Goal: Task Accomplishment & Management: Manage account settings

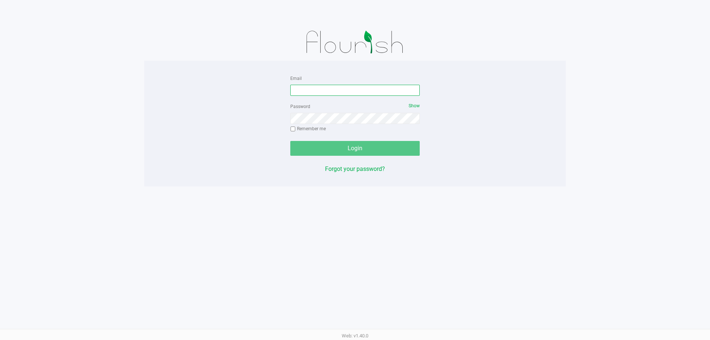
click at [343, 93] on input "Email" at bounding box center [355, 90] width 130 height 11
type input "[EMAIL_ADDRESS][DOMAIN_NAME]"
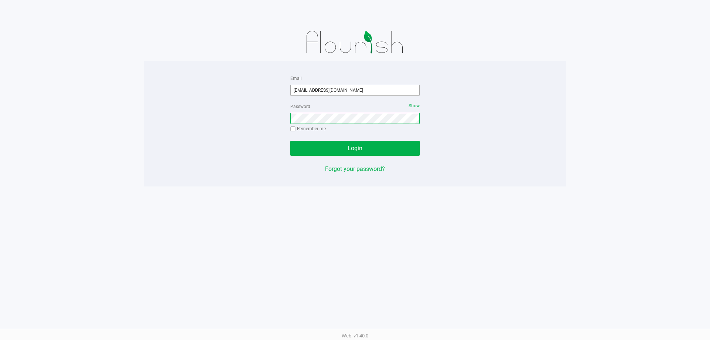
click at [290, 141] on button "Login" at bounding box center [355, 148] width 130 height 15
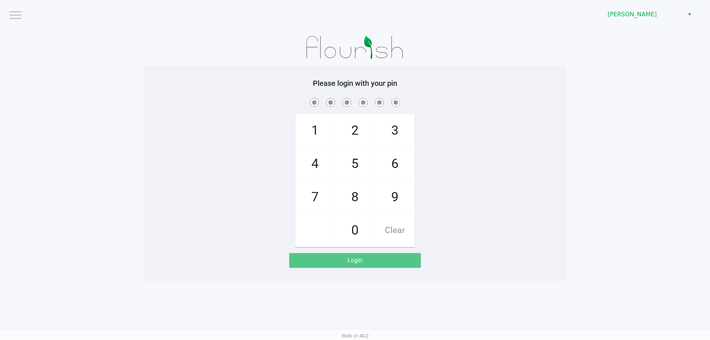
click at [507, 147] on div "1 4 7 2 5 8 0 3 6 9 Clear" at bounding box center [355, 172] width 422 height 151
checkbox input "true"
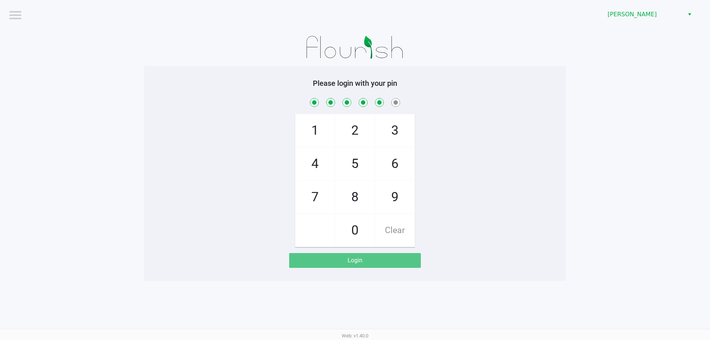
checkbox input "true"
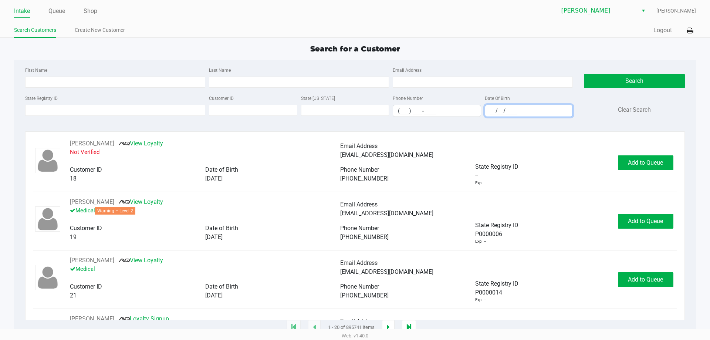
click at [503, 111] on input "__/__/____" at bounding box center [529, 110] width 88 height 11
type input "04/14/1972"
click at [127, 83] on input "First Name" at bounding box center [115, 82] width 180 height 11
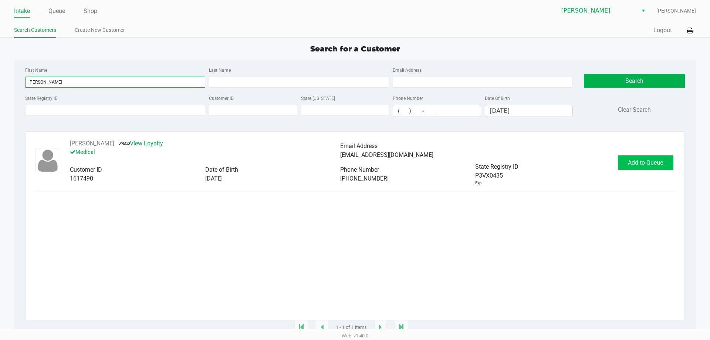
type input "bryan"
click at [636, 168] on button "Add to Queue" at bounding box center [646, 162] width 56 height 15
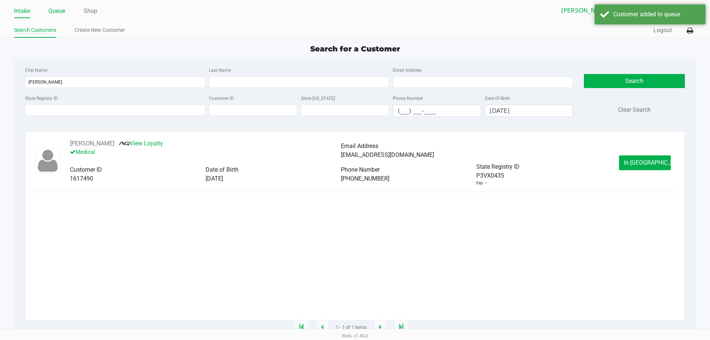
click at [58, 10] on link "Queue" at bounding box center [56, 11] width 17 height 10
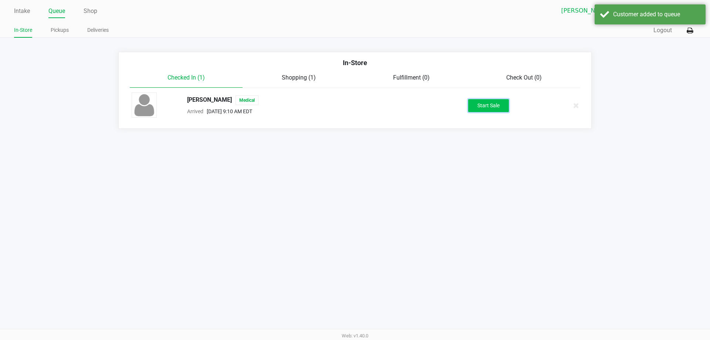
click at [492, 107] on button "Start Sale" at bounding box center [488, 105] width 41 height 13
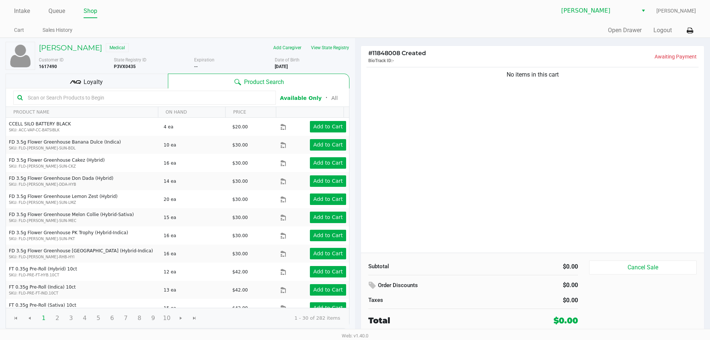
click at [196, 97] on input "text" at bounding box center [148, 97] width 247 height 11
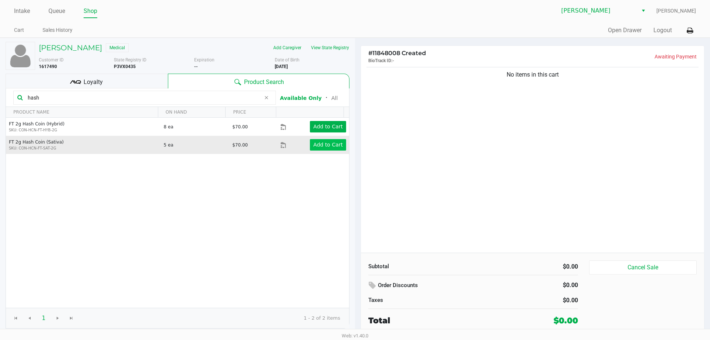
type input "hash"
click at [317, 144] on app-button-loader "Add to Cart" at bounding box center [328, 145] width 30 height 6
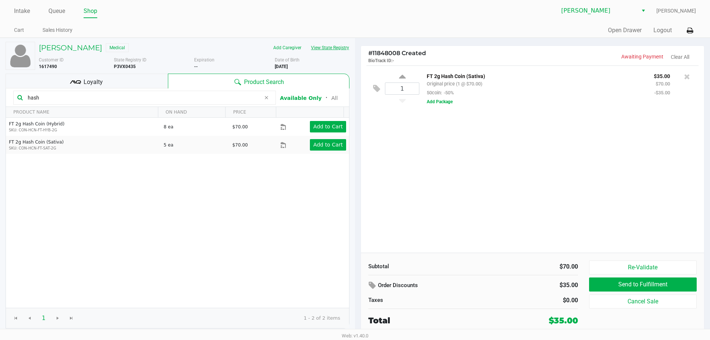
click at [341, 51] on button "View State Registry" at bounding box center [327, 48] width 43 height 12
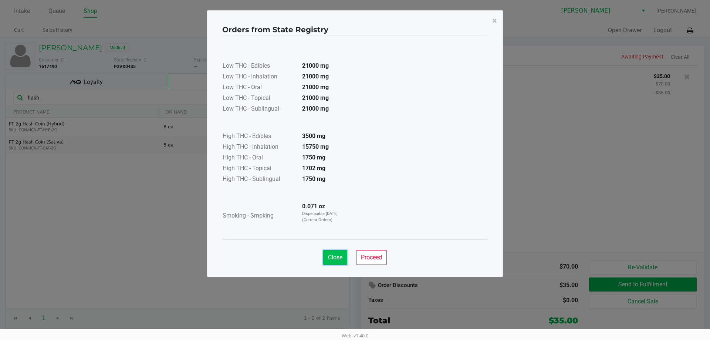
click at [345, 257] on button "Close" at bounding box center [335, 257] width 24 height 15
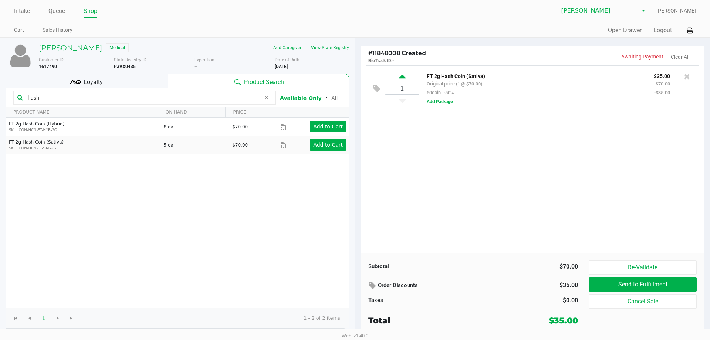
click at [400, 76] on icon at bounding box center [402, 77] width 7 height 9
type input "2"
click at [102, 77] on div "Loyalty" at bounding box center [87, 81] width 162 height 15
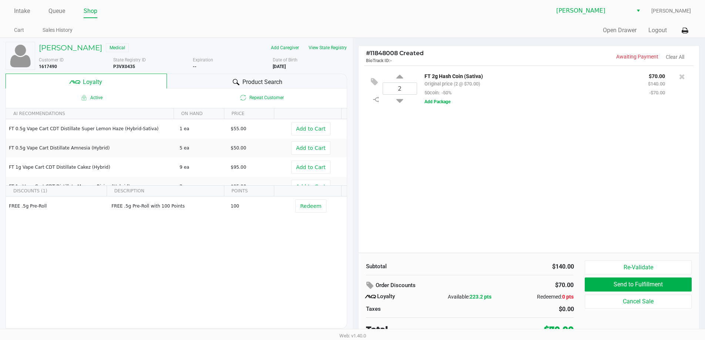
click at [249, 79] on span "Product Search" at bounding box center [262, 82] width 40 height 9
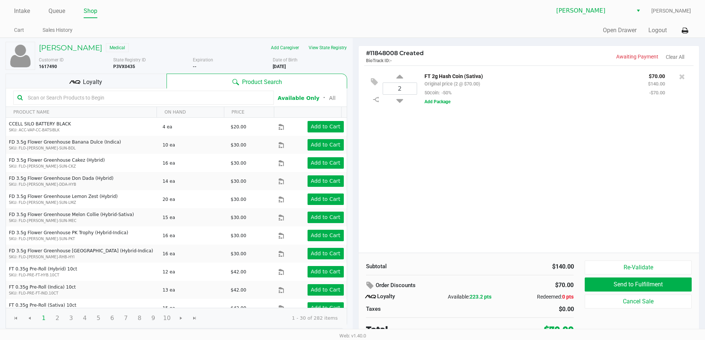
click at [498, 138] on div "2 FT 2g Hash Coin (Sativa) Original price (2 @ $70.00) 50coin: -50% $70.00 $140…" at bounding box center [529, 158] width 341 height 187
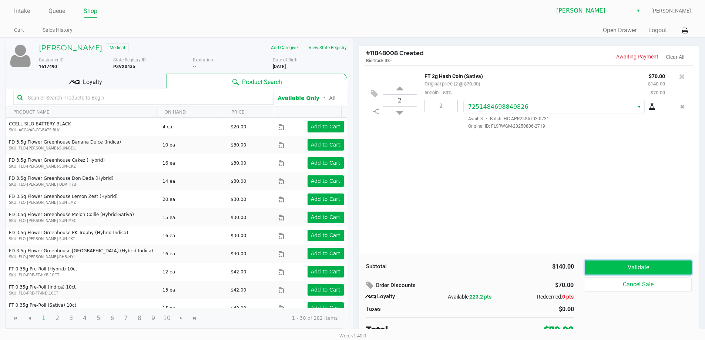
click at [642, 262] on button "Validate" at bounding box center [638, 267] width 107 height 14
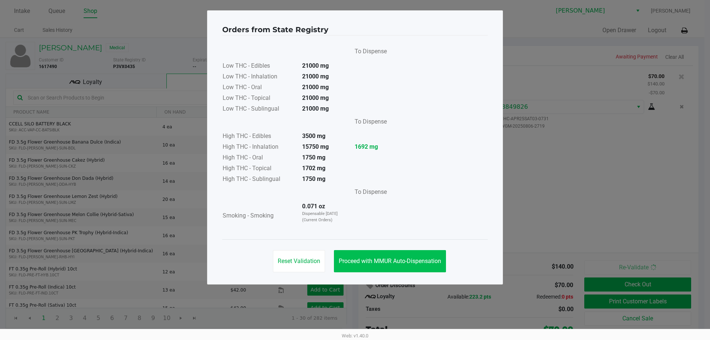
click at [423, 263] on span "Proceed with MMUR Auto-Dispensation" at bounding box center [390, 261] width 102 height 7
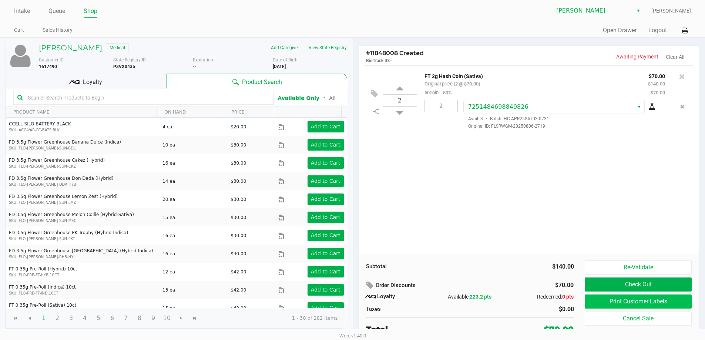
click at [624, 301] on button "Print Customer Labels" at bounding box center [638, 302] width 107 height 14
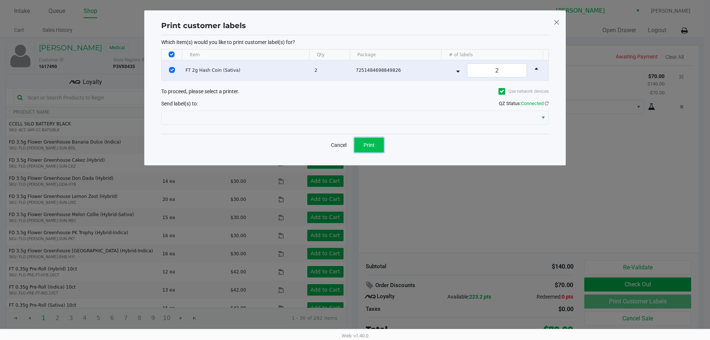
click at [377, 151] on button "Print" at bounding box center [369, 145] width 30 height 15
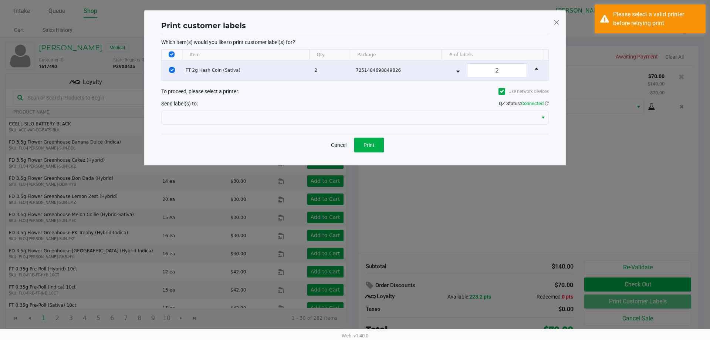
click at [556, 23] on span at bounding box center [557, 22] width 7 height 12
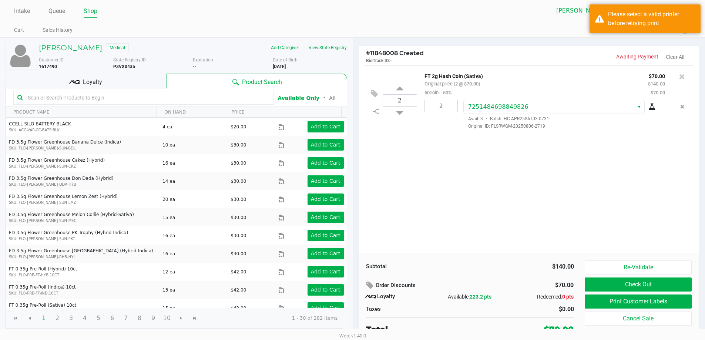
click at [651, 178] on div "2 FT 2g Hash Coin (Sativa) Original price (2 @ $70.00) 50coin: -50% $70.00 $140…" at bounding box center [529, 158] width 341 height 187
click at [546, 24] on div "Quick Sale Open Drawer Logout" at bounding box center [522, 31] width 338 height 14
click at [611, 27] on div "Please select a valid printer before retrying print" at bounding box center [651, 19] width 87 height 18
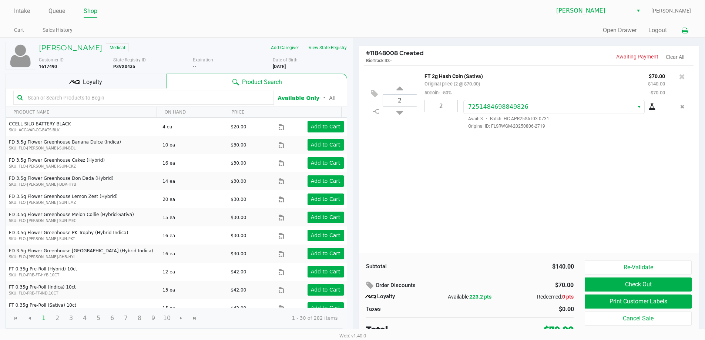
click at [684, 30] on icon at bounding box center [685, 30] width 6 height 5
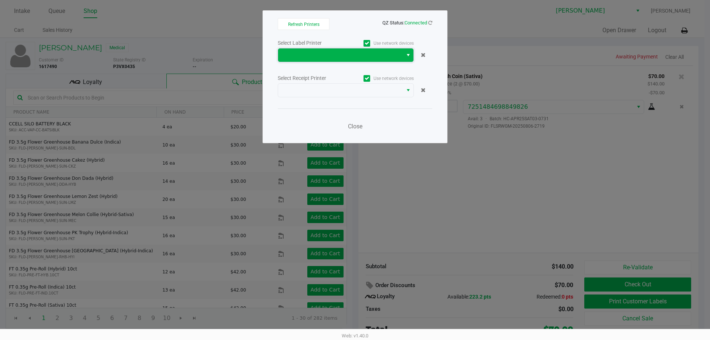
click at [350, 51] on span at bounding box center [341, 55] width 116 height 9
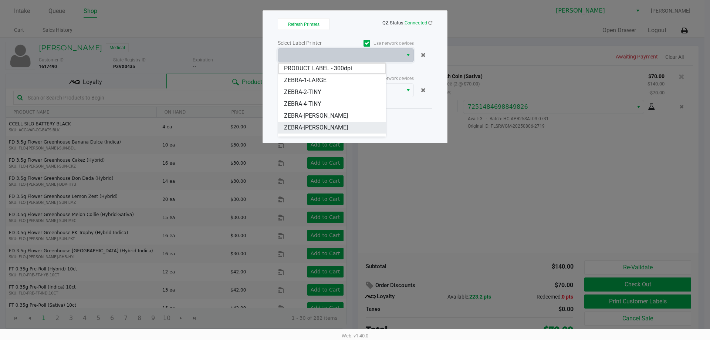
click at [347, 126] on span "ZEBRA-DWIGHT-YOAKAM" at bounding box center [316, 127] width 64 height 9
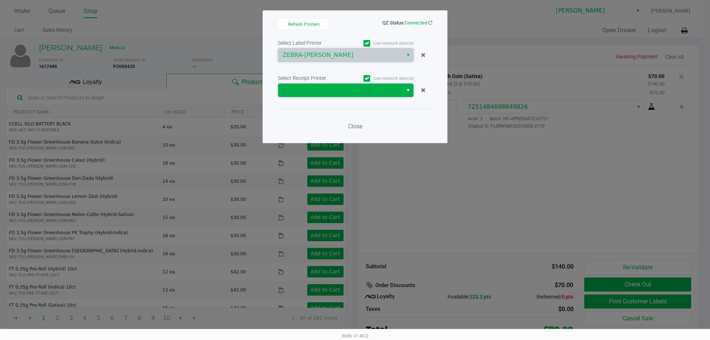
click at [340, 94] on span at bounding box center [341, 90] width 116 height 9
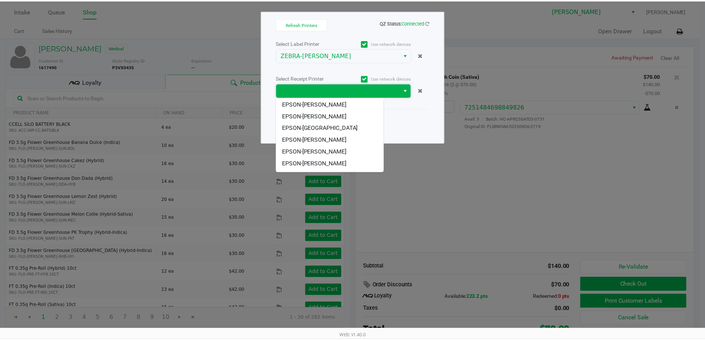
scroll to position [32, 0]
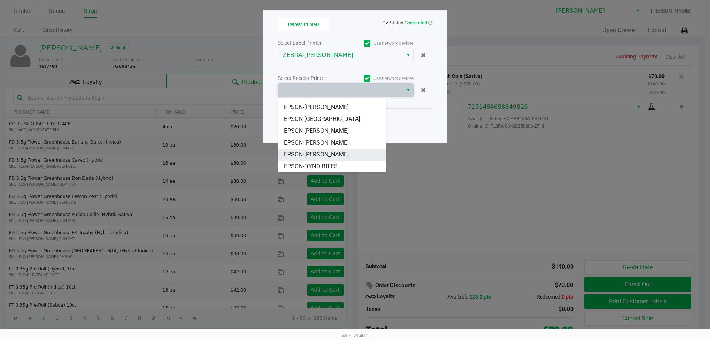
click at [358, 154] on YOAKAM "EPSON-[PERSON_NAME]" at bounding box center [332, 155] width 108 height 12
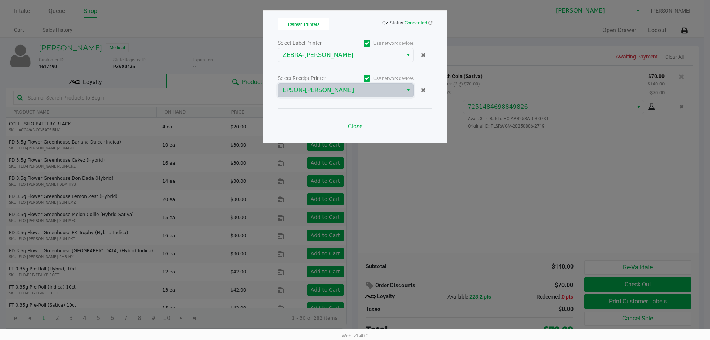
click at [356, 126] on span "Close" at bounding box center [355, 126] width 14 height 7
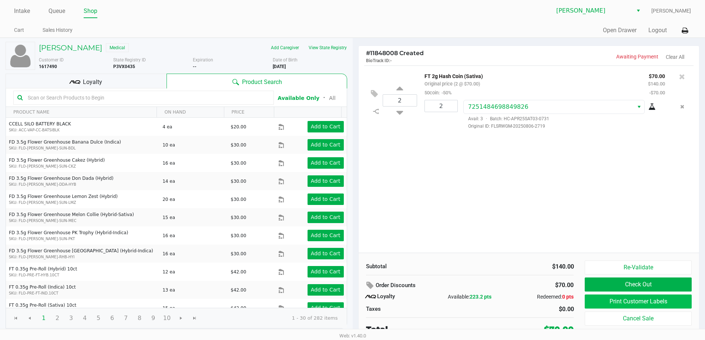
click at [613, 299] on button "Print Customer Labels" at bounding box center [638, 302] width 107 height 14
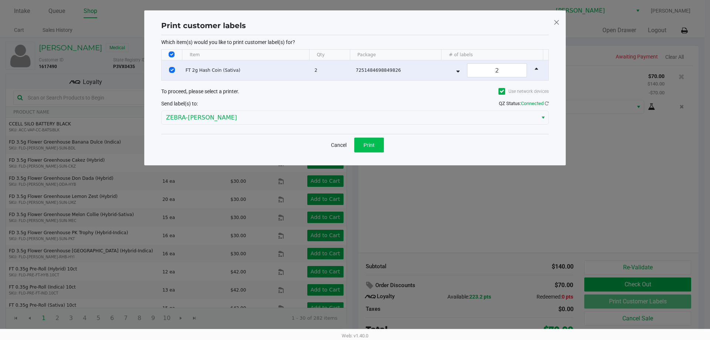
click at [371, 147] on span "Print" at bounding box center [369, 145] width 11 height 6
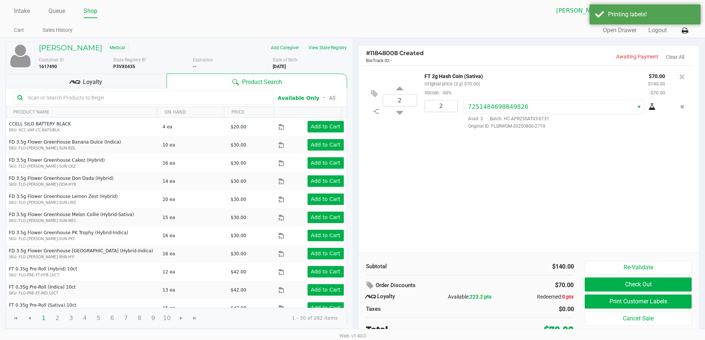
scroll to position [3, 0]
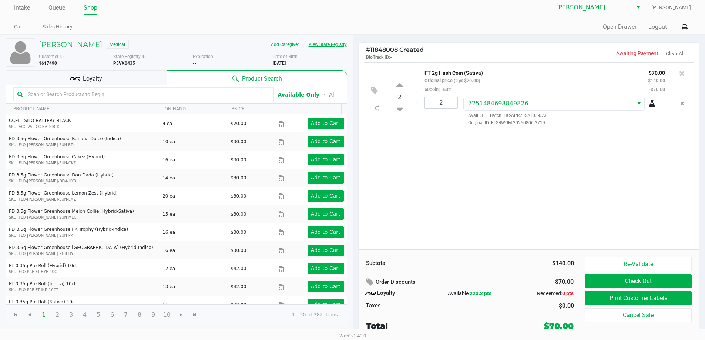
click at [328, 45] on button "View State Registry" at bounding box center [325, 44] width 43 height 12
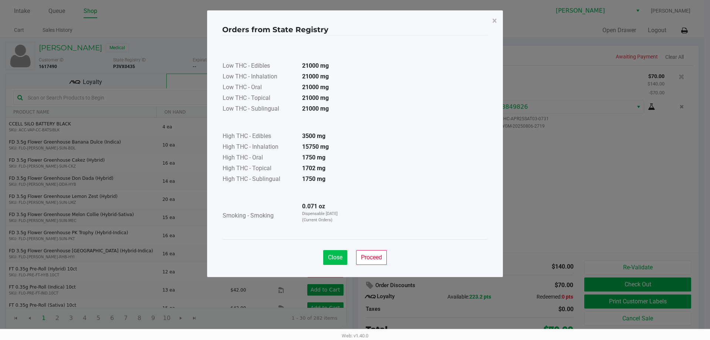
click at [340, 252] on button "Close" at bounding box center [335, 257] width 24 height 15
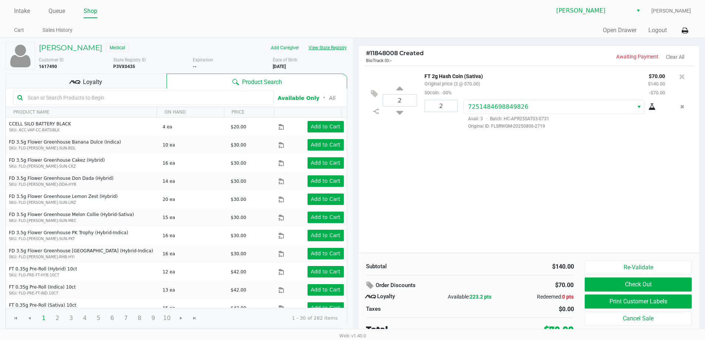
click at [321, 47] on button "View State Registry" at bounding box center [325, 48] width 43 height 12
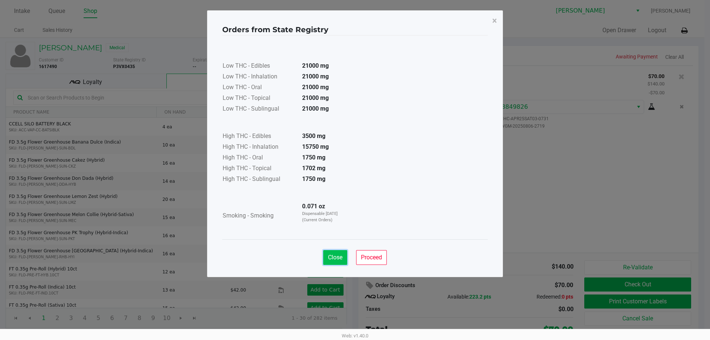
click at [340, 257] on span "Close" at bounding box center [335, 257] width 14 height 7
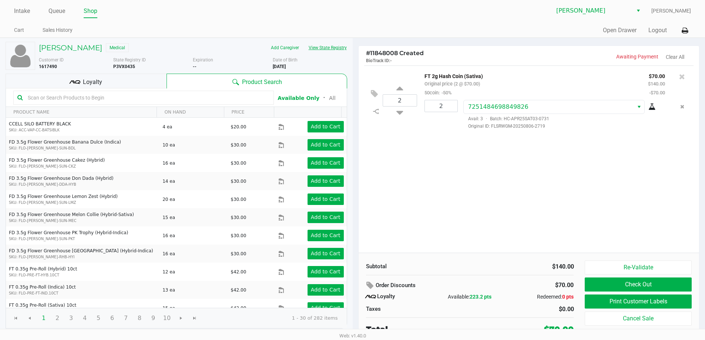
scroll to position [3, 0]
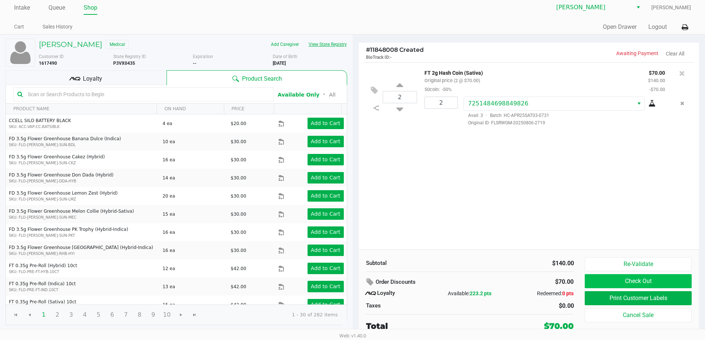
click at [644, 285] on button "Check Out" at bounding box center [638, 281] width 107 height 14
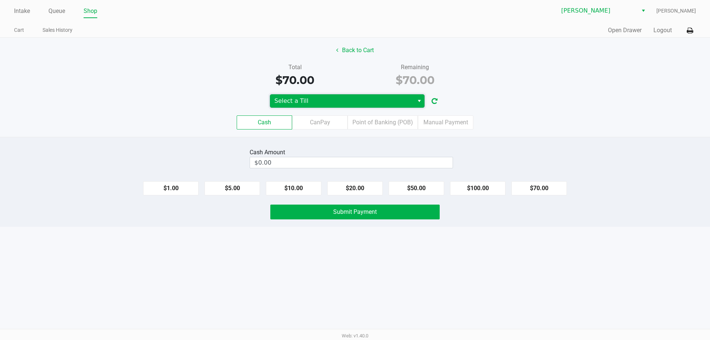
click at [379, 94] on span "Select a Till" at bounding box center [342, 100] width 144 height 13
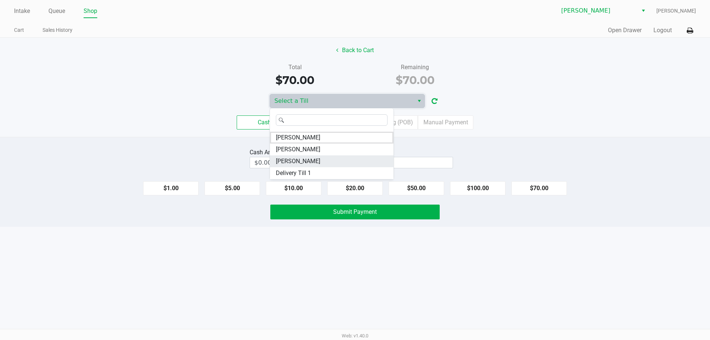
click at [349, 159] on li "DWIGHT-YOAKAM" at bounding box center [332, 161] width 124 height 12
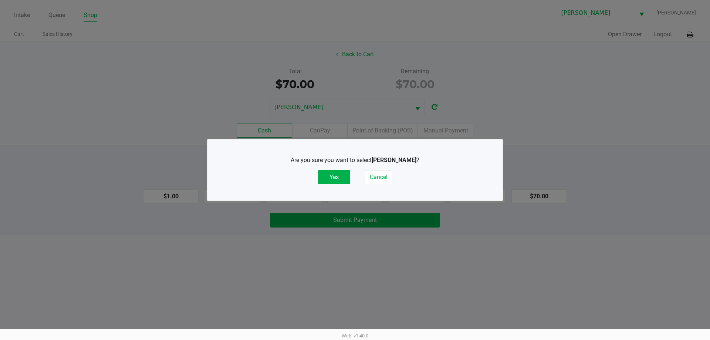
click at [339, 173] on button "Yes" at bounding box center [334, 177] width 32 height 14
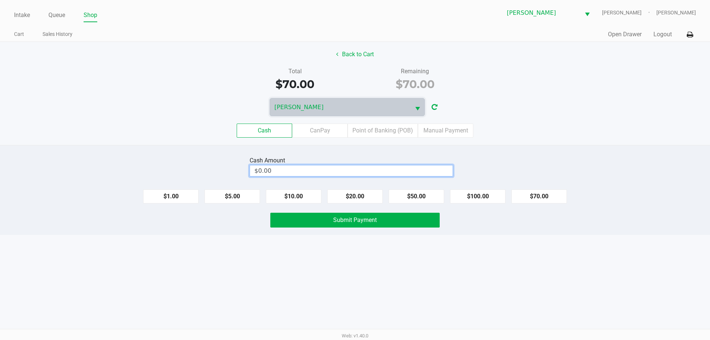
click at [420, 171] on input "$0.00" at bounding box center [351, 170] width 203 height 11
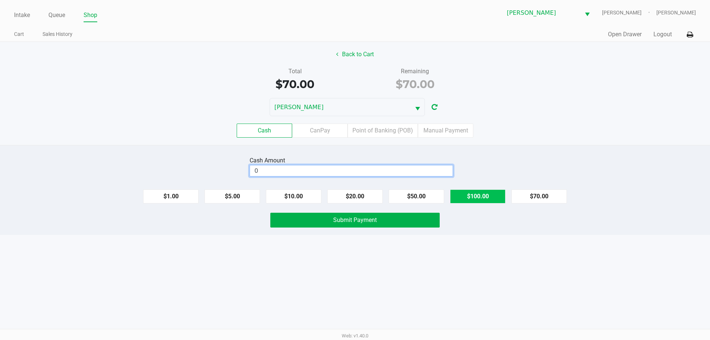
click at [483, 191] on button "$100.00" at bounding box center [478, 196] width 56 height 14
type input "$100.00"
click at [397, 225] on button "Submit Payment" at bounding box center [354, 220] width 169 height 15
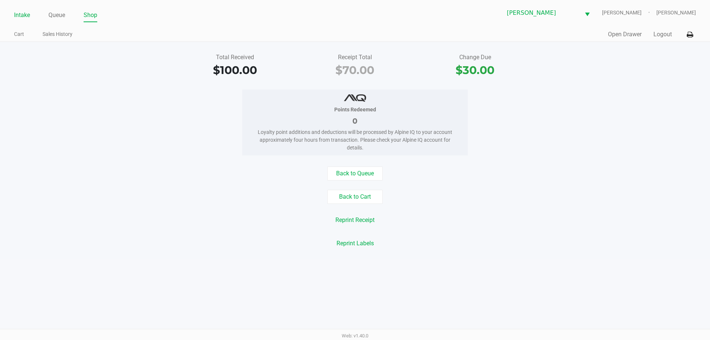
click at [24, 16] on link "Intake" at bounding box center [22, 15] width 16 height 10
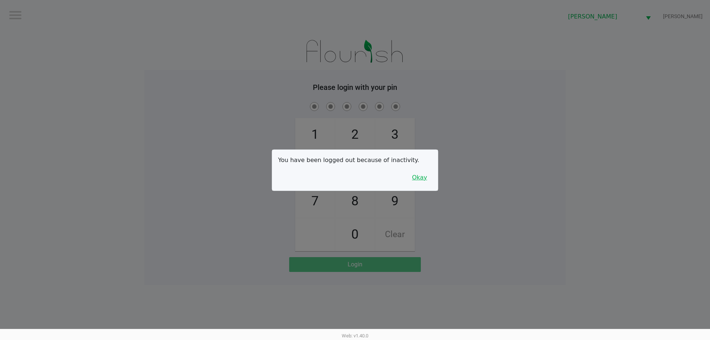
click at [421, 182] on button "Okay" at bounding box center [419, 178] width 25 height 14
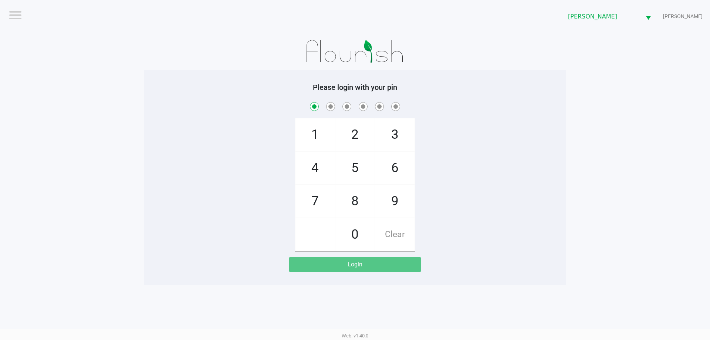
checkbox input "true"
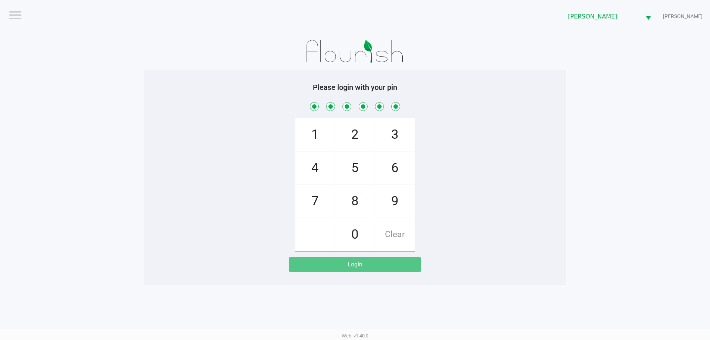
checkbox input "true"
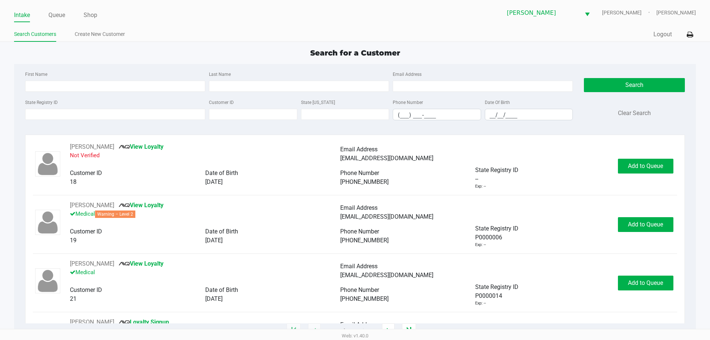
click at [494, 101] on label "Date Of Birth" at bounding box center [497, 102] width 25 height 7
click at [492, 115] on input "__/__/____" at bounding box center [529, 114] width 88 height 11
type input "03/07/1984"
click at [141, 86] on input "First Name" at bounding box center [115, 86] width 180 height 11
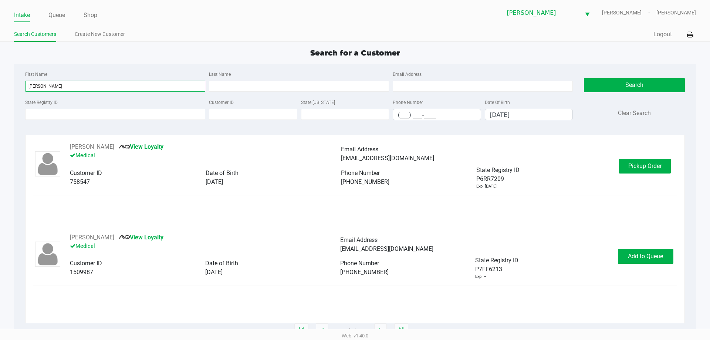
type input "john"
click at [635, 167] on span "Pickup Order" at bounding box center [645, 165] width 33 height 7
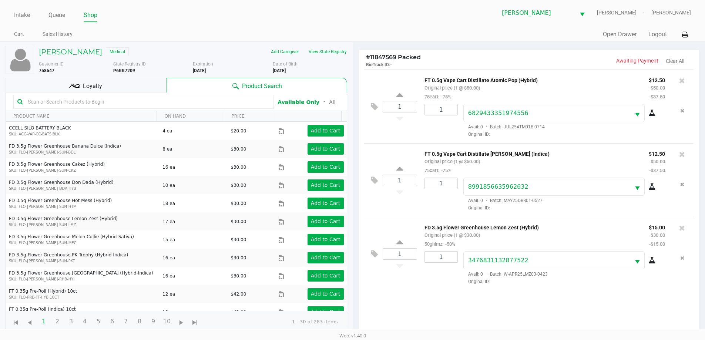
click at [95, 89] on span "Loyalty" at bounding box center [92, 86] width 19 height 9
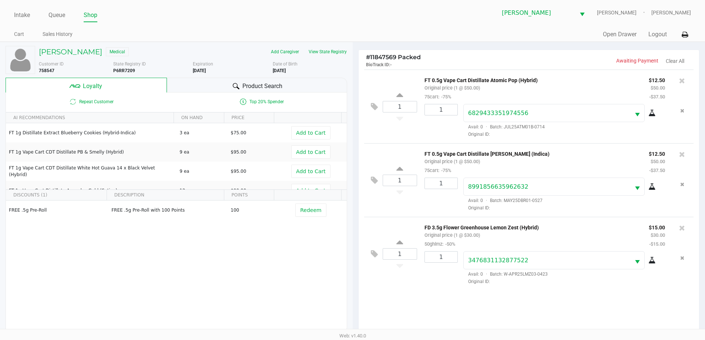
click at [205, 84] on div "Product Search" at bounding box center [257, 85] width 180 height 15
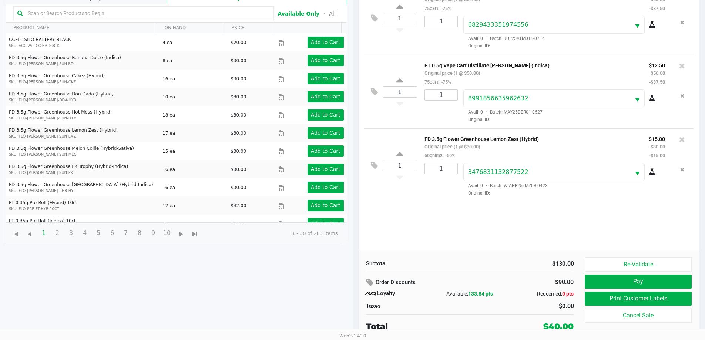
scroll to position [89, 0]
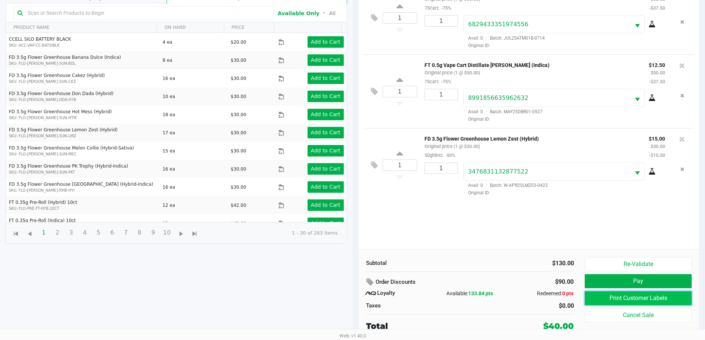
click at [612, 299] on button "Print Customer Labels" at bounding box center [638, 298] width 107 height 14
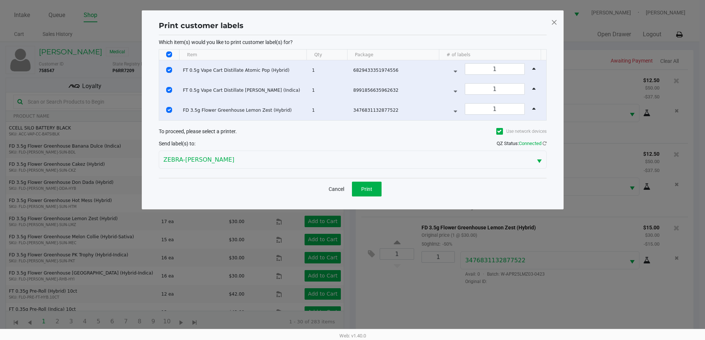
scroll to position [0, 0]
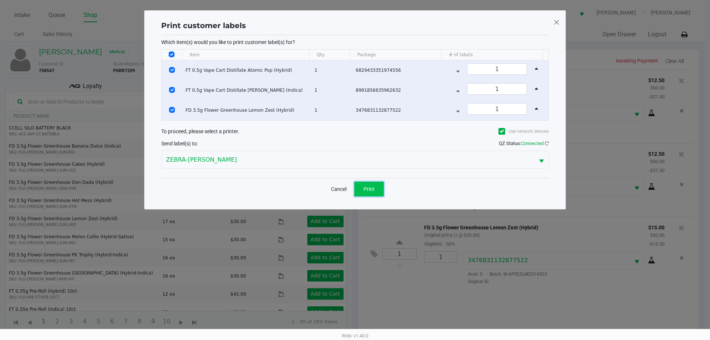
click at [360, 190] on button "Print" at bounding box center [369, 189] width 30 height 15
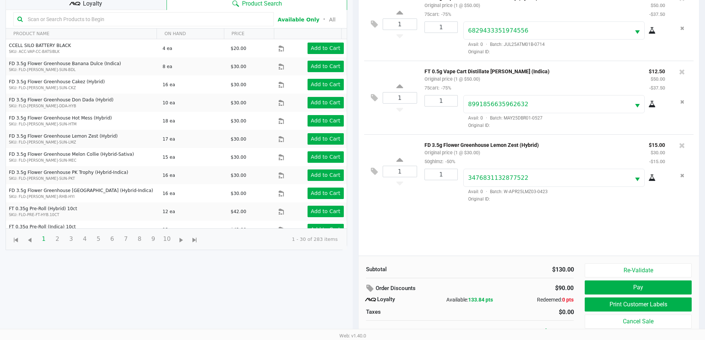
scroll to position [89, 0]
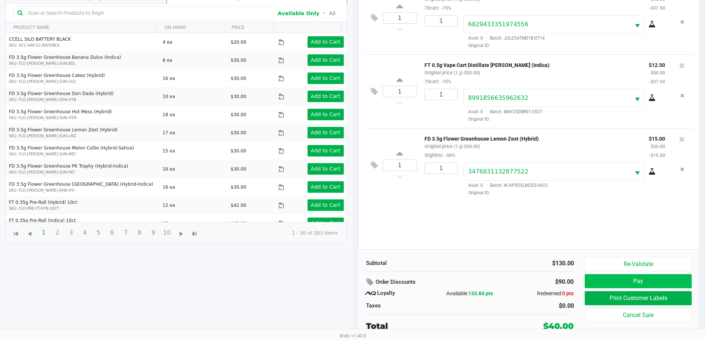
click at [636, 279] on button "Pay" at bounding box center [638, 281] width 107 height 14
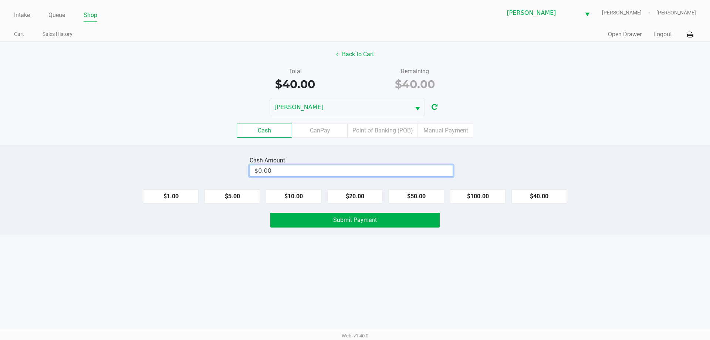
click at [383, 174] on input "$0.00" at bounding box center [351, 170] width 203 height 11
click at [389, 223] on button "Submit Payment" at bounding box center [354, 220] width 169 height 15
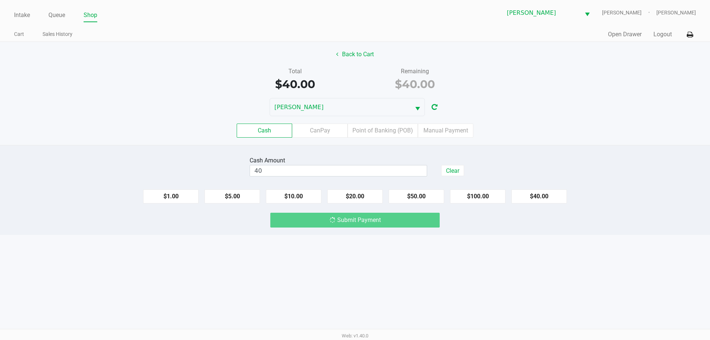
type input "$40.00"
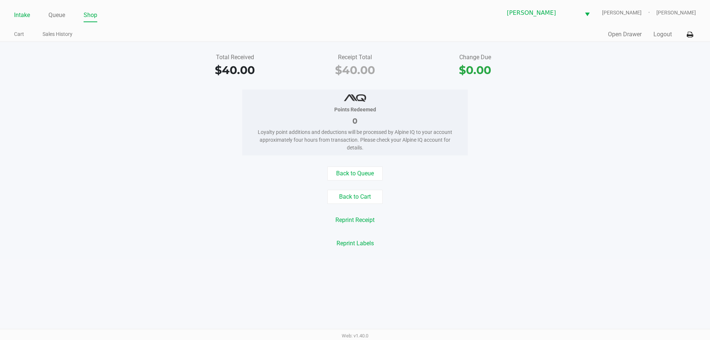
click at [19, 16] on link "Intake" at bounding box center [22, 15] width 16 height 10
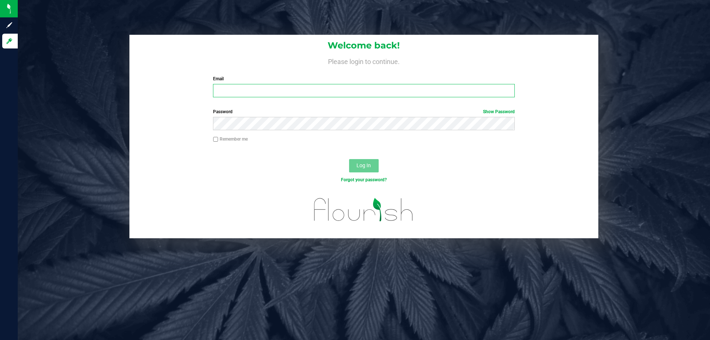
click at [245, 95] on input "Email" at bounding box center [364, 90] width 302 height 13
type input "rsiker@liveparallel.com"
click at [349, 159] on button "Log In" at bounding box center [364, 165] width 30 height 13
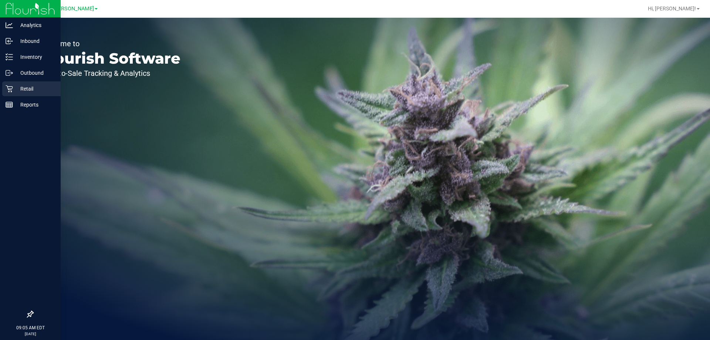
click at [11, 86] on icon at bounding box center [9, 88] width 7 height 7
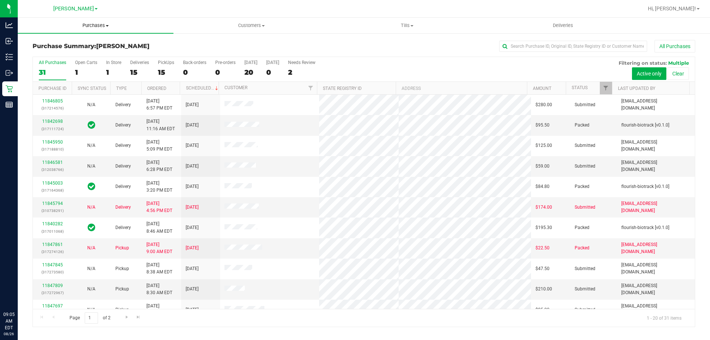
click at [94, 26] on span "Purchases" at bounding box center [96, 25] width 156 height 7
click at [89, 55] on li "Fulfillment" at bounding box center [96, 53] width 156 height 9
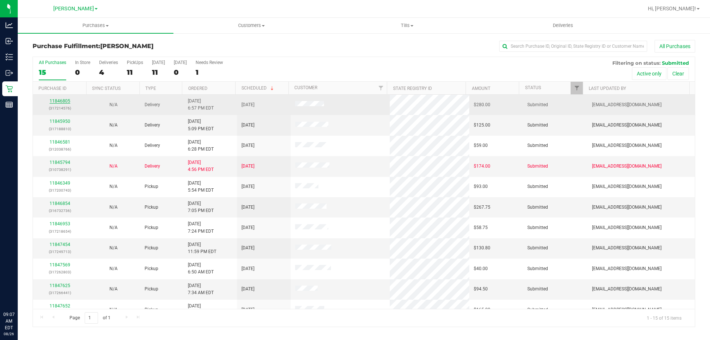
click at [61, 104] on link "11846805" at bounding box center [60, 100] width 21 height 5
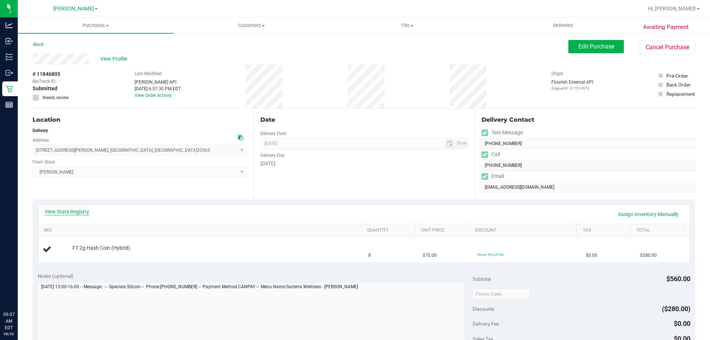
click at [67, 213] on link "View State Registry" at bounding box center [67, 211] width 44 height 7
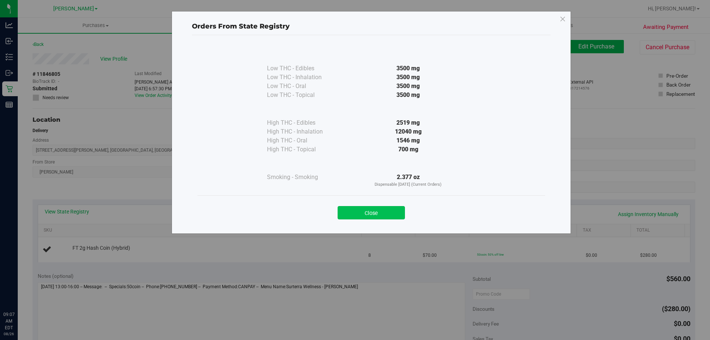
click at [388, 218] on button "Close" at bounding box center [371, 212] width 67 height 13
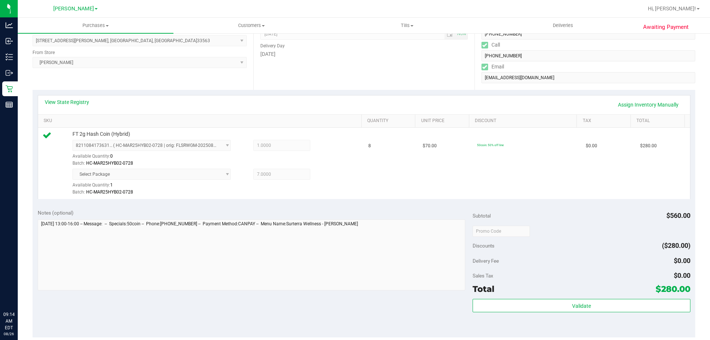
scroll to position [109, 0]
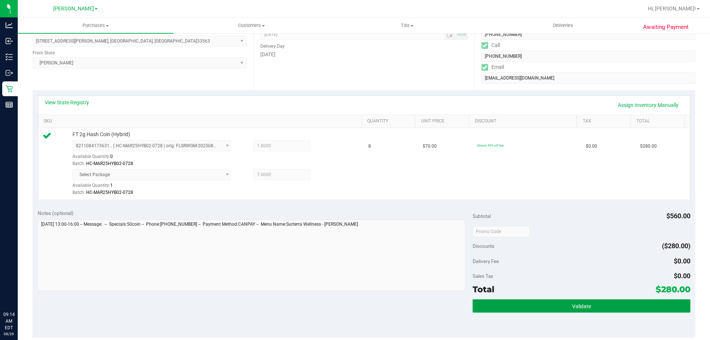
click at [576, 304] on span "Validate" at bounding box center [581, 306] width 19 height 6
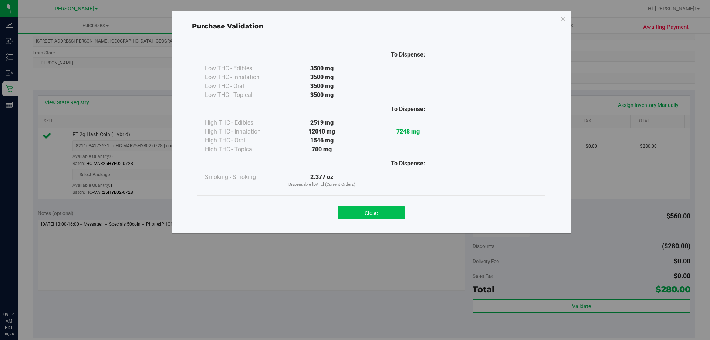
click at [393, 208] on button "Close" at bounding box center [371, 212] width 67 height 13
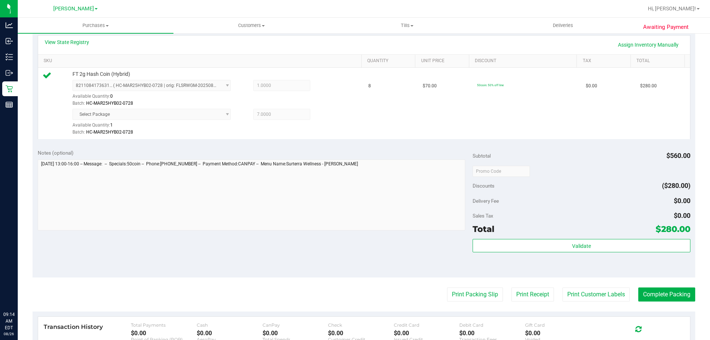
scroll to position [193, 0]
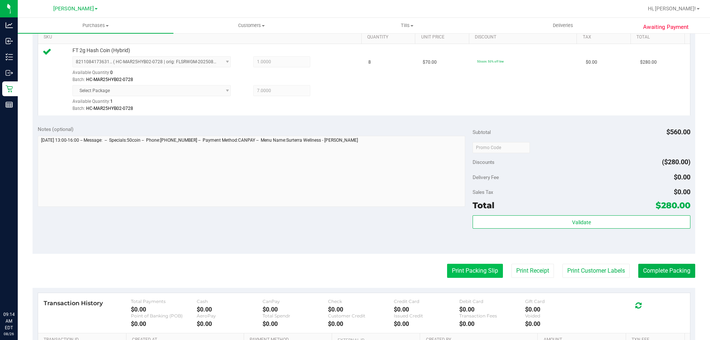
click at [482, 265] on button "Print Packing Slip" at bounding box center [475, 271] width 56 height 14
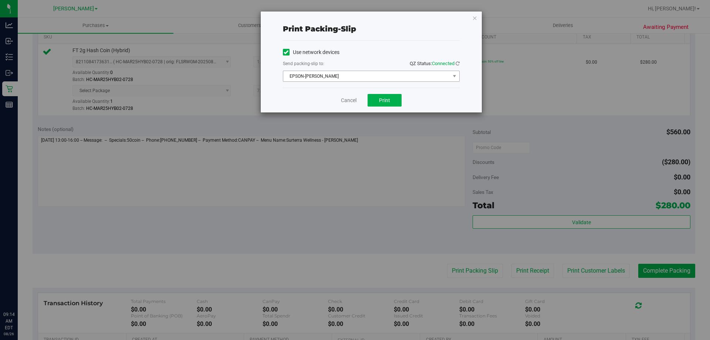
click at [380, 73] on span "EPSON-BECK" at bounding box center [366, 76] width 167 height 10
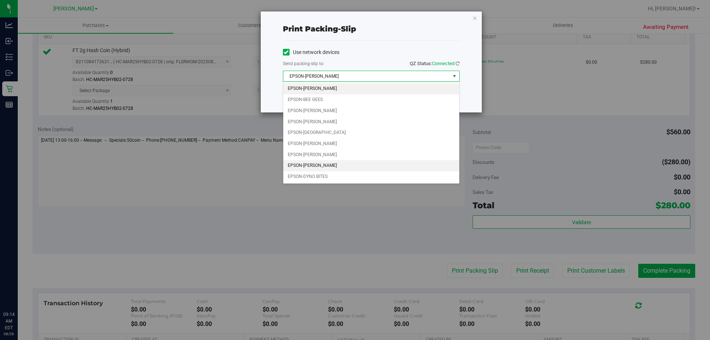
click at [385, 163] on li "EPSON-DWIGHT YOAKAM" at bounding box center [371, 165] width 176 height 11
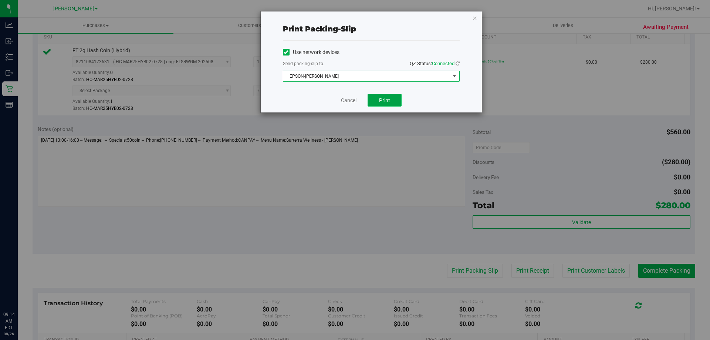
click at [399, 100] on button "Print" at bounding box center [385, 100] width 34 height 13
click at [390, 102] on button "Print" at bounding box center [385, 100] width 34 height 13
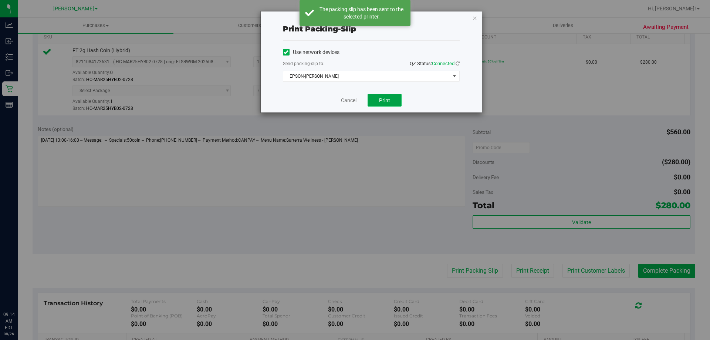
click at [395, 103] on button "Print" at bounding box center [385, 100] width 34 height 13
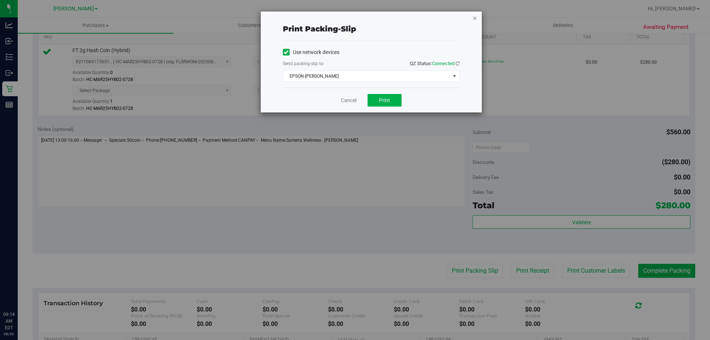
click at [476, 20] on icon "button" at bounding box center [474, 17] width 5 height 9
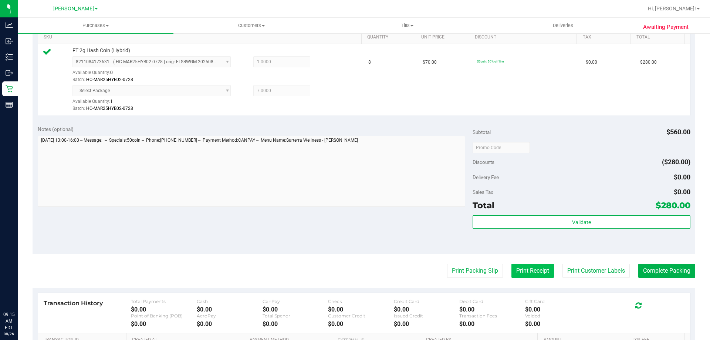
click at [534, 272] on button "Print Receipt" at bounding box center [533, 271] width 43 height 14
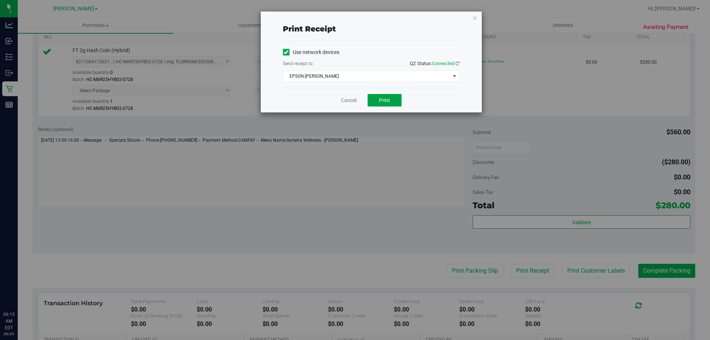
click at [381, 95] on button "Print" at bounding box center [385, 100] width 34 height 13
click at [343, 100] on link "Cancel" at bounding box center [349, 101] width 16 height 8
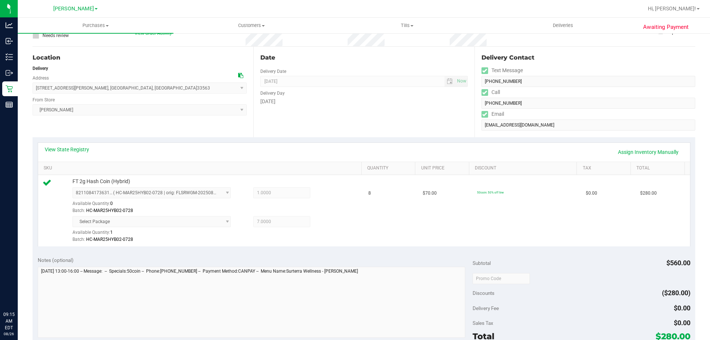
scroll to position [62, 0]
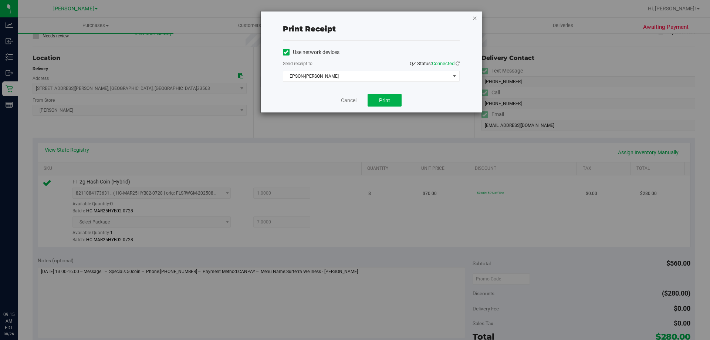
click at [474, 20] on icon "button" at bounding box center [474, 17] width 5 height 9
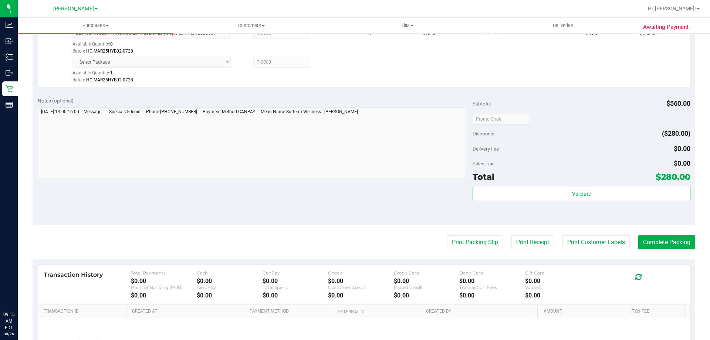
scroll to position [222, 0]
click at [645, 241] on button "Complete Packing" at bounding box center [667, 242] width 57 height 14
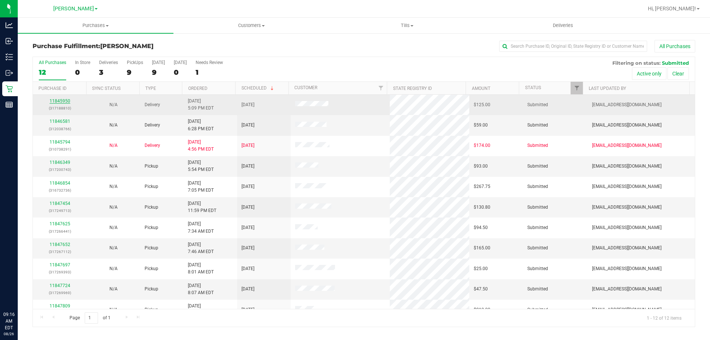
click at [67, 101] on link "11845950" at bounding box center [60, 100] width 21 height 5
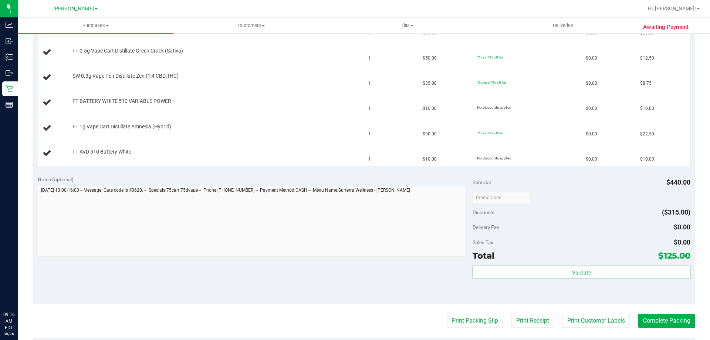
scroll to position [377, 0]
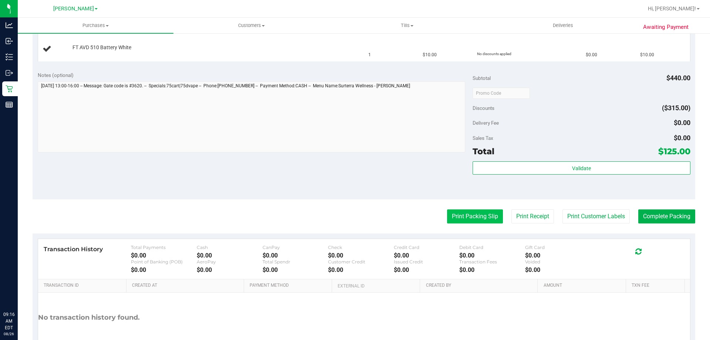
click at [463, 219] on button "Print Packing Slip" at bounding box center [475, 216] width 56 height 14
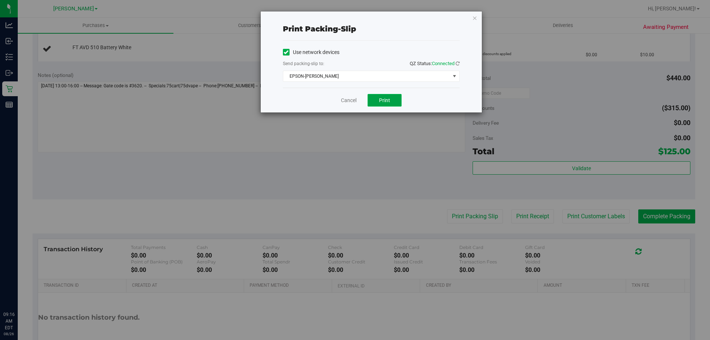
click at [389, 99] on span "Print" at bounding box center [384, 100] width 11 height 6
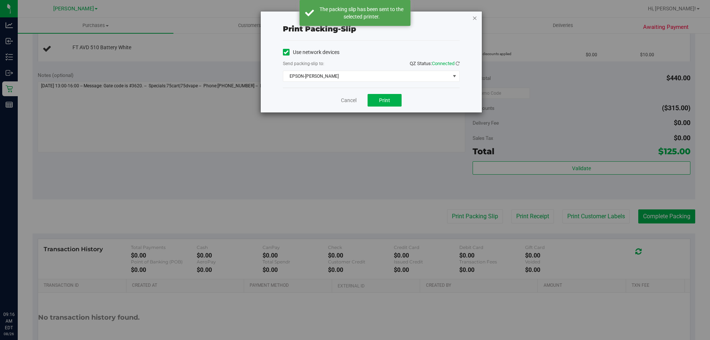
click at [473, 17] on icon "button" at bounding box center [474, 17] width 5 height 9
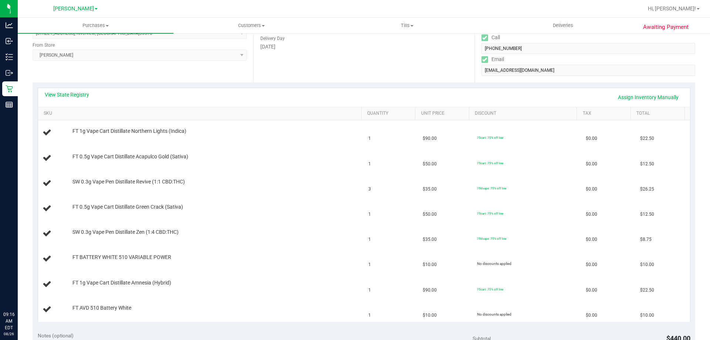
scroll to position [107, 0]
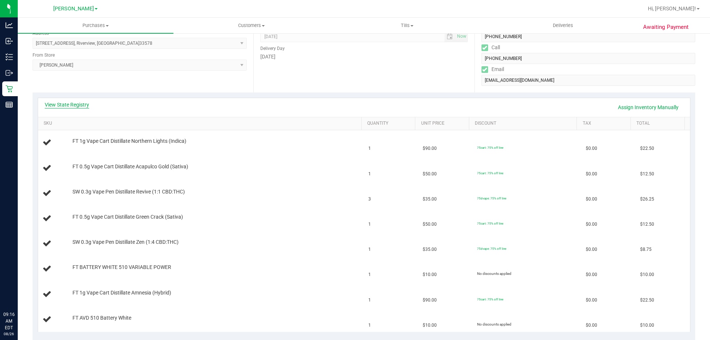
click at [83, 106] on link "View State Registry" at bounding box center [67, 104] width 44 height 7
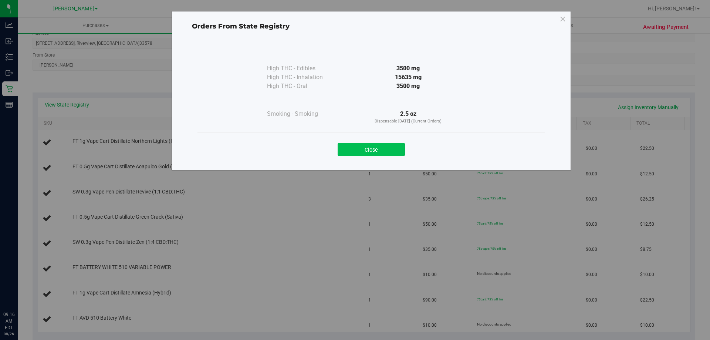
click at [382, 148] on button "Close" at bounding box center [371, 149] width 67 height 13
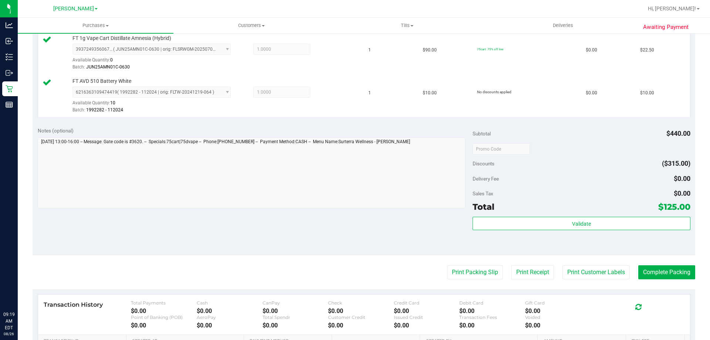
scroll to position [464, 0]
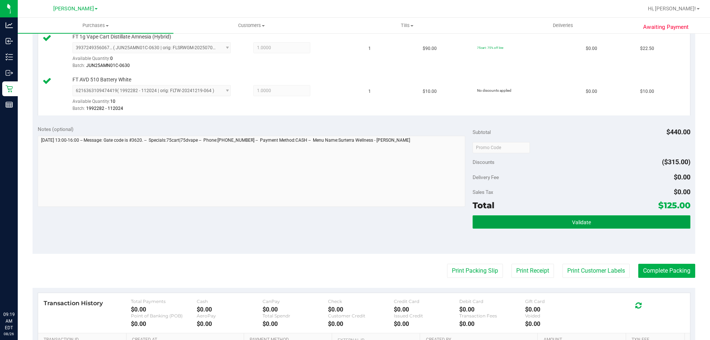
click at [623, 221] on button "Validate" at bounding box center [582, 221] width 218 height 13
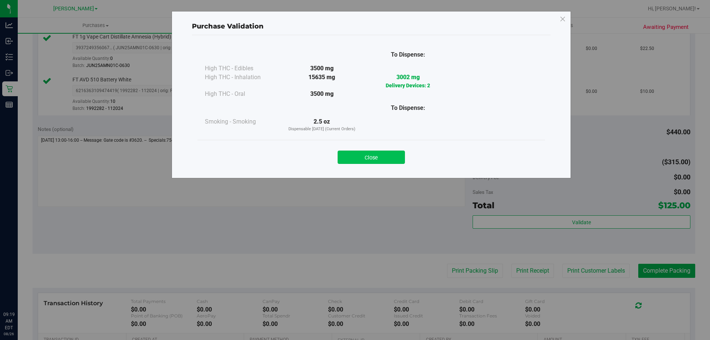
click at [386, 161] on button "Close" at bounding box center [371, 157] width 67 height 13
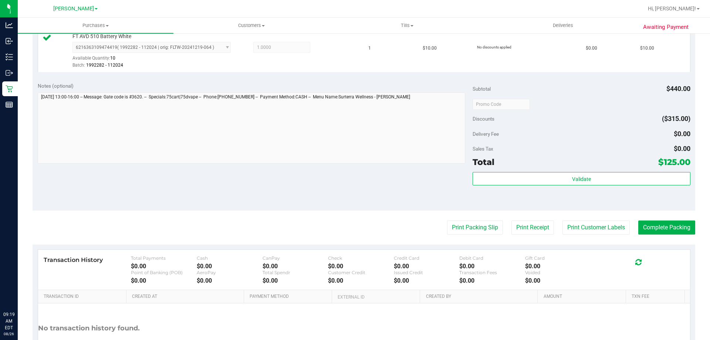
scroll to position [523, 0]
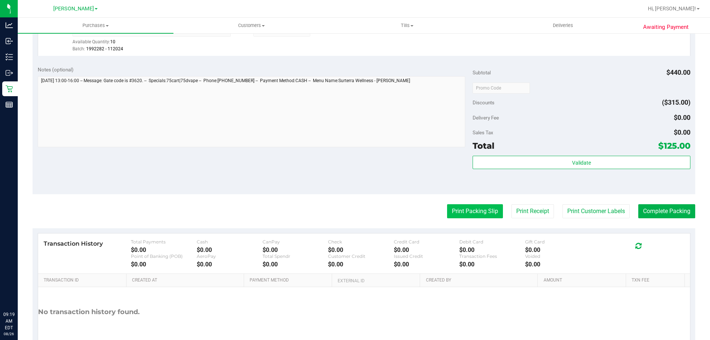
click at [480, 211] on button "Print Packing Slip" at bounding box center [475, 211] width 56 height 14
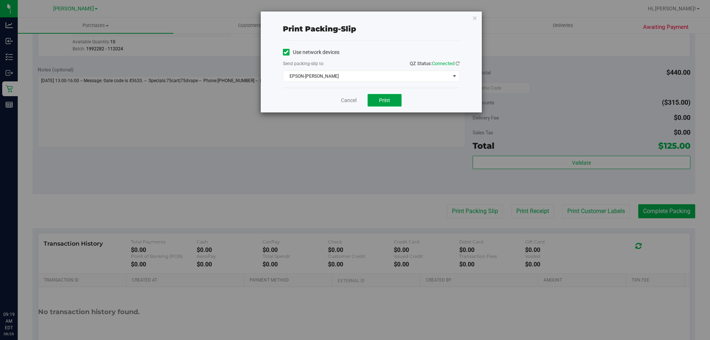
click at [391, 106] on button "Print" at bounding box center [385, 100] width 34 height 13
click at [396, 95] on button "Print" at bounding box center [385, 100] width 34 height 13
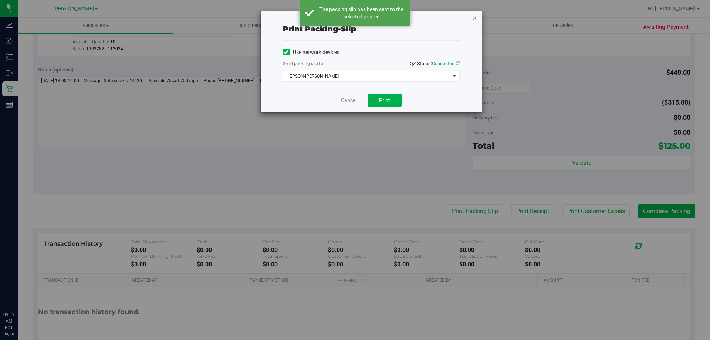
click at [474, 20] on icon "button" at bounding box center [474, 17] width 5 height 9
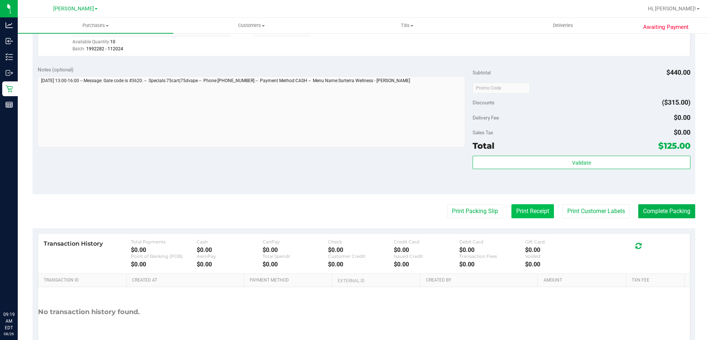
click at [527, 209] on button "Print Receipt" at bounding box center [533, 211] width 43 height 14
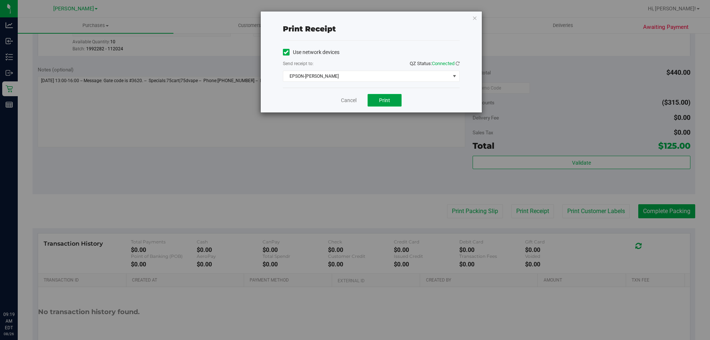
click at [384, 100] on span "Print" at bounding box center [384, 100] width 11 height 6
click at [346, 101] on link "Cancel" at bounding box center [349, 101] width 16 height 8
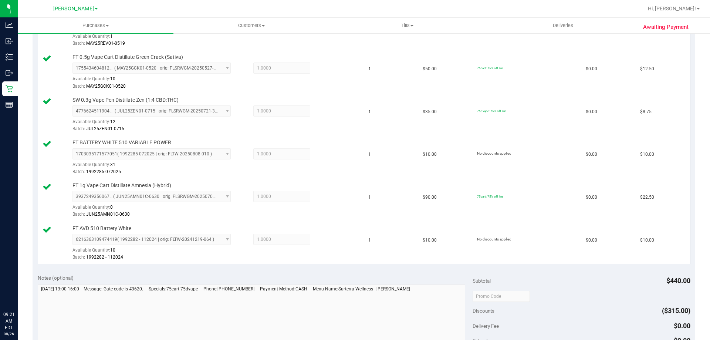
scroll to position [387, 0]
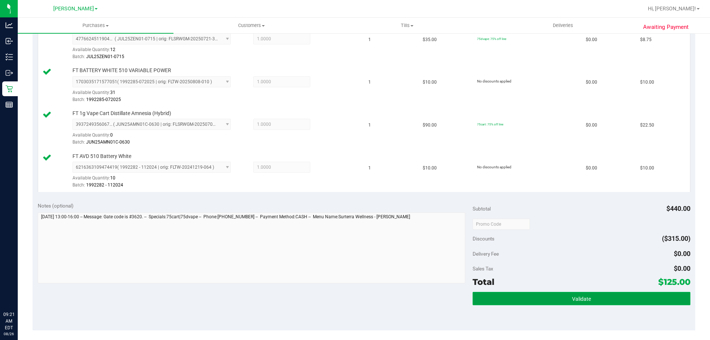
click at [517, 296] on button "Validate" at bounding box center [582, 298] width 218 height 13
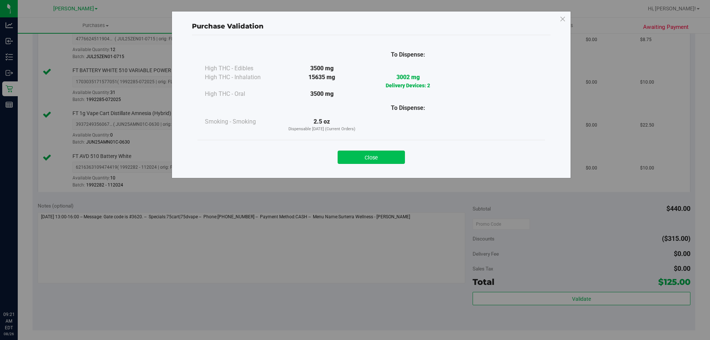
click at [390, 162] on button "Close" at bounding box center [371, 157] width 67 height 13
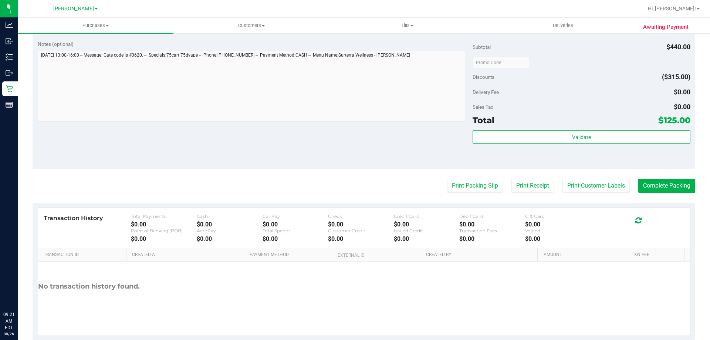
scroll to position [550, 0]
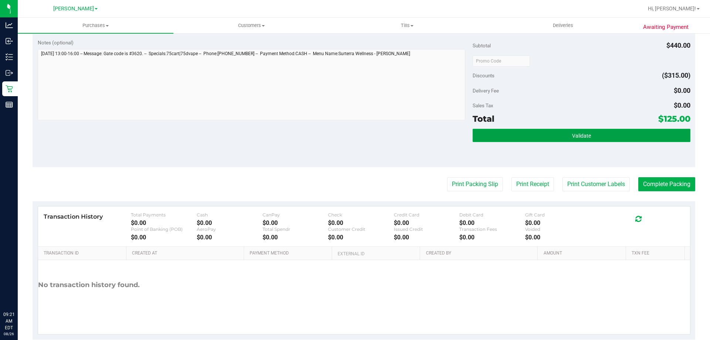
click at [606, 130] on button "Validate" at bounding box center [582, 135] width 218 height 13
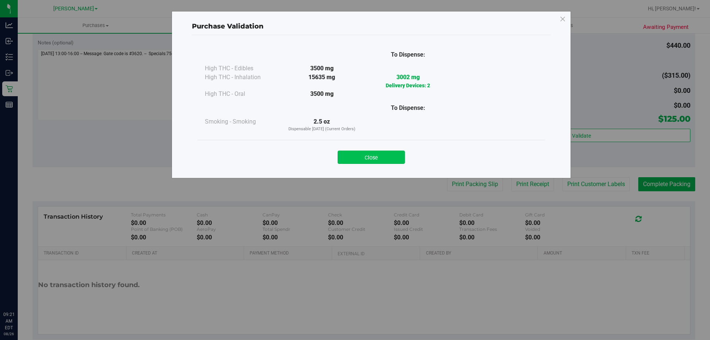
click at [387, 153] on button "Close" at bounding box center [371, 157] width 67 height 13
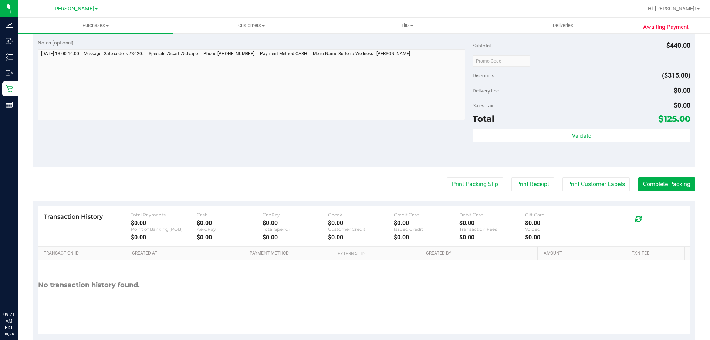
click at [630, 206] on div "Transaction History Total Payments $0.00 Cash $0.00 CanPay $0.00 Check $0.00 Cr…" at bounding box center [364, 226] width 652 height 40
click at [649, 190] on button "Complete Packing" at bounding box center [667, 184] width 57 height 14
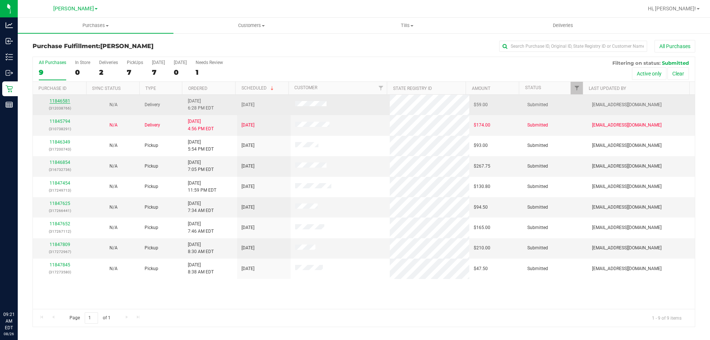
click at [60, 102] on link "11846581" at bounding box center [60, 100] width 21 height 5
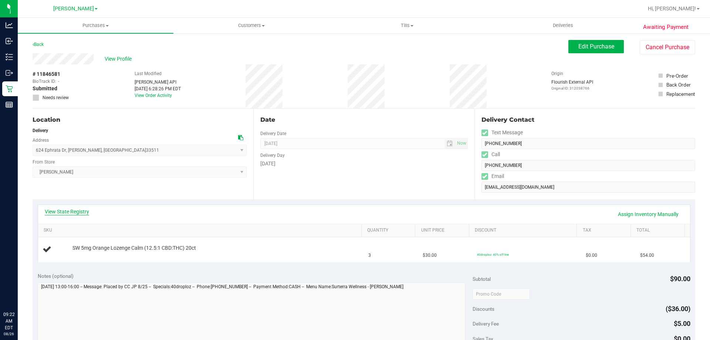
click at [77, 211] on link "View State Registry" at bounding box center [67, 211] width 44 height 7
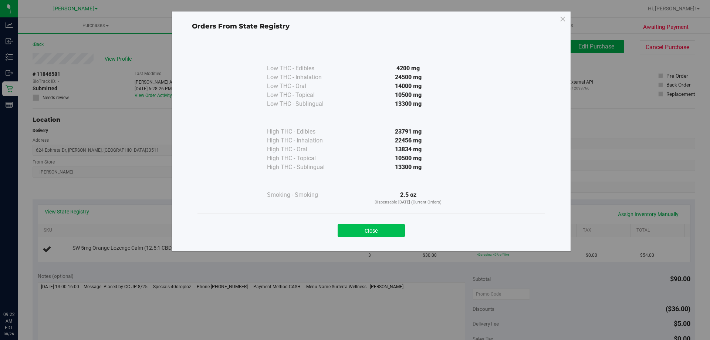
click at [393, 228] on button "Close" at bounding box center [371, 230] width 67 height 13
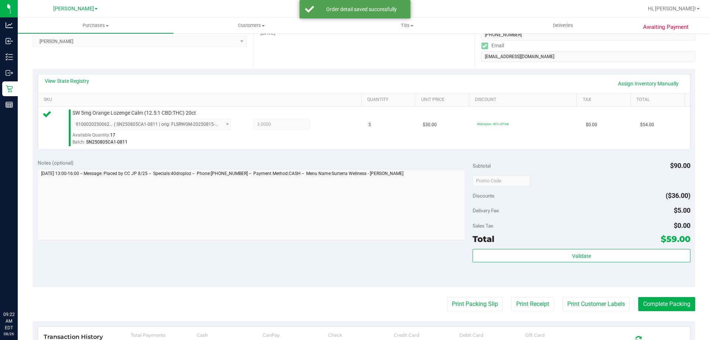
scroll to position [151, 0]
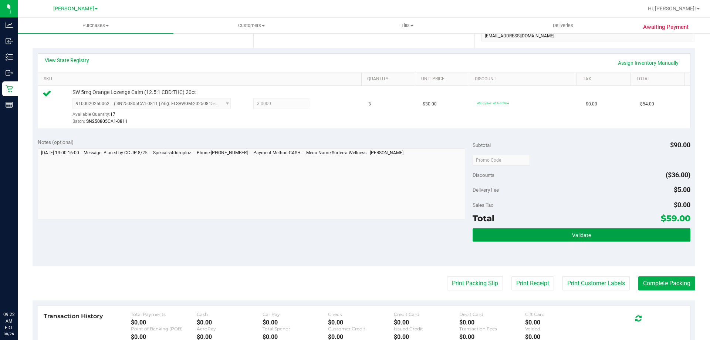
click at [542, 235] on button "Validate" at bounding box center [582, 234] width 218 height 13
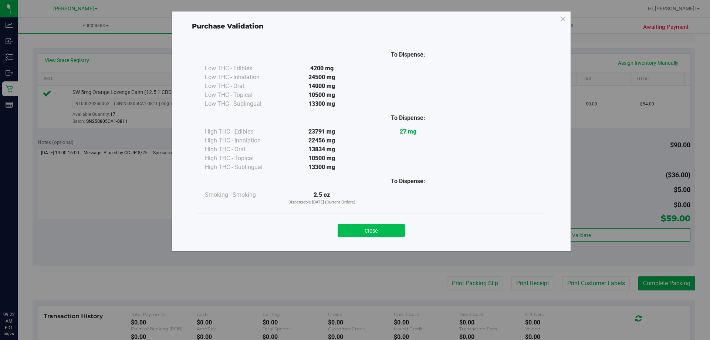
click at [387, 236] on button "Close" at bounding box center [371, 230] width 67 height 13
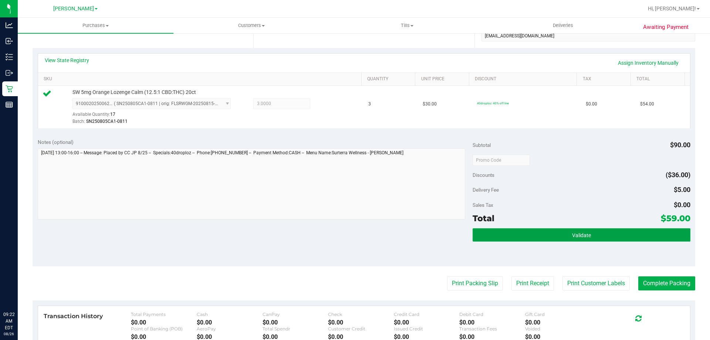
click at [573, 231] on button "Validate" at bounding box center [582, 234] width 218 height 13
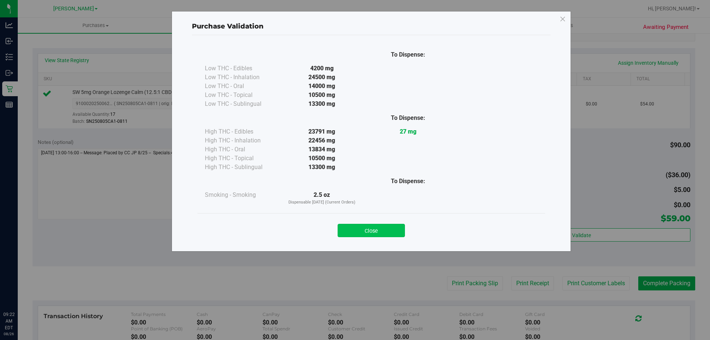
click at [385, 233] on button "Close" at bounding box center [371, 230] width 67 height 13
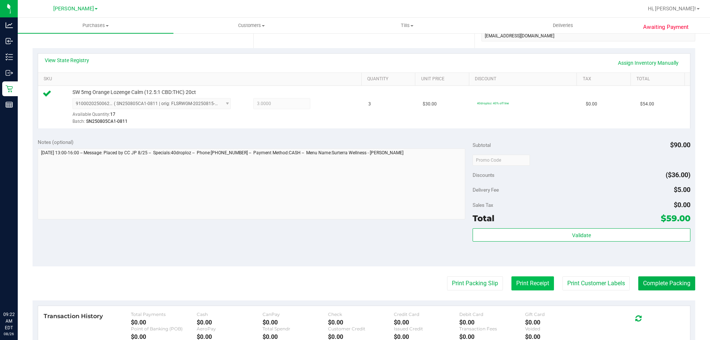
click at [538, 285] on button "Print Receipt" at bounding box center [533, 283] width 43 height 14
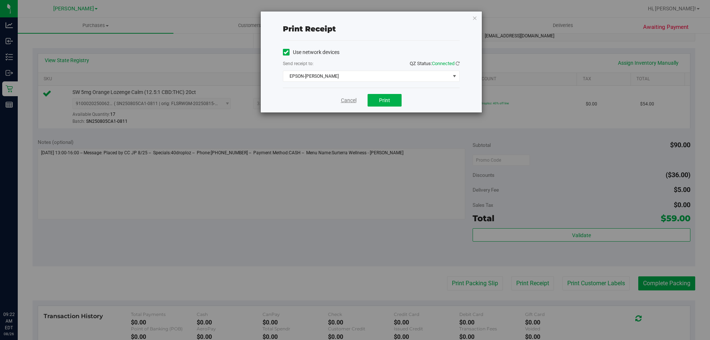
click at [346, 101] on link "Cancel" at bounding box center [349, 101] width 16 height 8
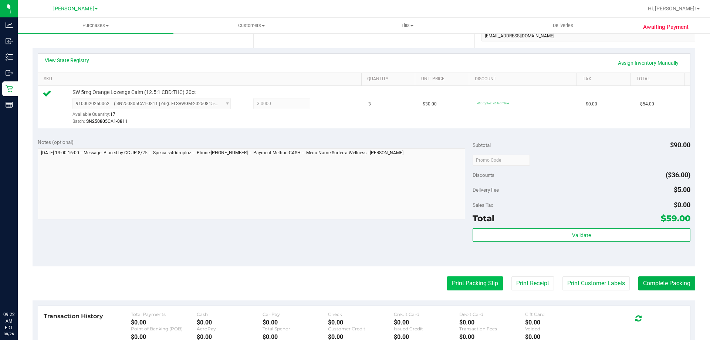
click at [482, 282] on button "Print Packing Slip" at bounding box center [475, 283] width 56 height 14
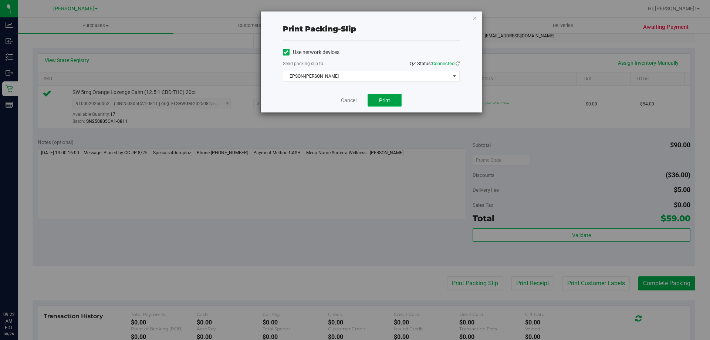
click at [390, 97] on button "Print" at bounding box center [385, 100] width 34 height 13
click at [398, 105] on button "Print" at bounding box center [385, 100] width 34 height 13
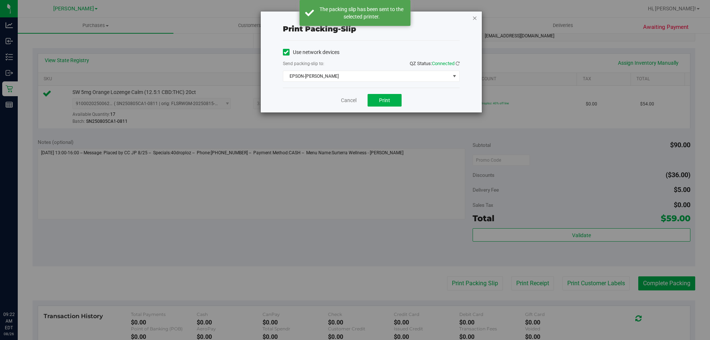
click at [475, 19] on icon "button" at bounding box center [474, 17] width 5 height 9
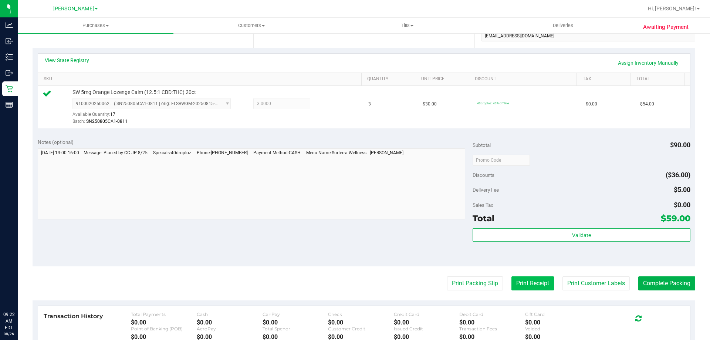
click at [541, 278] on button "Print Receipt" at bounding box center [533, 283] width 43 height 14
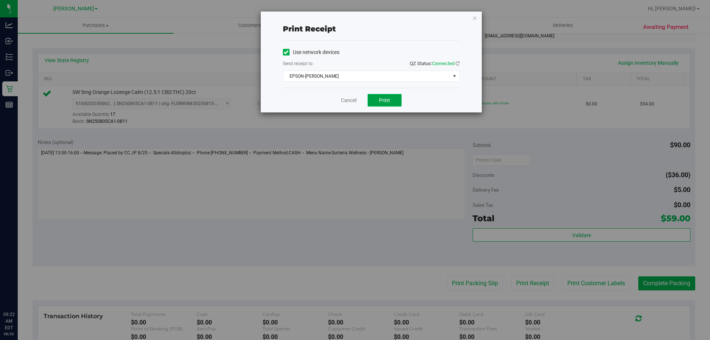
click at [391, 97] on button "Print" at bounding box center [385, 100] width 34 height 13
click at [345, 98] on link "Cancel" at bounding box center [349, 101] width 16 height 8
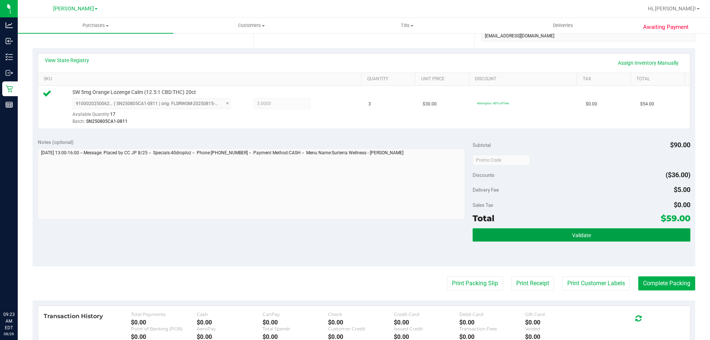
click at [578, 235] on span "Validate" at bounding box center [581, 235] width 19 height 6
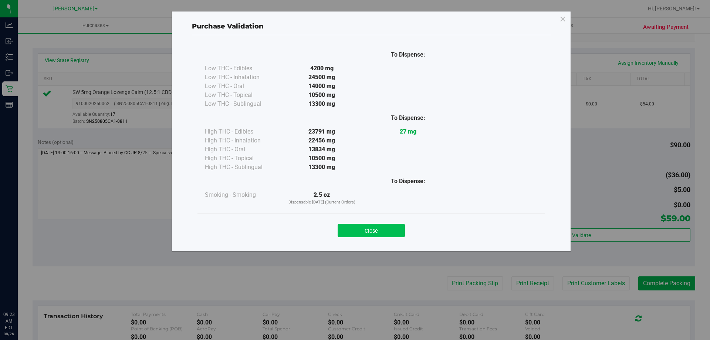
click at [386, 225] on button "Close" at bounding box center [371, 230] width 67 height 13
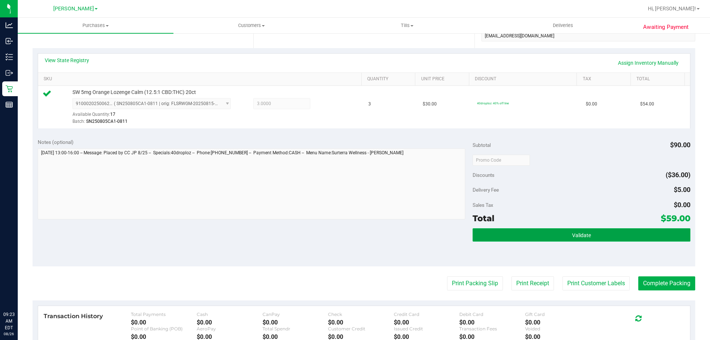
click at [596, 241] on button "Validate" at bounding box center [582, 234] width 218 height 13
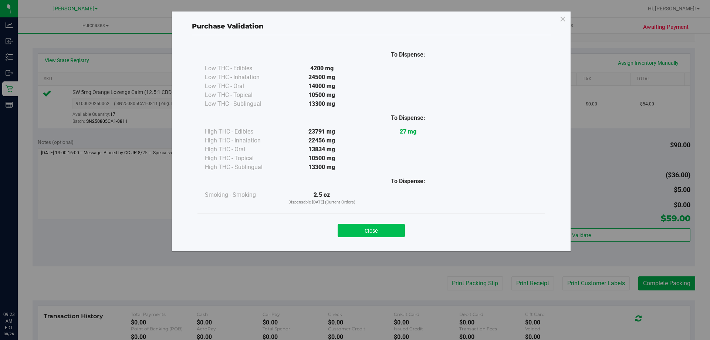
click at [389, 232] on button "Close" at bounding box center [371, 230] width 67 height 13
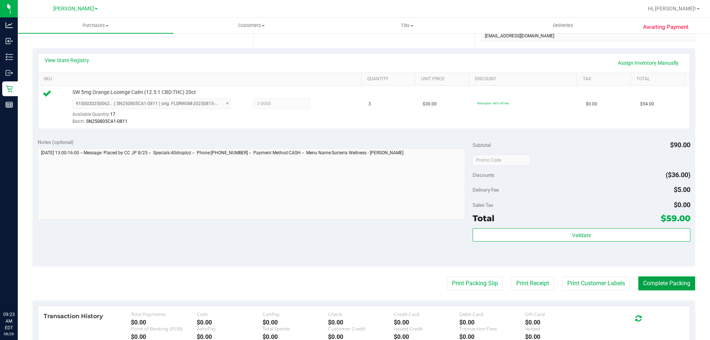
click at [672, 288] on button "Complete Packing" at bounding box center [667, 283] width 57 height 14
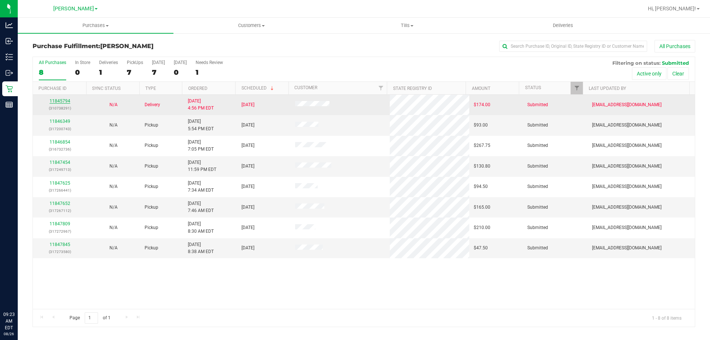
click at [58, 101] on link "11845794" at bounding box center [60, 100] width 21 height 5
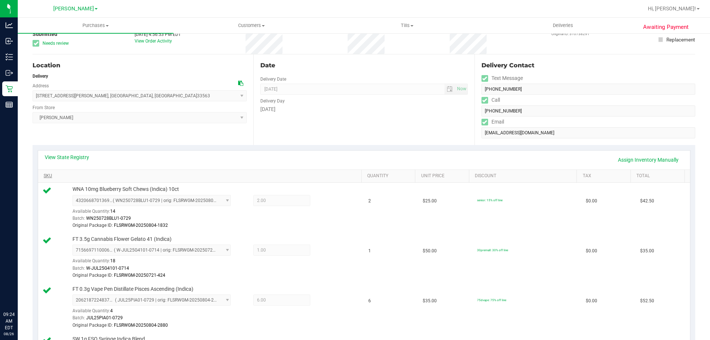
scroll to position [37, 0]
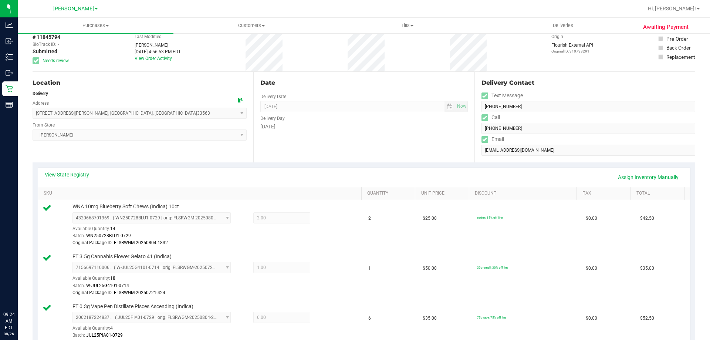
click at [77, 174] on link "View State Registry" at bounding box center [67, 174] width 44 height 7
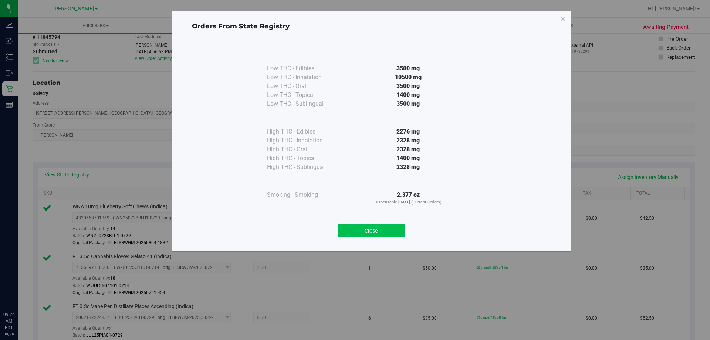
click at [400, 232] on button "Close" at bounding box center [371, 230] width 67 height 13
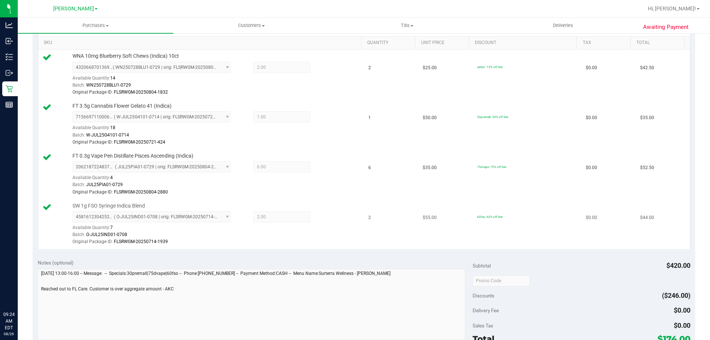
scroll to position [259, 0]
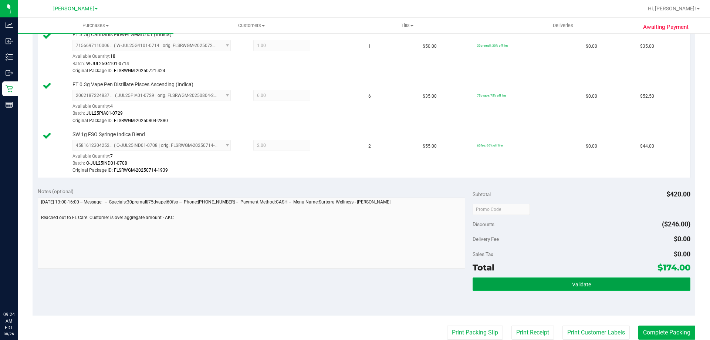
click at [579, 283] on span "Validate" at bounding box center [581, 285] width 19 height 6
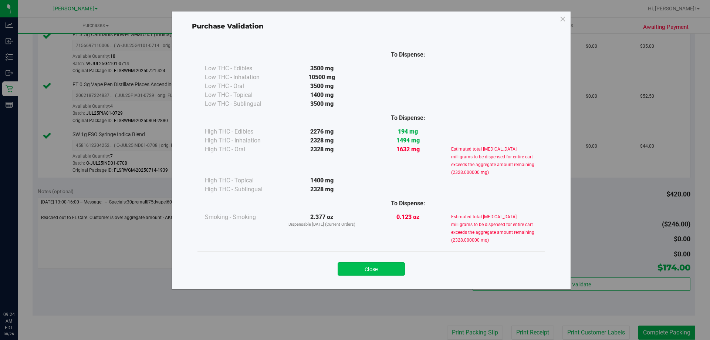
click at [392, 270] on button "Close" at bounding box center [371, 268] width 67 height 13
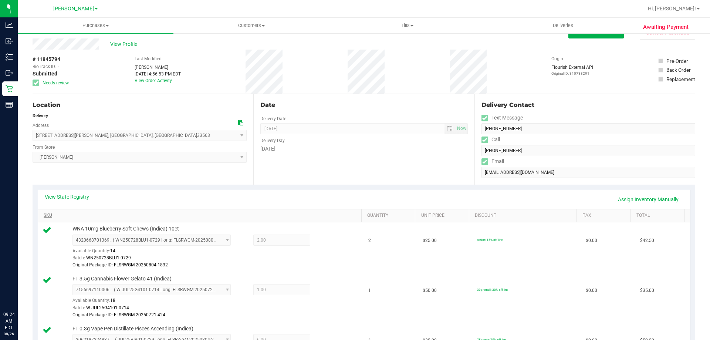
scroll to position [0, 0]
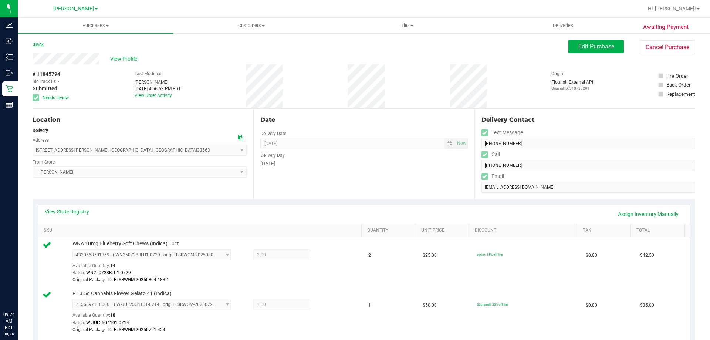
click at [40, 45] on link "Back" at bounding box center [38, 44] width 11 height 5
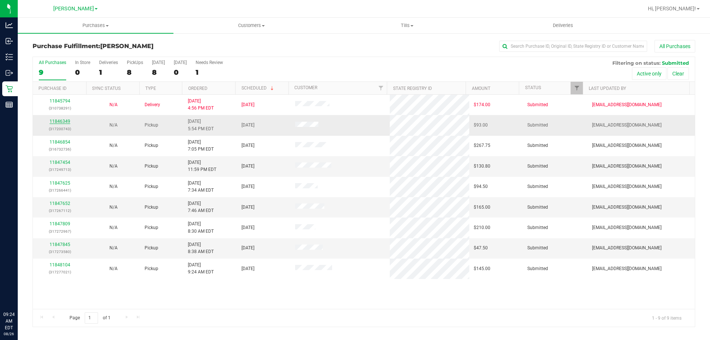
click at [58, 120] on link "11846349" at bounding box center [60, 121] width 21 height 5
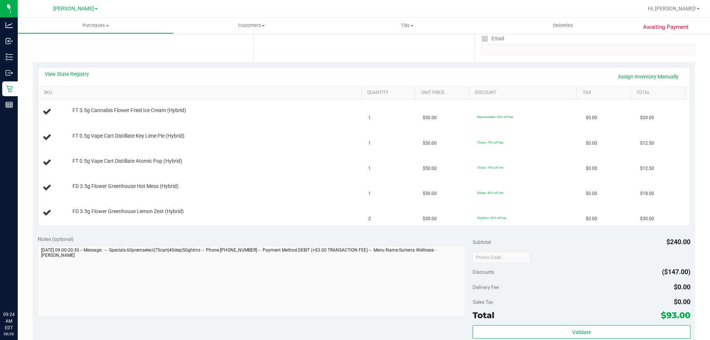
scroll to position [145, 0]
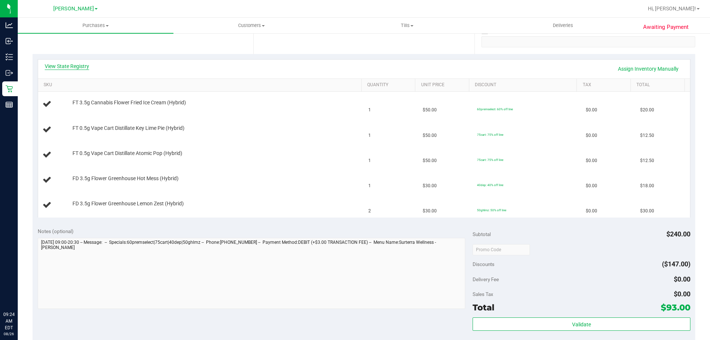
click at [83, 65] on link "View State Registry" at bounding box center [67, 66] width 44 height 7
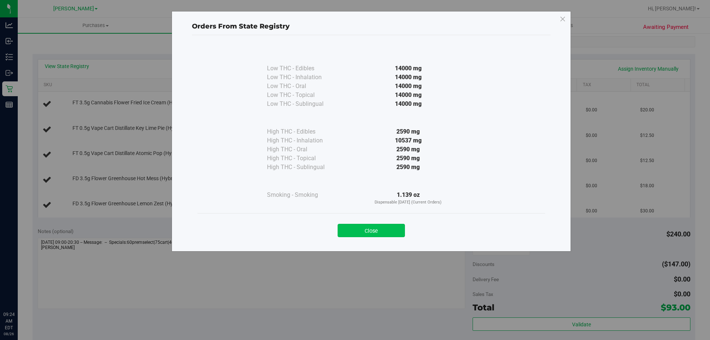
click at [389, 229] on button "Close" at bounding box center [371, 230] width 67 height 13
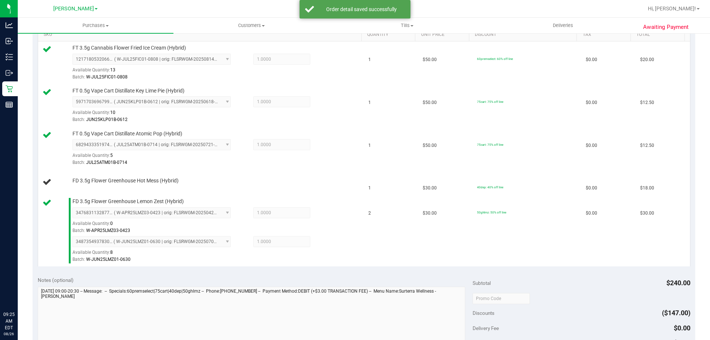
scroll to position [165, 0]
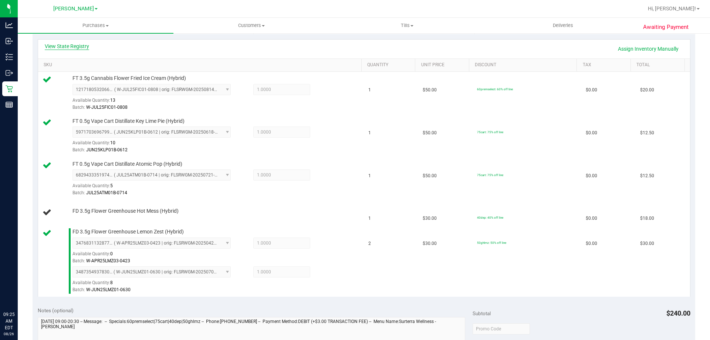
click at [71, 47] on link "View State Registry" at bounding box center [67, 46] width 44 height 7
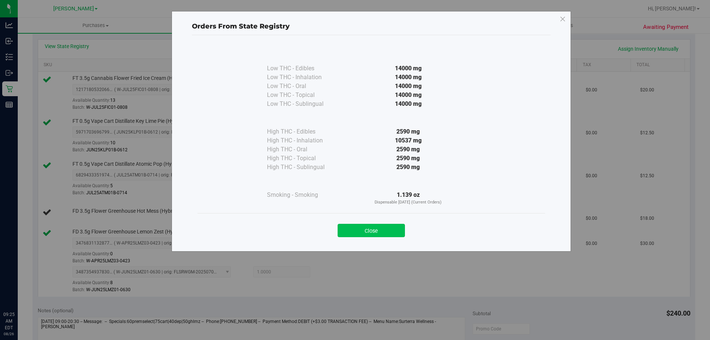
click at [371, 230] on button "Close" at bounding box center [371, 230] width 67 height 13
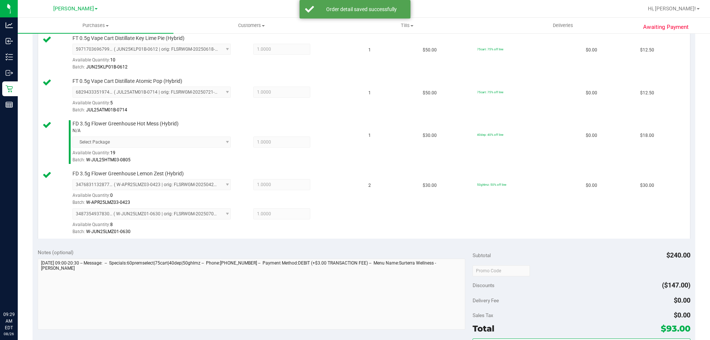
scroll to position [250, 0]
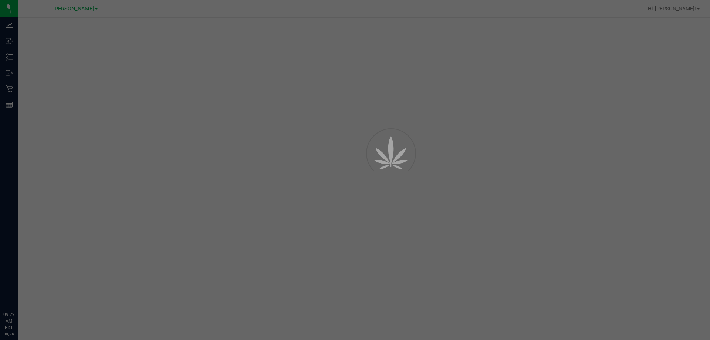
click at [32, 0] on div at bounding box center [355, 170] width 710 height 340
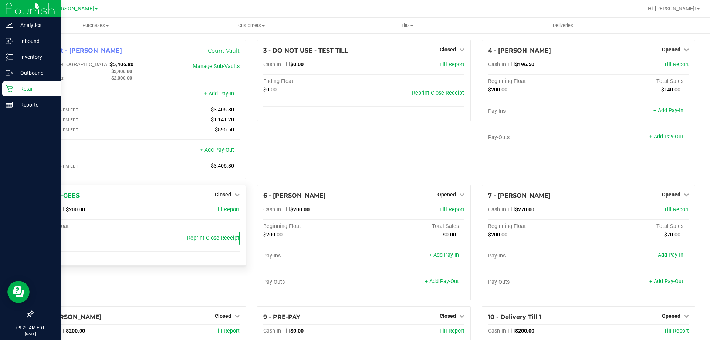
click at [30, 88] on p "Retail" at bounding box center [35, 88] width 44 height 9
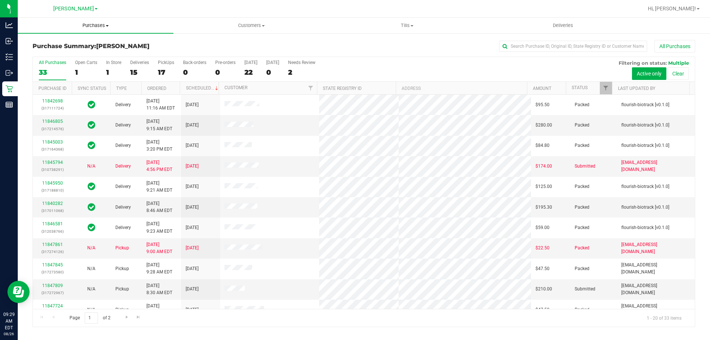
click at [97, 24] on span "Purchases" at bounding box center [96, 25] width 156 height 7
click at [64, 55] on li "Fulfillment" at bounding box center [96, 53] width 156 height 9
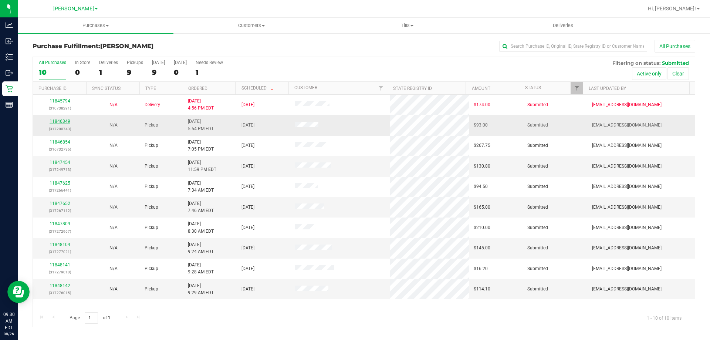
click at [60, 123] on link "11846349" at bounding box center [60, 121] width 21 height 5
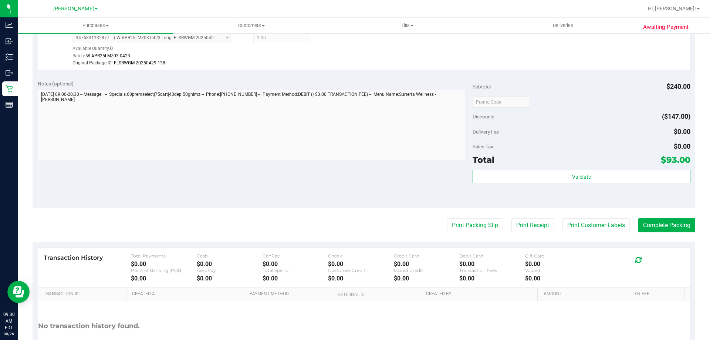
scroll to position [481, 0]
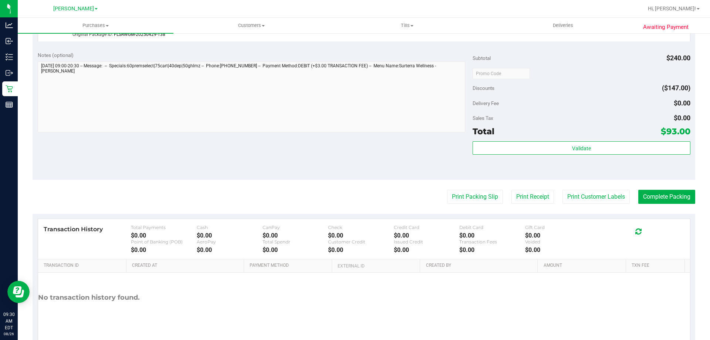
click at [562, 156] on div "Validate" at bounding box center [582, 157] width 218 height 33
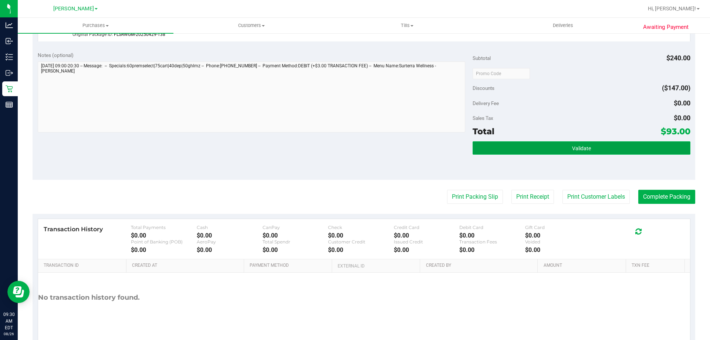
click at [562, 152] on button "Validate" at bounding box center [582, 147] width 218 height 13
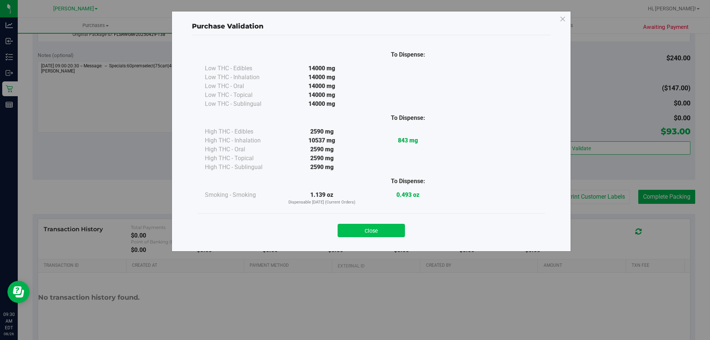
click at [348, 228] on button "Close" at bounding box center [371, 230] width 67 height 13
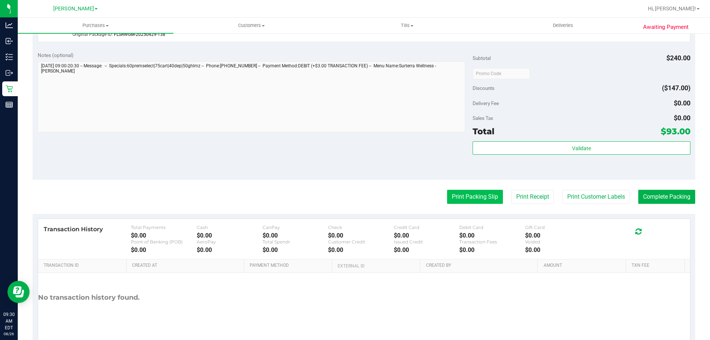
click at [465, 199] on button "Print Packing Slip" at bounding box center [475, 197] width 56 height 14
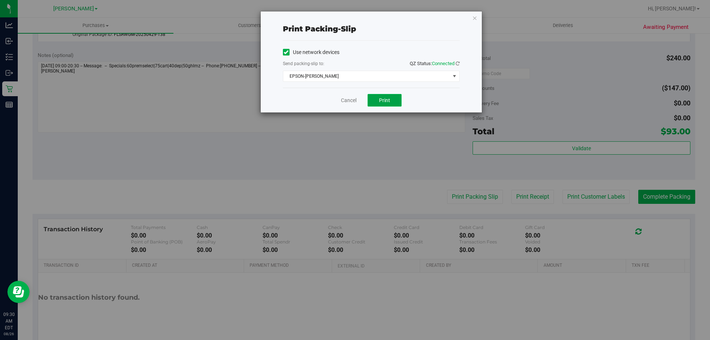
click at [376, 103] on button "Print" at bounding box center [385, 100] width 34 height 13
click at [347, 98] on link "Cancel" at bounding box center [349, 101] width 16 height 8
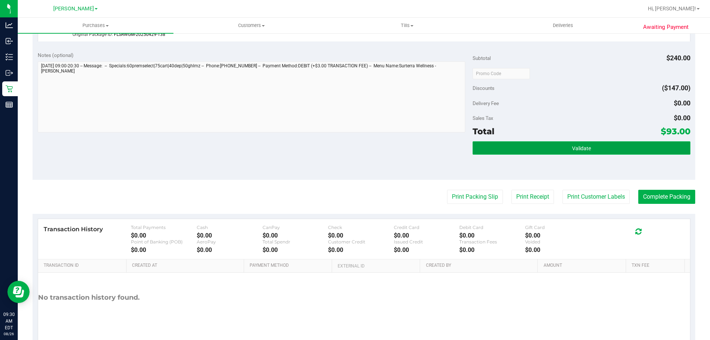
click at [555, 147] on button "Validate" at bounding box center [582, 147] width 218 height 13
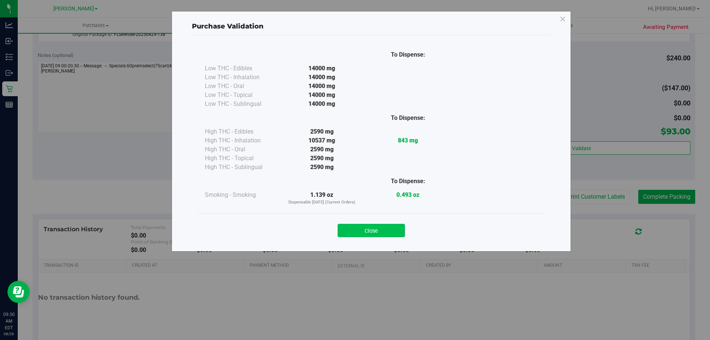
click at [390, 229] on button "Close" at bounding box center [371, 230] width 67 height 13
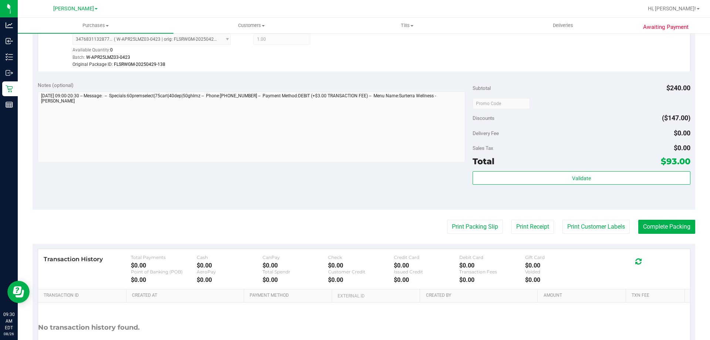
scroll to position [480, 0]
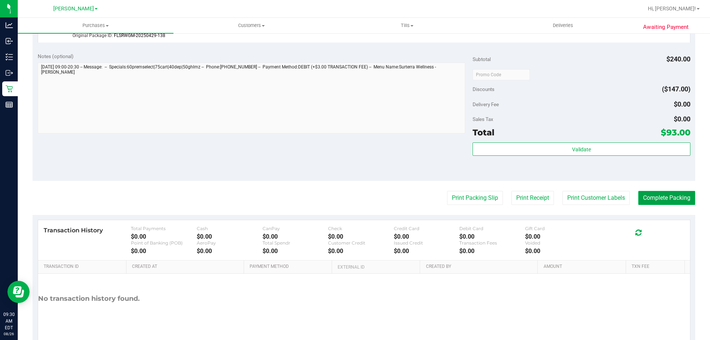
click at [675, 204] on button "Complete Packing" at bounding box center [667, 198] width 57 height 14
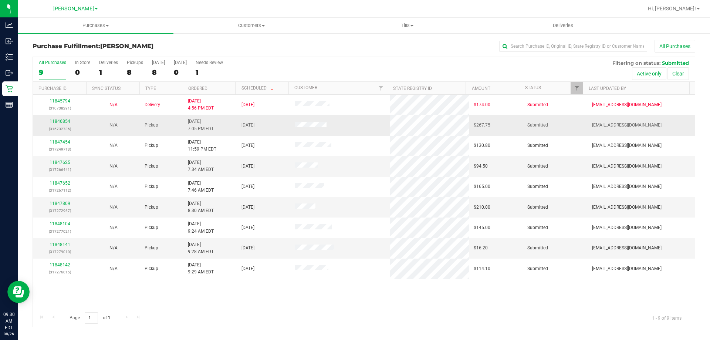
click at [62, 124] on div "11846854 (316732736)" at bounding box center [59, 125] width 45 height 14
click at [64, 120] on link "11846854" at bounding box center [60, 121] width 21 height 5
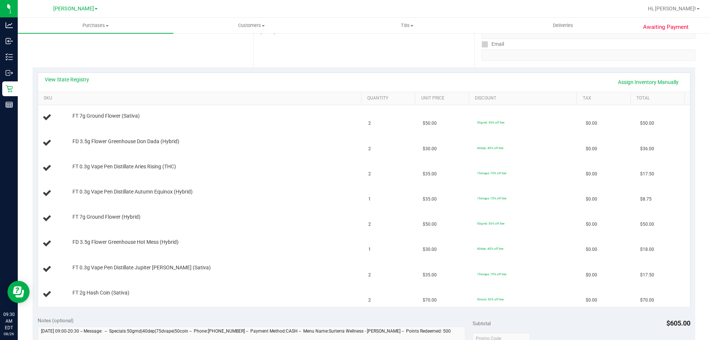
scroll to position [137, 0]
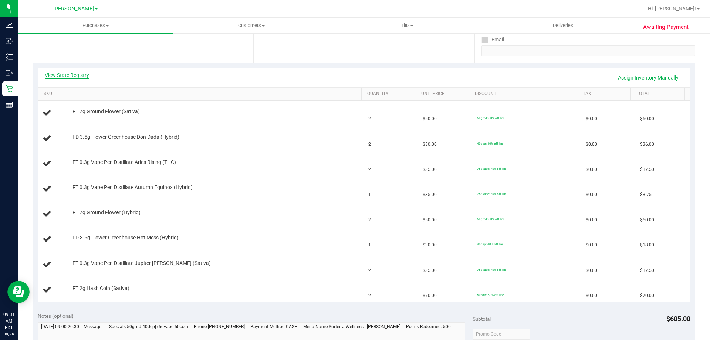
click at [77, 77] on link "View State Registry" at bounding box center [67, 74] width 44 height 7
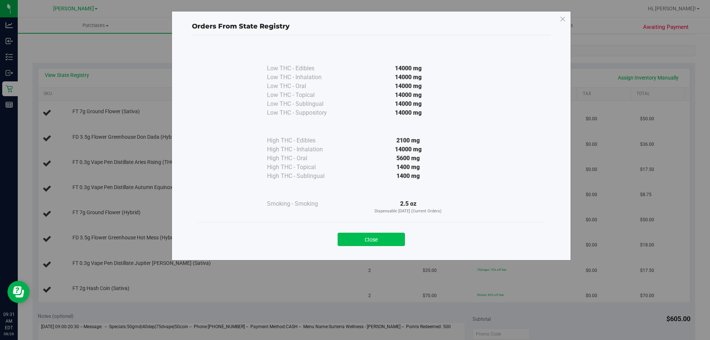
click at [395, 239] on button "Close" at bounding box center [371, 239] width 67 height 13
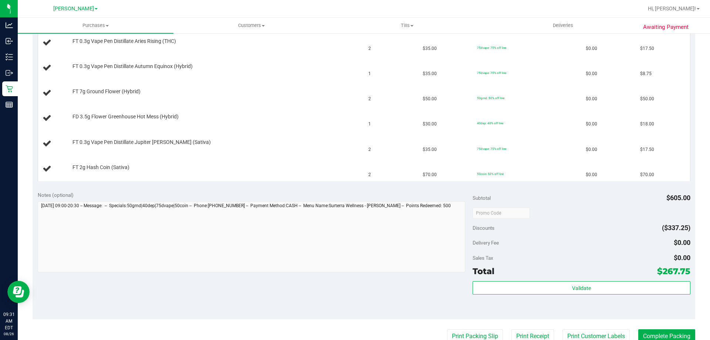
scroll to position [260, 0]
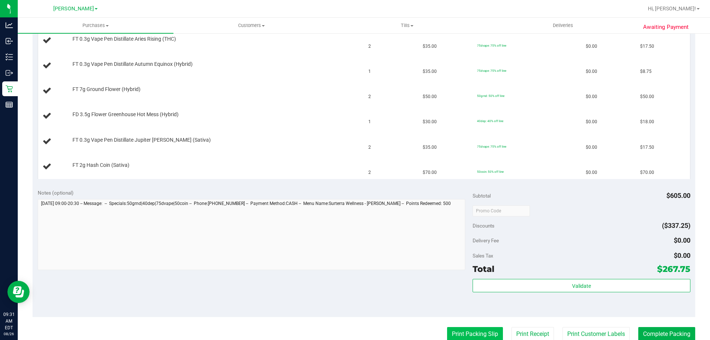
click at [483, 333] on button "Print Packing Slip" at bounding box center [475, 334] width 56 height 14
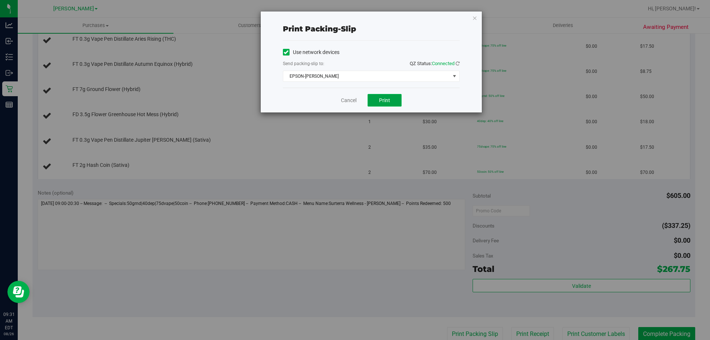
click at [386, 102] on span "Print" at bounding box center [384, 100] width 11 height 6
click at [348, 100] on link "Cancel" at bounding box center [349, 101] width 16 height 8
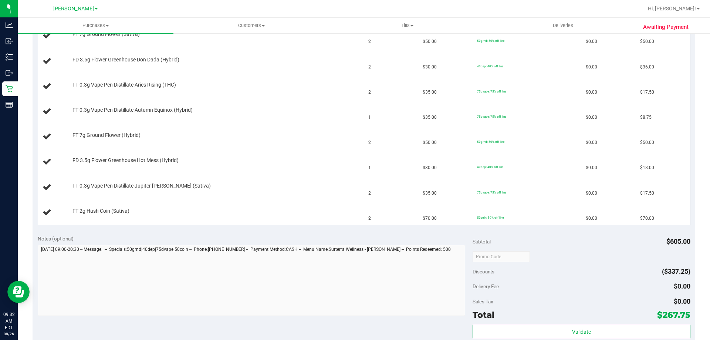
scroll to position [197, 0]
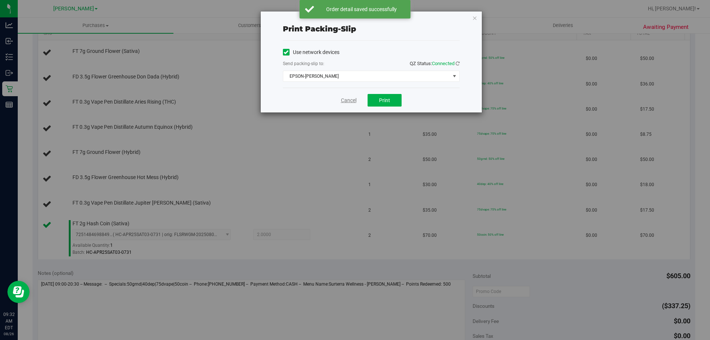
click at [344, 102] on link "Cancel" at bounding box center [349, 101] width 16 height 8
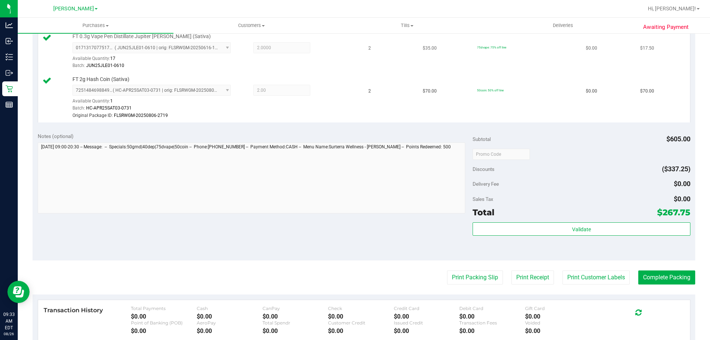
scroll to position [495, 0]
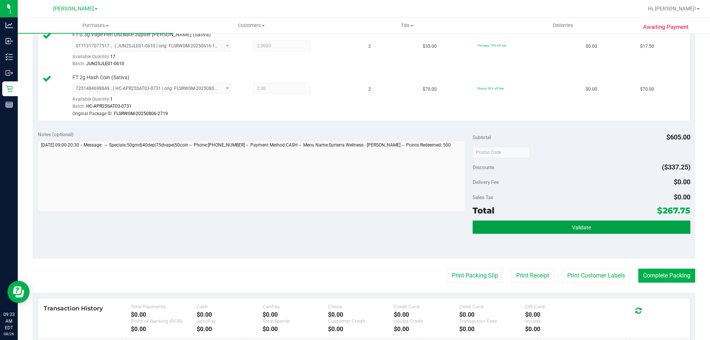
click at [580, 232] on button "Validate" at bounding box center [582, 227] width 218 height 13
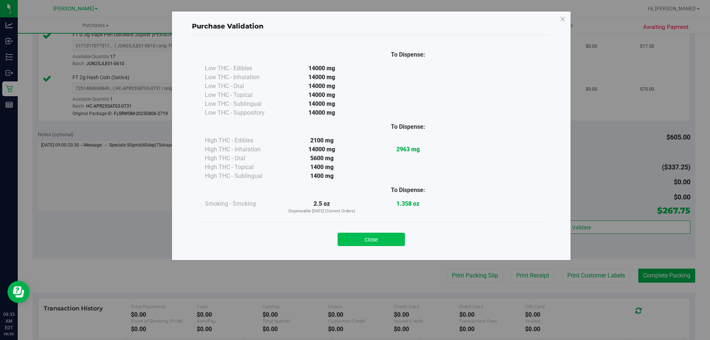
click at [374, 233] on button "Close" at bounding box center [371, 239] width 67 height 13
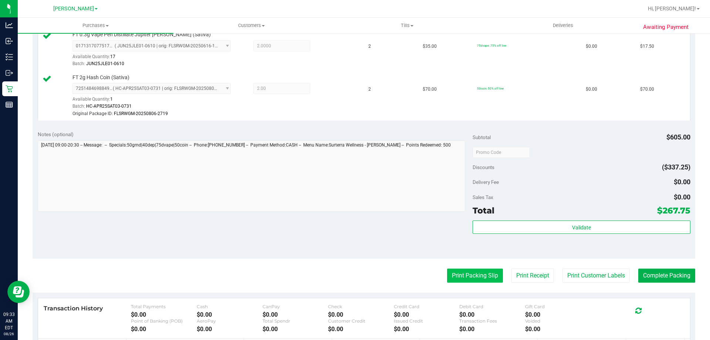
click at [459, 272] on button "Print Packing Slip" at bounding box center [475, 276] width 56 height 14
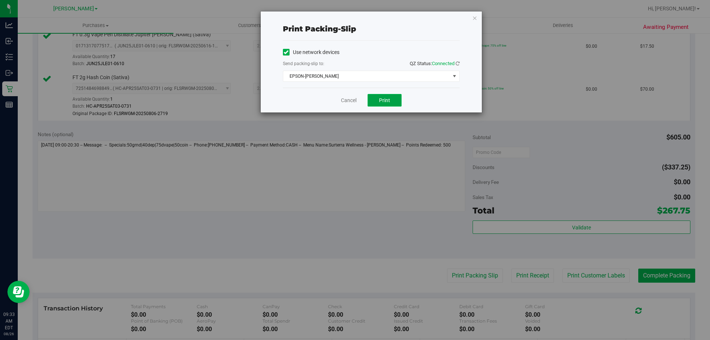
click at [393, 101] on button "Print" at bounding box center [385, 100] width 34 height 13
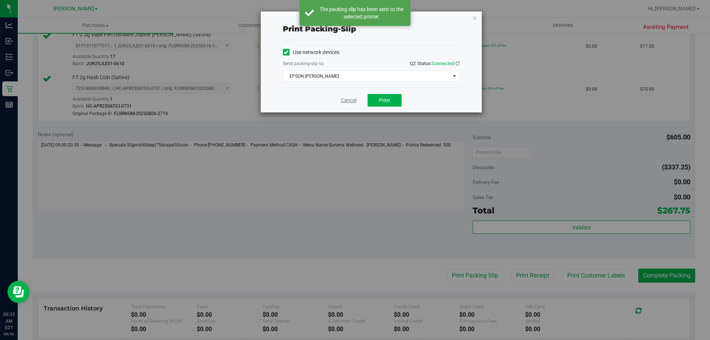
click at [344, 98] on link "Cancel" at bounding box center [349, 101] width 16 height 8
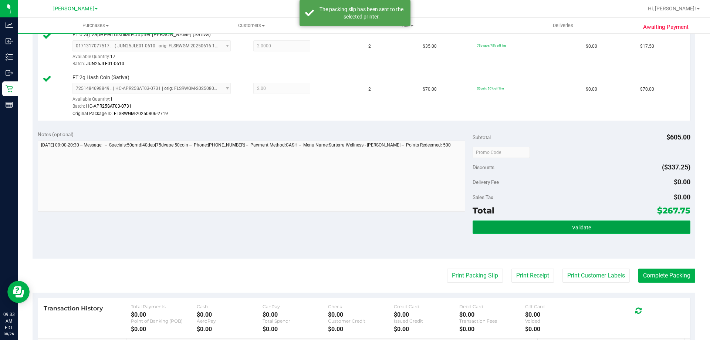
click at [609, 227] on button "Validate" at bounding box center [582, 227] width 218 height 13
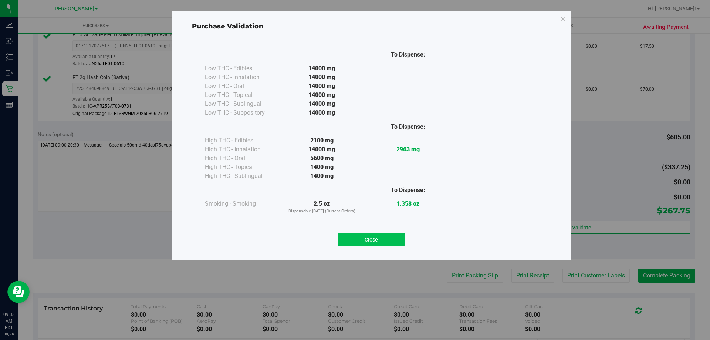
click at [380, 235] on button "Close" at bounding box center [371, 239] width 67 height 13
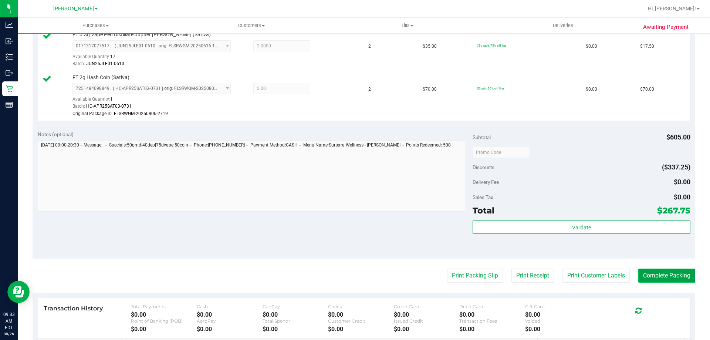
click at [670, 272] on button "Complete Packing" at bounding box center [667, 276] width 57 height 14
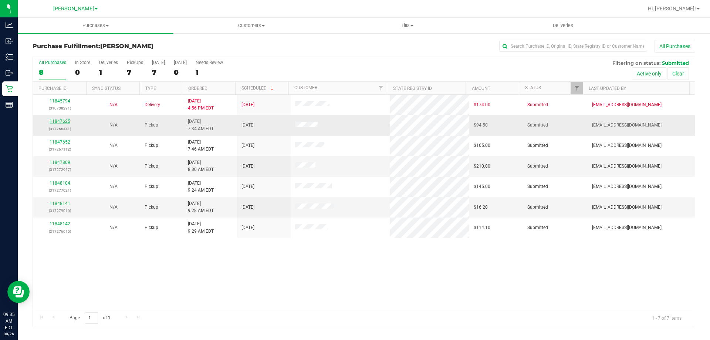
click at [59, 121] on link "11847625" at bounding box center [60, 121] width 21 height 5
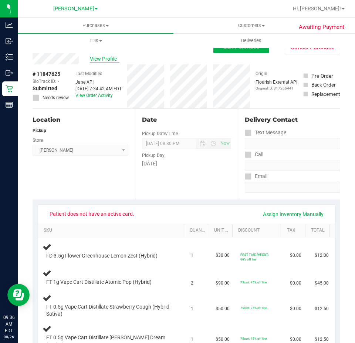
click at [100, 57] on span "View Profile" at bounding box center [105, 59] width 30 height 8
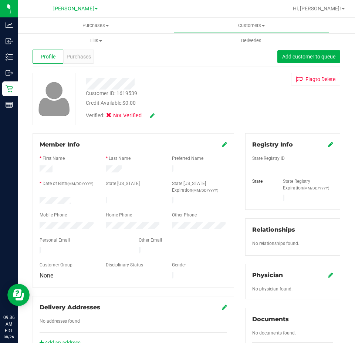
click at [151, 113] on icon at bounding box center [152, 115] width 4 height 5
click at [110, 117] on icon at bounding box center [111, 117] width 5 height 0
click at [0, 0] on input "Medical" at bounding box center [0, 0] width 0 height 0
click at [164, 118] on icon at bounding box center [162, 115] width 6 height 5
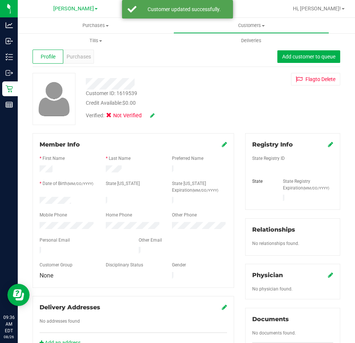
click at [222, 144] on icon at bounding box center [224, 144] width 5 height 6
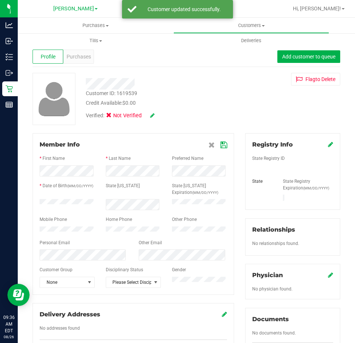
click at [153, 117] on icon at bounding box center [152, 115] width 4 height 5
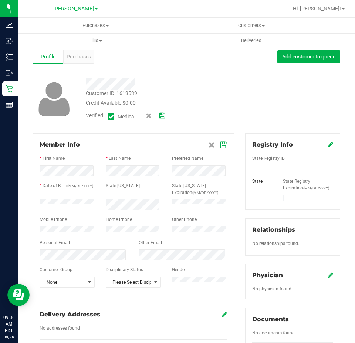
click at [162, 118] on icon at bounding box center [162, 115] width 6 height 5
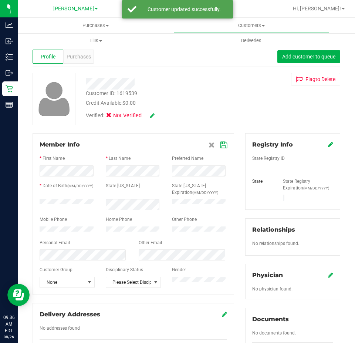
click at [322, 144] on div "Registry Info" at bounding box center [292, 144] width 81 height 9
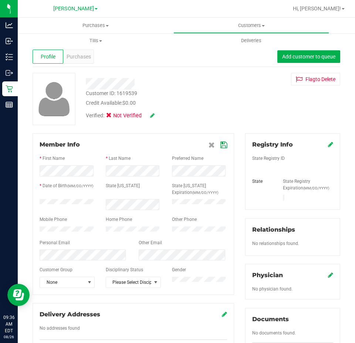
click at [328, 144] on icon at bounding box center [330, 144] width 5 height 6
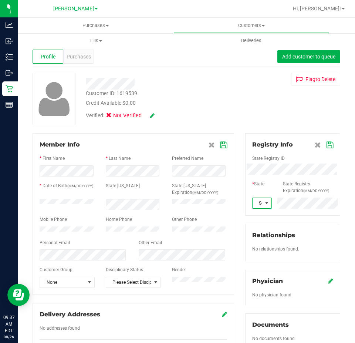
click at [264, 203] on span at bounding box center [267, 203] width 6 height 6
click at [255, 292] on li "FL" at bounding box center [258, 292] width 18 height 13
click at [327, 144] on icon at bounding box center [330, 145] width 7 height 6
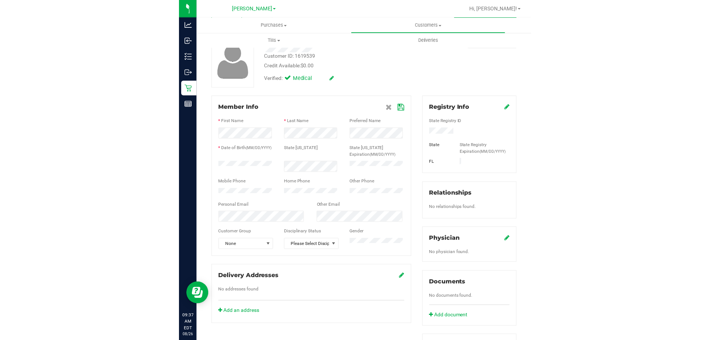
scroll to position [0, 0]
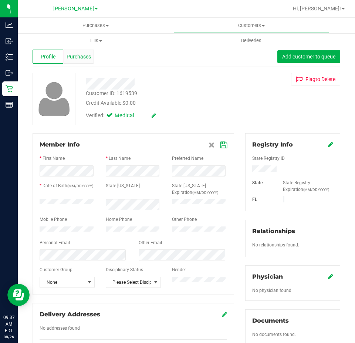
click at [85, 61] on div "Purchases" at bounding box center [78, 57] width 31 height 14
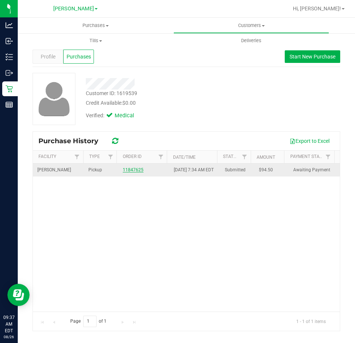
click at [132, 172] on link "11847625" at bounding box center [133, 169] width 21 height 5
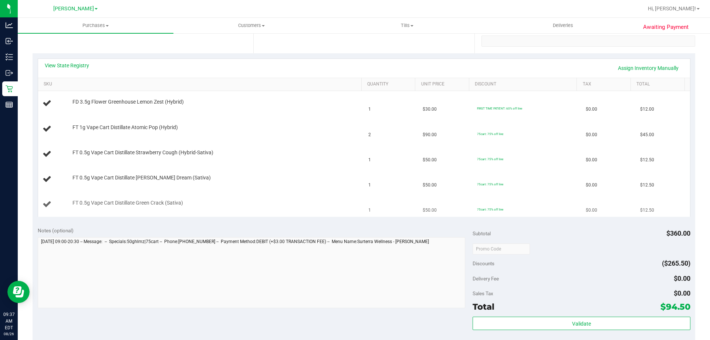
scroll to position [148, 0]
click at [84, 63] on link "View State Registry" at bounding box center [67, 63] width 44 height 7
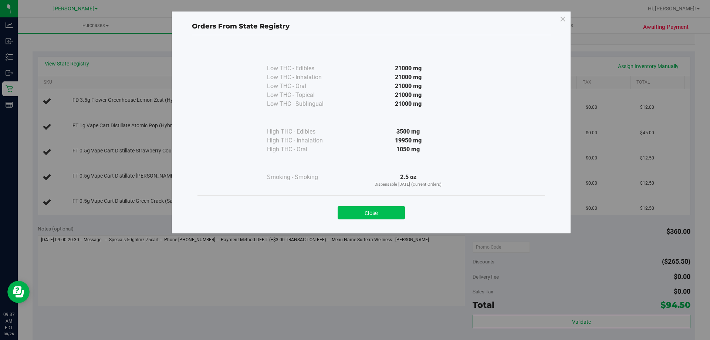
click at [370, 218] on button "Close" at bounding box center [371, 212] width 67 height 13
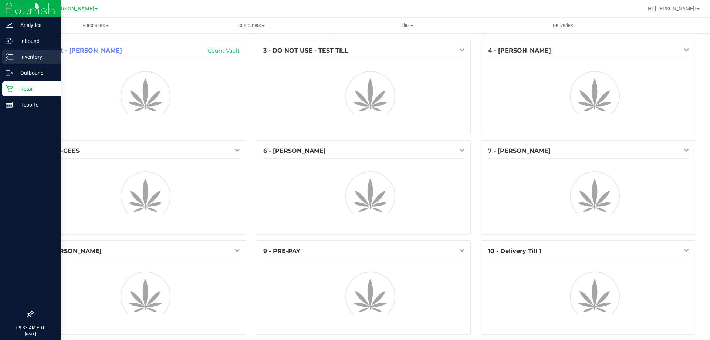
click at [10, 57] on line at bounding box center [11, 57] width 4 height 0
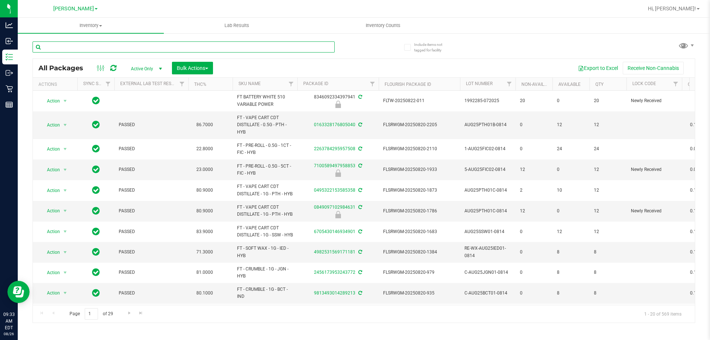
click at [280, 47] on input "text" at bounding box center [184, 46] width 302 height 11
type input "5-AUG25DSC02-0813"
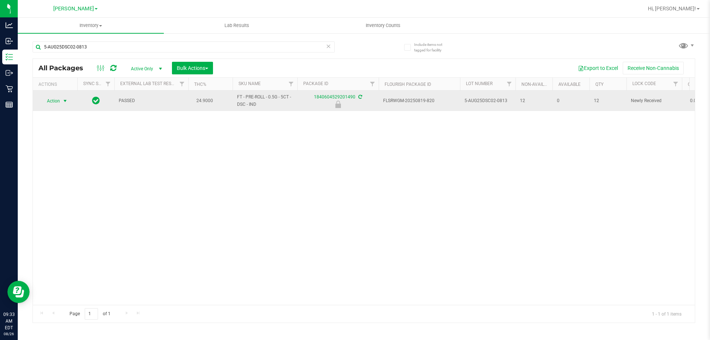
click at [58, 97] on span "Action" at bounding box center [50, 101] width 20 height 10
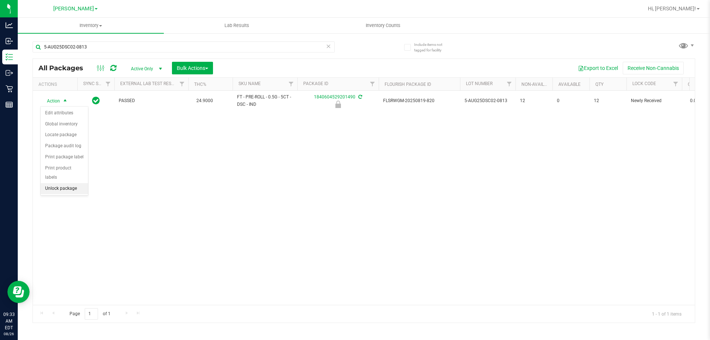
click at [70, 185] on ul "Edit attributes Global inventory Locate package Package audit log Print package…" at bounding box center [64, 151] width 47 height 87
click at [74, 183] on li "Unlock package" at bounding box center [64, 188] width 47 height 11
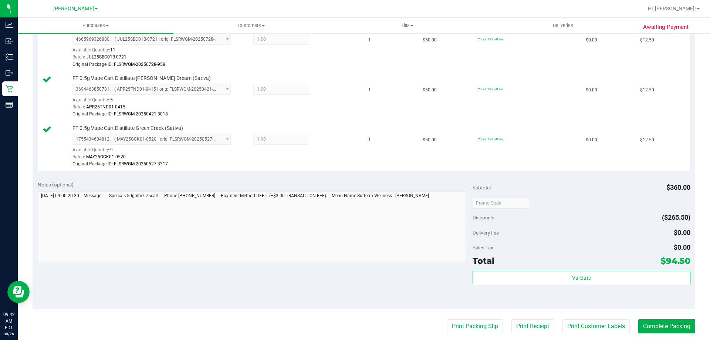
scroll to position [333, 0]
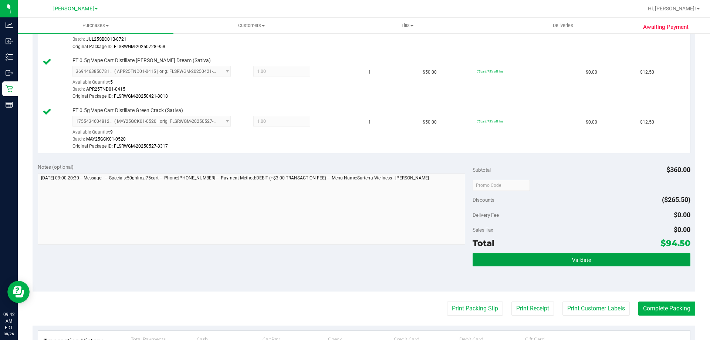
click at [553, 262] on button "Validate" at bounding box center [582, 259] width 218 height 13
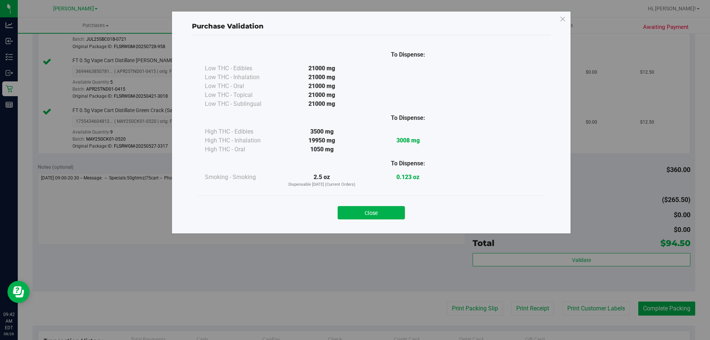
click at [360, 209] on button "Close" at bounding box center [371, 212] width 67 height 13
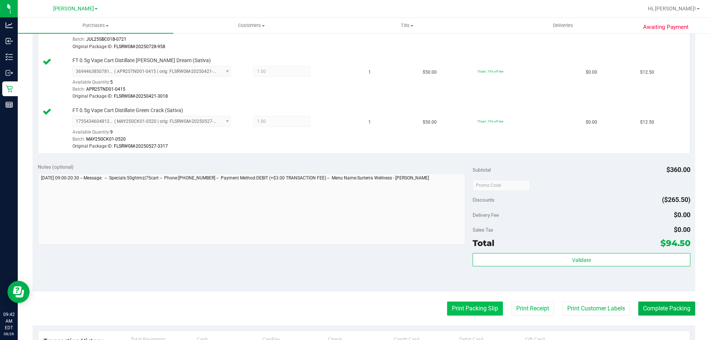
click at [475, 310] on button "Print Packing Slip" at bounding box center [475, 309] width 56 height 14
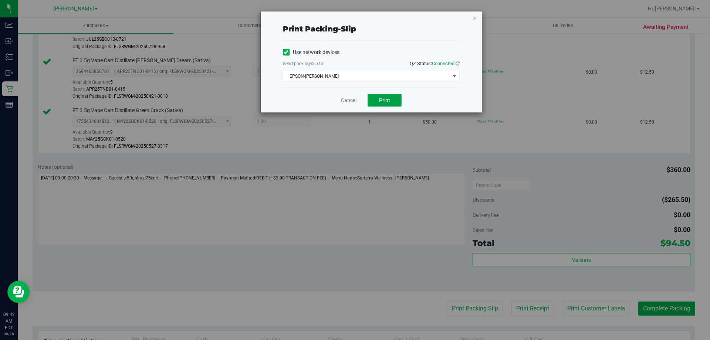
click at [388, 104] on button "Print" at bounding box center [385, 100] width 34 height 13
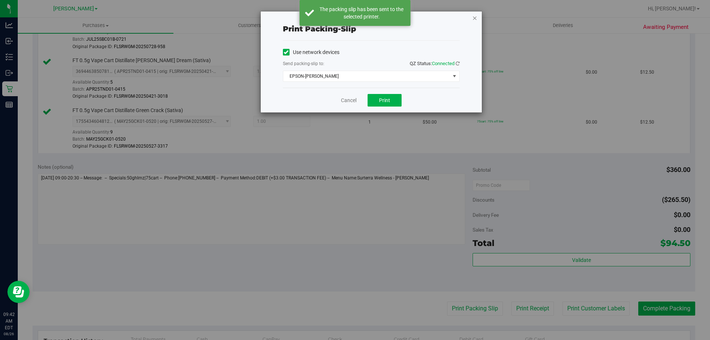
click at [476, 18] on icon "button" at bounding box center [474, 17] width 5 height 9
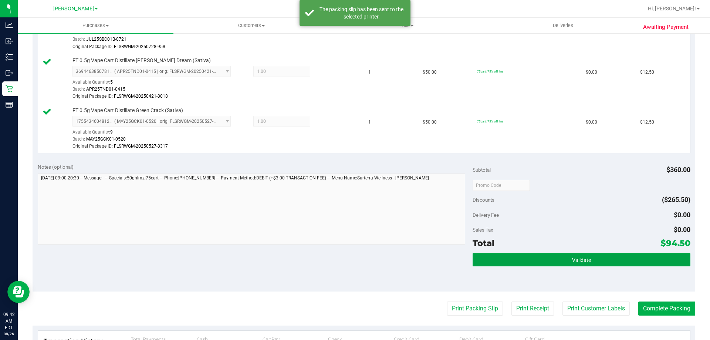
click at [535, 260] on button "Validate" at bounding box center [582, 259] width 218 height 13
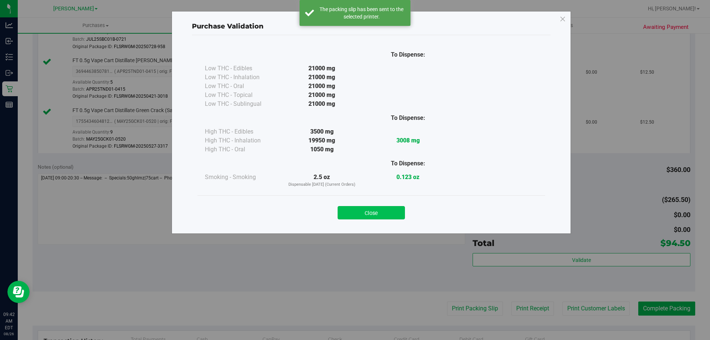
click at [384, 218] on button "Close" at bounding box center [371, 212] width 67 height 13
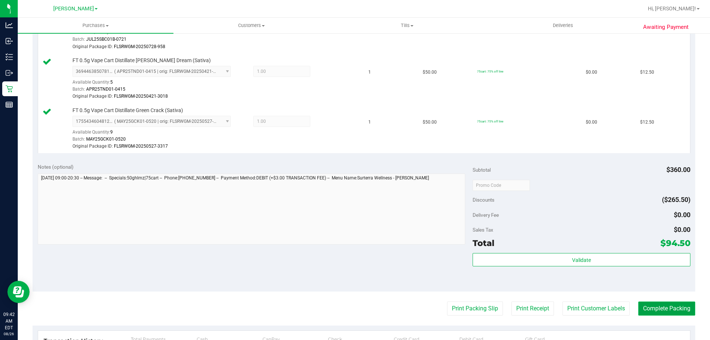
click at [668, 306] on button "Complete Packing" at bounding box center [667, 309] width 57 height 14
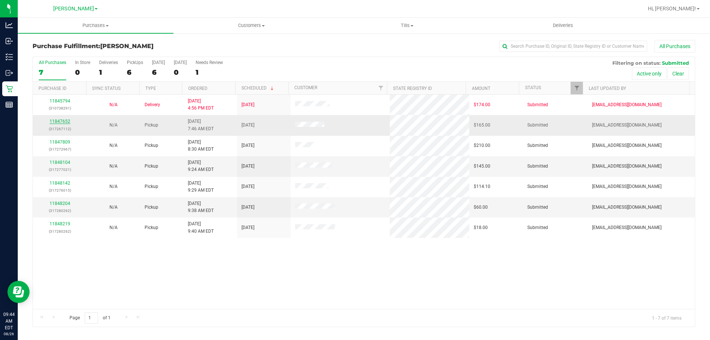
click at [64, 121] on link "11847652" at bounding box center [60, 121] width 21 height 5
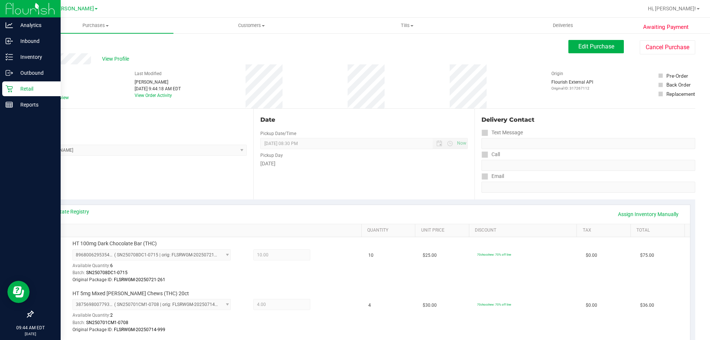
click at [15, 88] on p "Retail" at bounding box center [35, 88] width 44 height 9
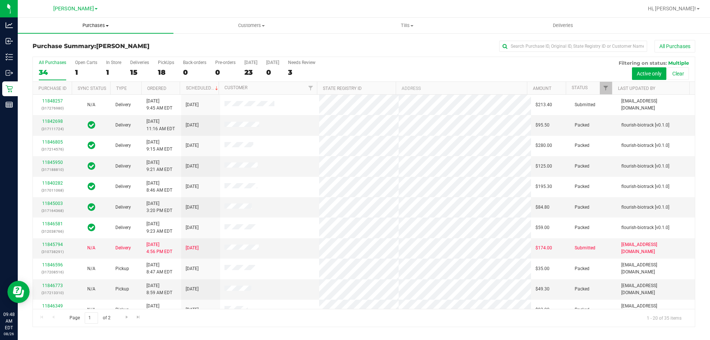
click at [96, 27] on span "Purchases" at bounding box center [96, 25] width 156 height 7
click at [97, 53] on li "Fulfillment" at bounding box center [96, 53] width 156 height 9
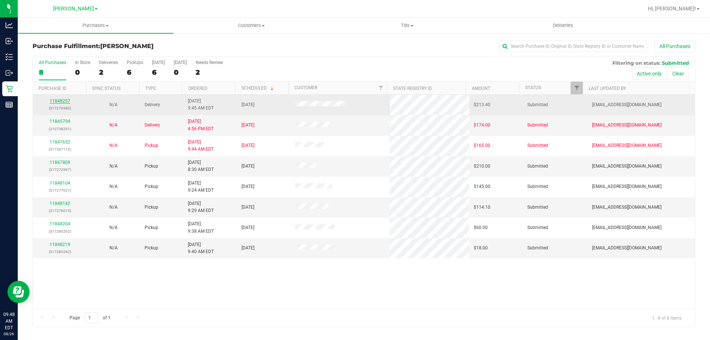
click at [59, 99] on link "11848257" at bounding box center [60, 100] width 21 height 5
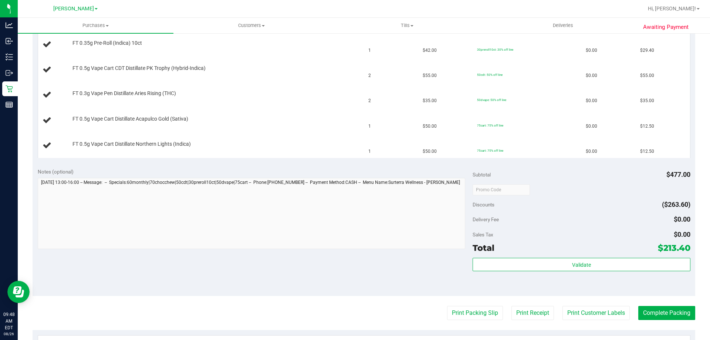
scroll to position [292, 0]
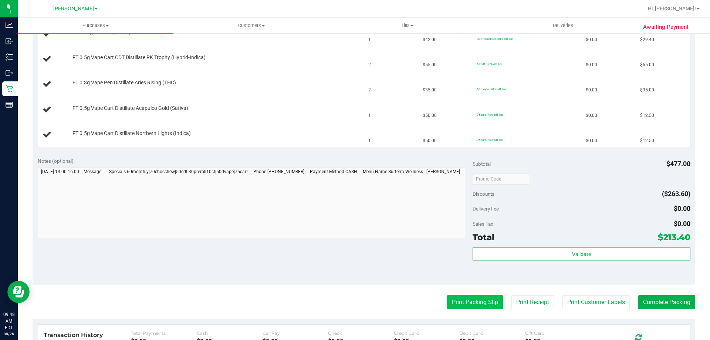
click at [481, 303] on button "Print Packing Slip" at bounding box center [475, 302] width 56 height 14
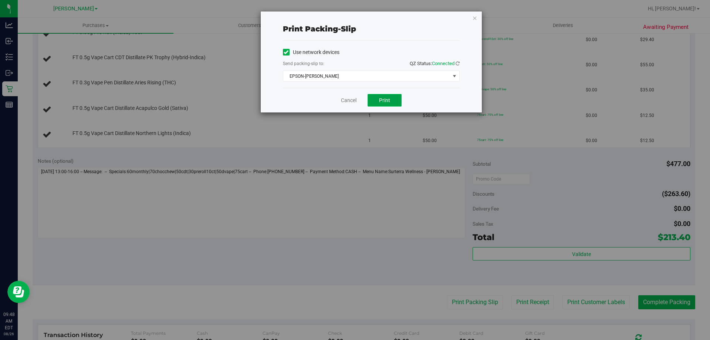
click at [387, 105] on button "Print" at bounding box center [385, 100] width 34 height 13
click at [343, 101] on link "Cancel" at bounding box center [349, 101] width 16 height 8
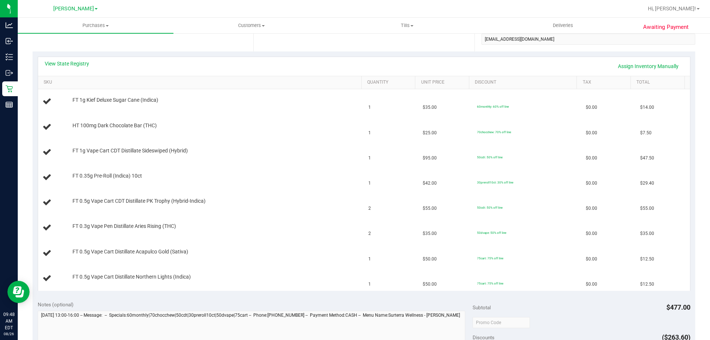
scroll to position [143, 0]
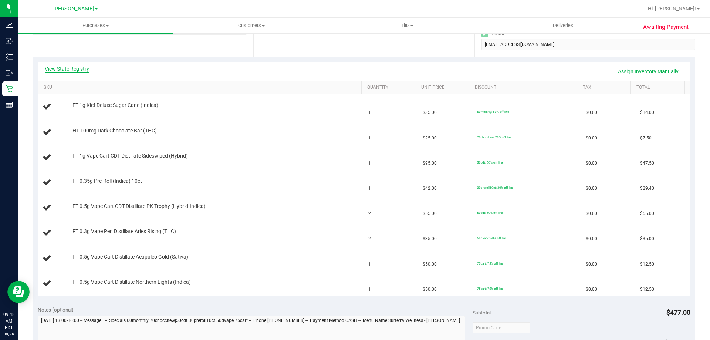
click at [66, 70] on link "View State Registry" at bounding box center [67, 68] width 44 height 7
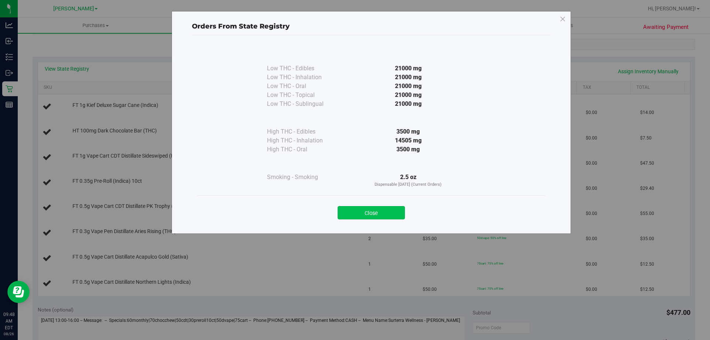
click at [359, 215] on button "Close" at bounding box center [371, 212] width 67 height 13
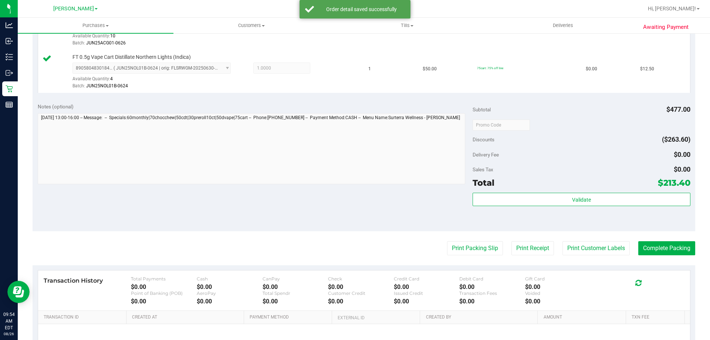
scroll to position [565, 0]
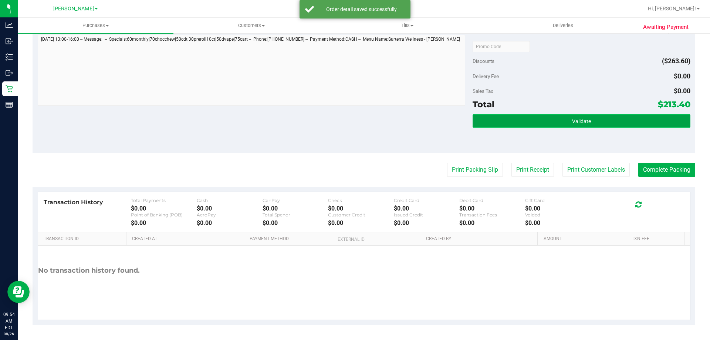
click at [544, 124] on button "Validate" at bounding box center [582, 120] width 218 height 13
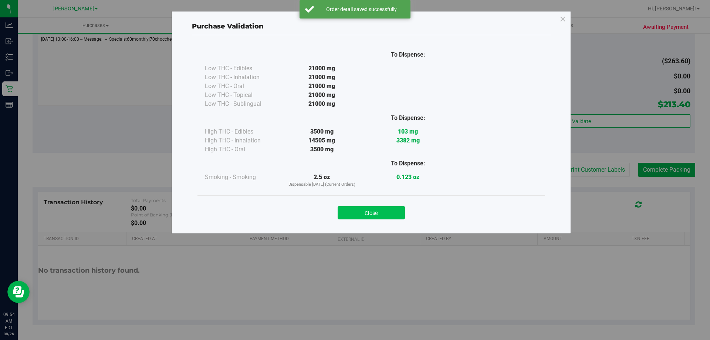
click at [379, 209] on button "Close" at bounding box center [371, 212] width 67 height 13
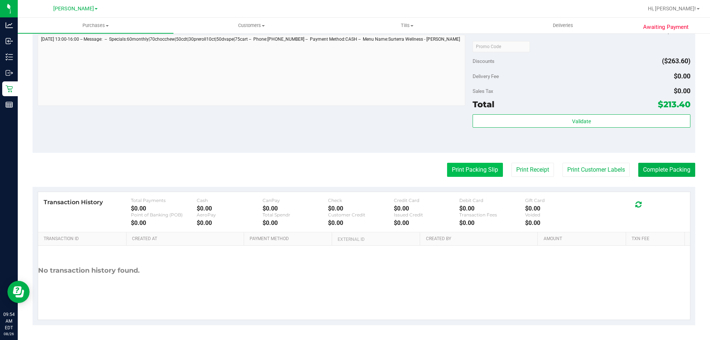
click at [477, 170] on button "Print Packing Slip" at bounding box center [475, 170] width 56 height 14
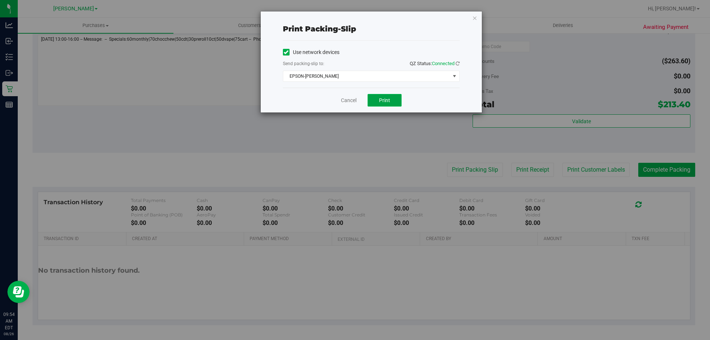
click at [380, 103] on button "Print" at bounding box center [385, 100] width 34 height 13
click at [389, 99] on span "Print" at bounding box center [384, 100] width 11 height 6
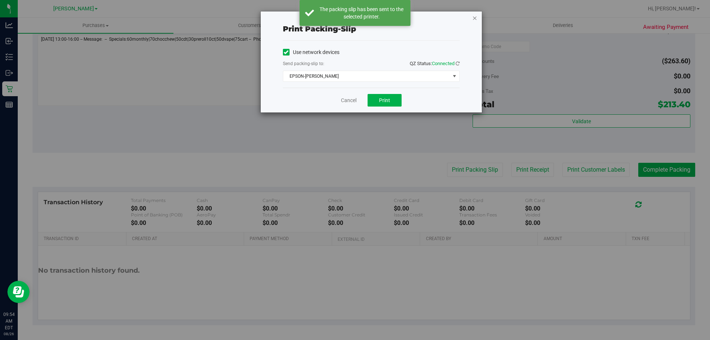
click at [474, 16] on icon "button" at bounding box center [474, 17] width 5 height 9
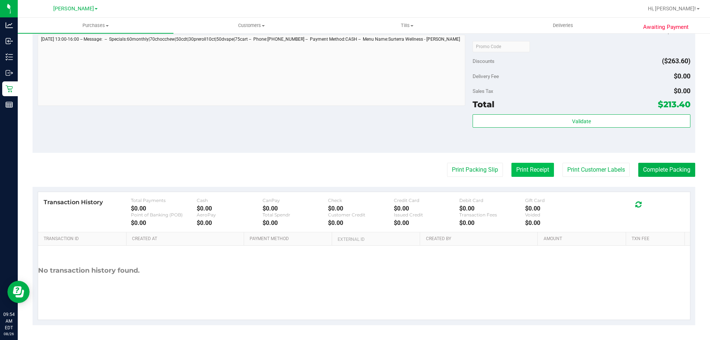
click at [525, 167] on button "Print Receipt" at bounding box center [533, 170] width 43 height 14
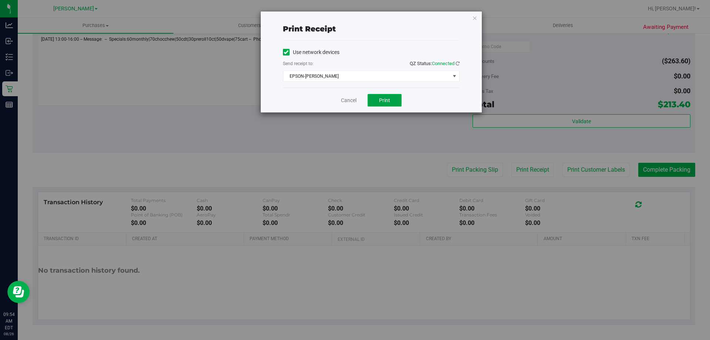
click at [390, 101] on span "Print" at bounding box center [384, 100] width 11 height 6
click at [346, 101] on link "Cancel" at bounding box center [349, 101] width 16 height 8
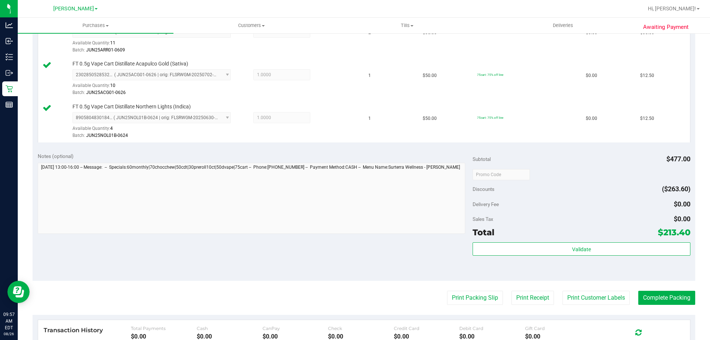
scroll to position [438, 0]
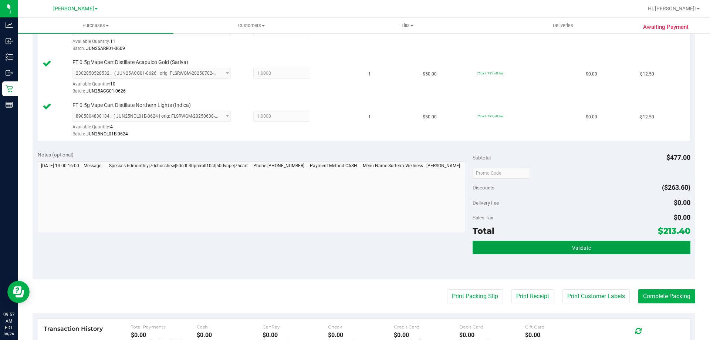
click at [593, 243] on button "Validate" at bounding box center [582, 247] width 218 height 13
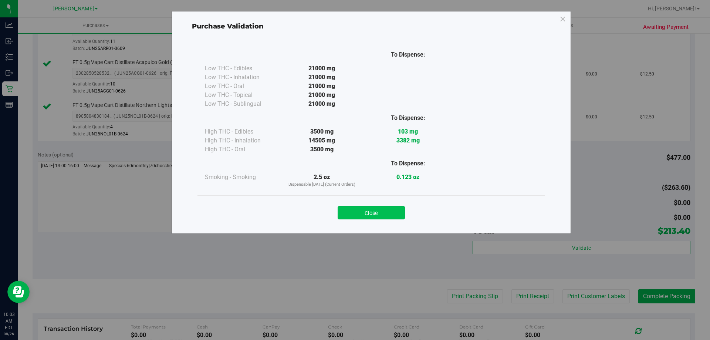
click at [388, 211] on button "Close" at bounding box center [371, 212] width 67 height 13
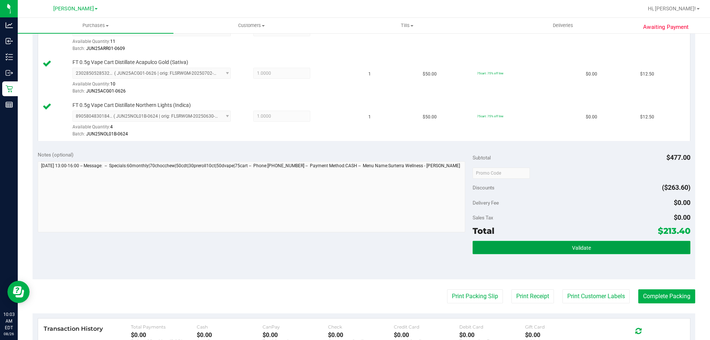
click at [574, 245] on span "Validate" at bounding box center [581, 248] width 19 height 6
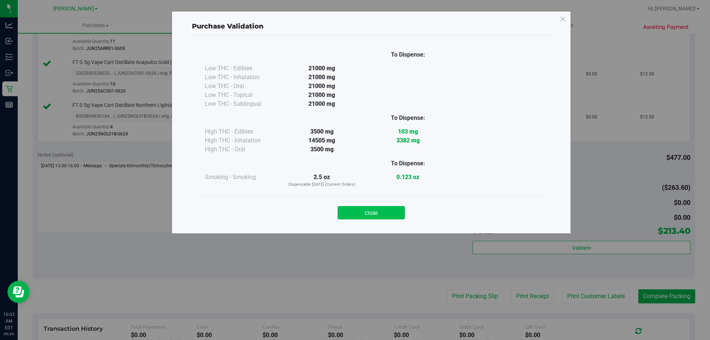
click at [389, 215] on button "Close" at bounding box center [371, 212] width 67 height 13
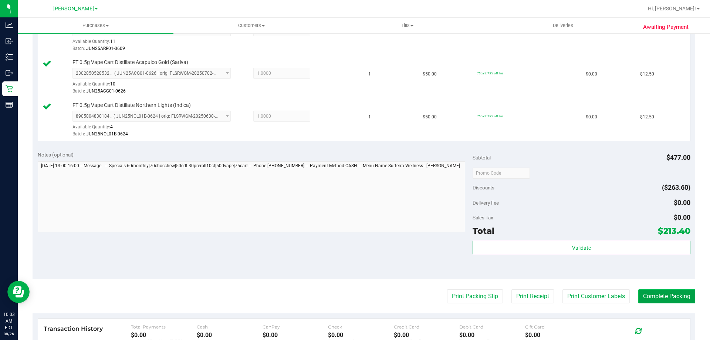
click at [671, 295] on button "Complete Packing" at bounding box center [667, 296] width 57 height 14
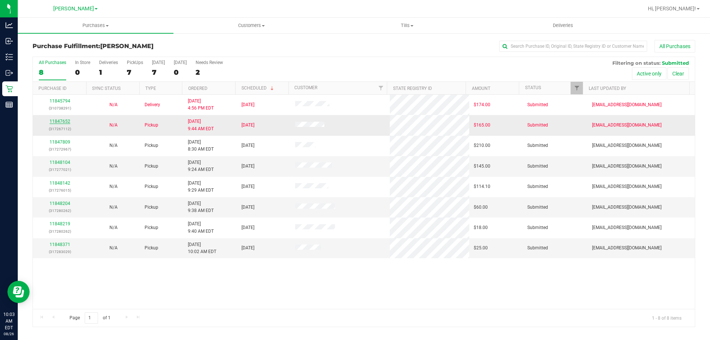
click at [64, 124] on link "11847652" at bounding box center [60, 121] width 21 height 5
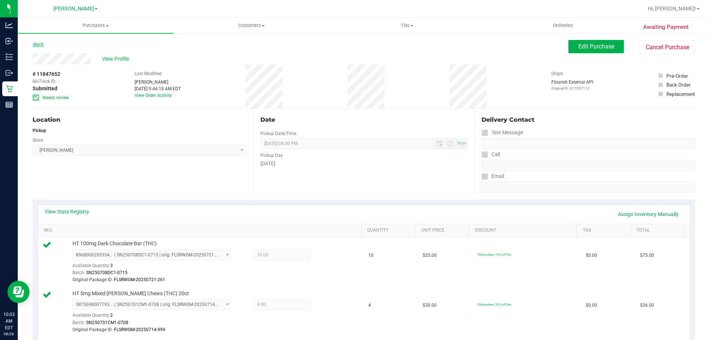
click at [41, 46] on link "Back" at bounding box center [38, 44] width 11 height 5
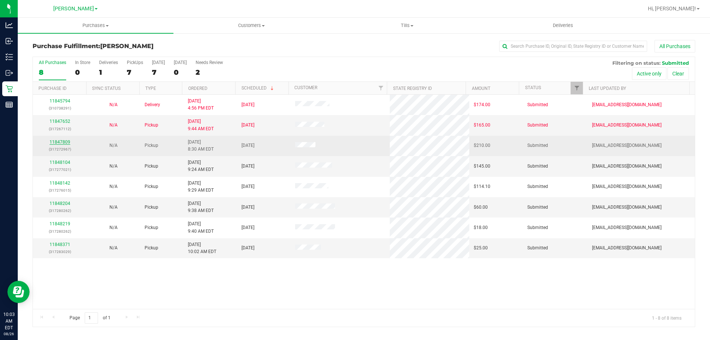
click at [67, 142] on link "11847809" at bounding box center [60, 141] width 21 height 5
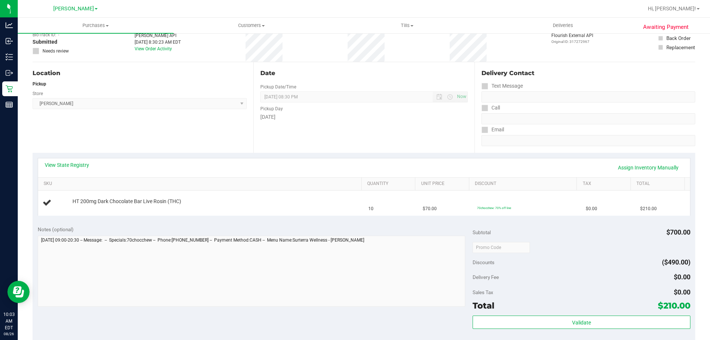
scroll to position [53, 0]
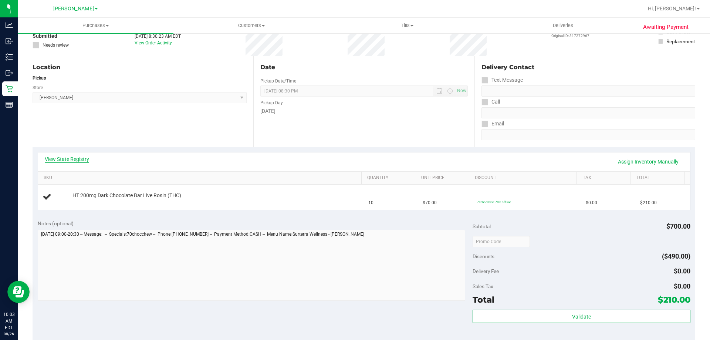
click at [81, 161] on link "View State Registry" at bounding box center [67, 158] width 44 height 7
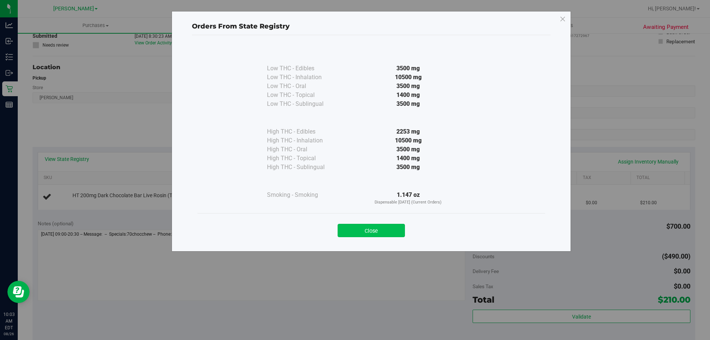
click at [388, 229] on button "Close" at bounding box center [371, 230] width 67 height 13
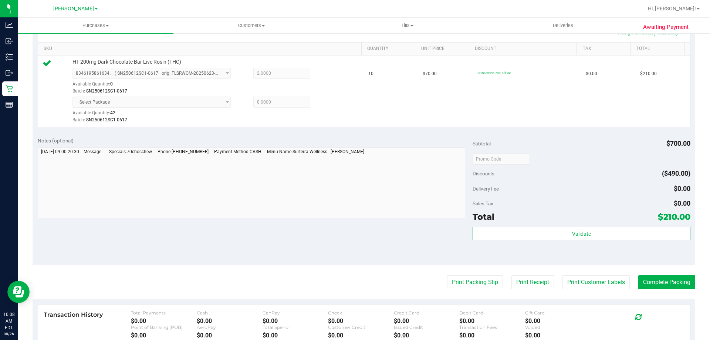
scroll to position [225, 0]
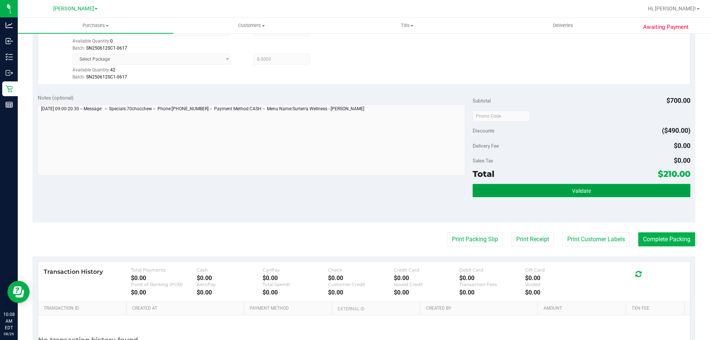
click at [583, 193] on span "Validate" at bounding box center [581, 191] width 19 height 6
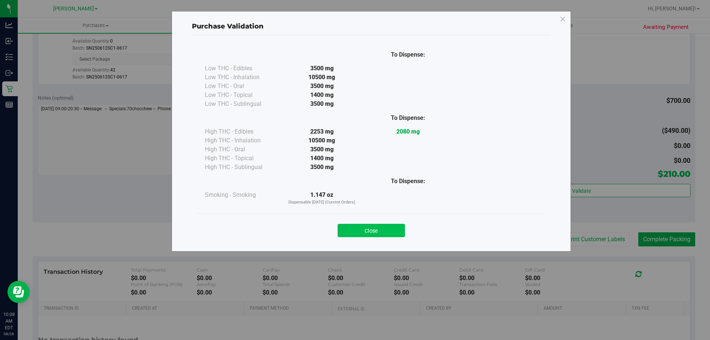
click at [389, 233] on button "Close" at bounding box center [371, 230] width 67 height 13
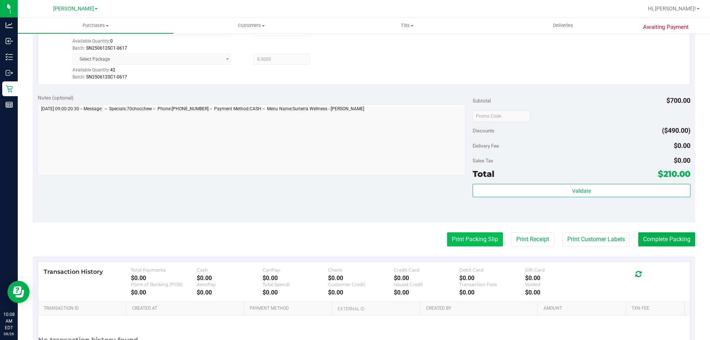
click at [468, 239] on button "Print Packing Slip" at bounding box center [475, 239] width 56 height 14
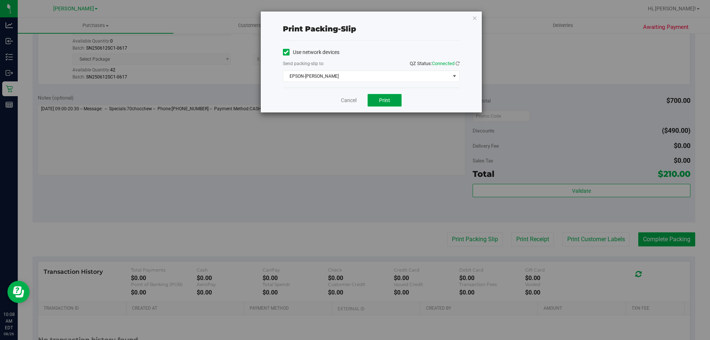
click at [388, 94] on button "Print" at bounding box center [385, 100] width 34 height 13
click at [346, 101] on link "Cancel" at bounding box center [349, 101] width 16 height 8
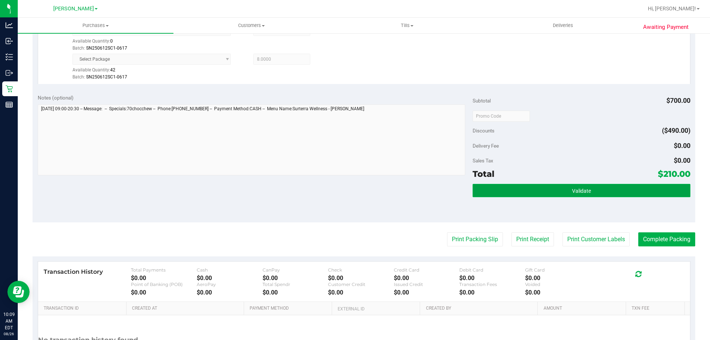
click at [585, 185] on button "Validate" at bounding box center [582, 190] width 218 height 13
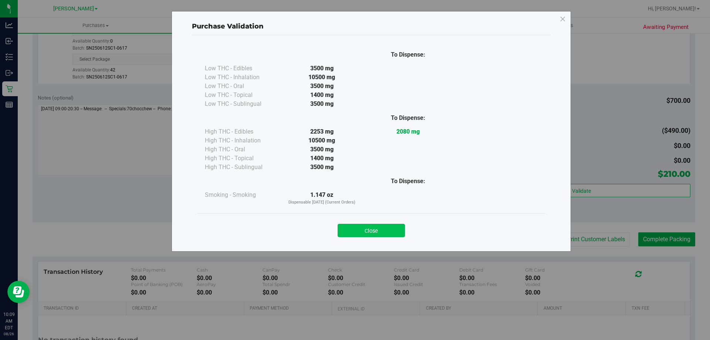
click at [395, 230] on button "Close" at bounding box center [371, 230] width 67 height 13
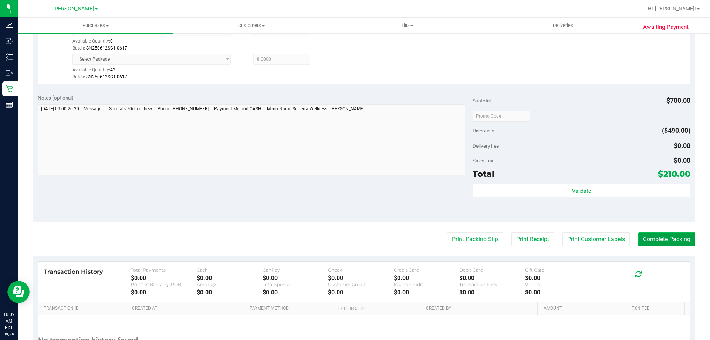
click at [658, 245] on button "Complete Packing" at bounding box center [667, 239] width 57 height 14
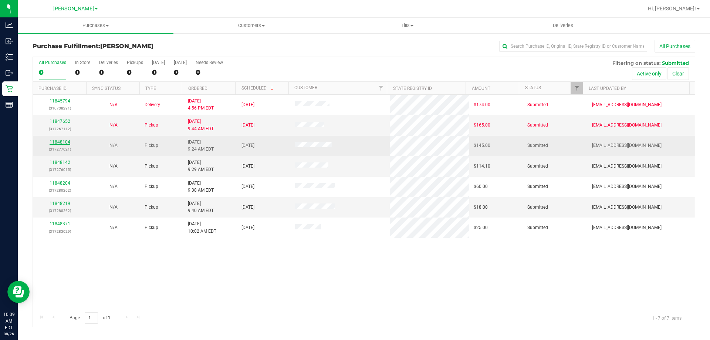
click at [64, 143] on link "11848104" at bounding box center [60, 141] width 21 height 5
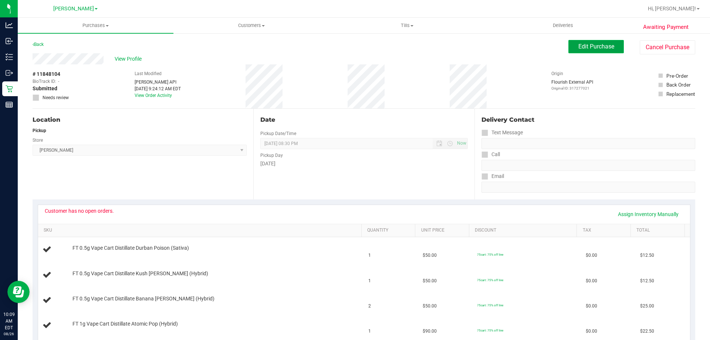
click at [579, 48] on span "Edit Purchase" at bounding box center [597, 46] width 36 height 7
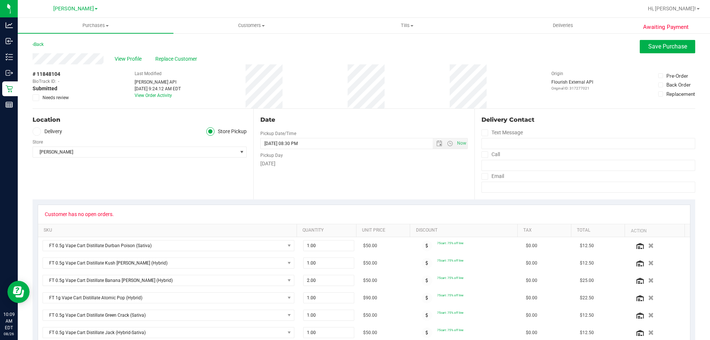
click at [39, 97] on span at bounding box center [36, 97] width 7 height 7
click at [0, 0] on input "Needs review" at bounding box center [0, 0] width 0 height 0
click at [655, 54] on div "View Profile Replace Customer" at bounding box center [364, 58] width 663 height 11
click at [655, 44] on span "Save Purchase" at bounding box center [668, 46] width 39 height 7
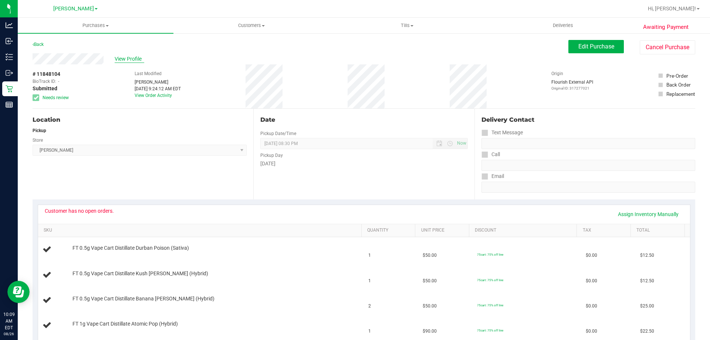
click at [121, 58] on span "View Profile" at bounding box center [130, 59] width 30 height 8
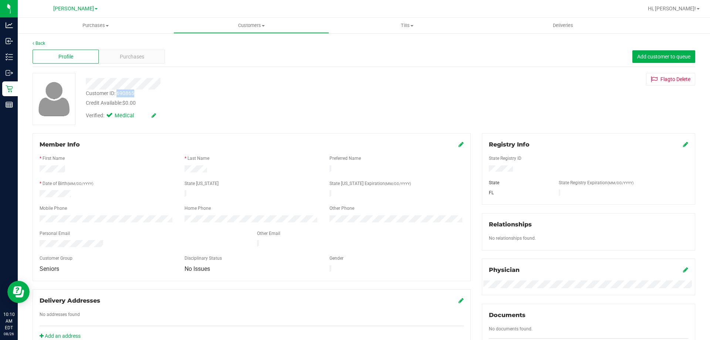
drag, startPoint x: 140, startPoint y: 94, endPoint x: 118, endPoint y: 93, distance: 22.6
click at [118, 93] on div "Customer ID: 690865 Credit Available: $0.00" at bounding box center [248, 98] width 337 height 17
click at [85, 93] on div "Customer ID: 690865 Credit Available: $0.00" at bounding box center [248, 98] width 337 height 17
copy div "Customer ID: 690865"
click at [188, 96] on div "Customer ID: 690865 Credit Available: $0.00" at bounding box center [248, 98] width 337 height 17
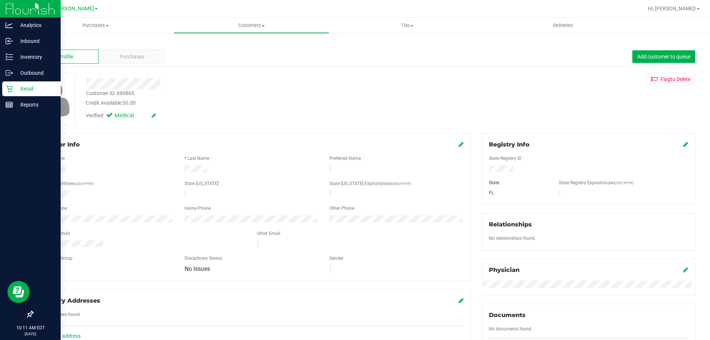
click at [38, 84] on div "Retail" at bounding box center [31, 88] width 58 height 15
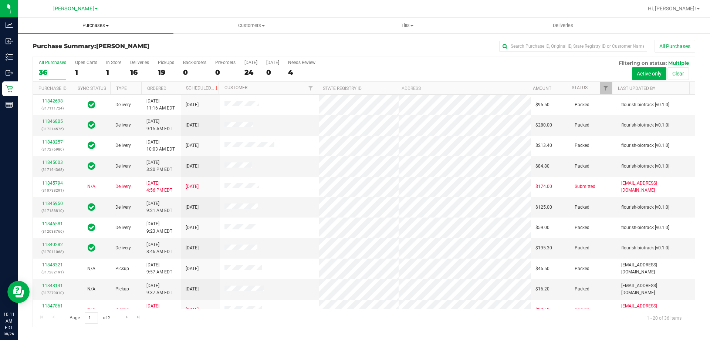
click at [103, 25] on span "Purchases" at bounding box center [96, 25] width 156 height 7
click at [88, 53] on li "Fulfillment" at bounding box center [96, 53] width 156 height 9
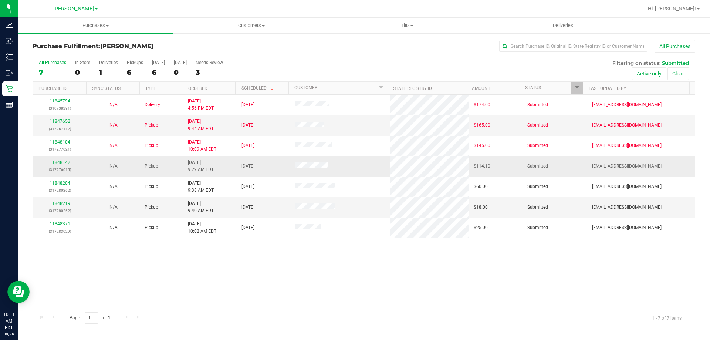
click at [67, 164] on link "11848142" at bounding box center [60, 162] width 21 height 5
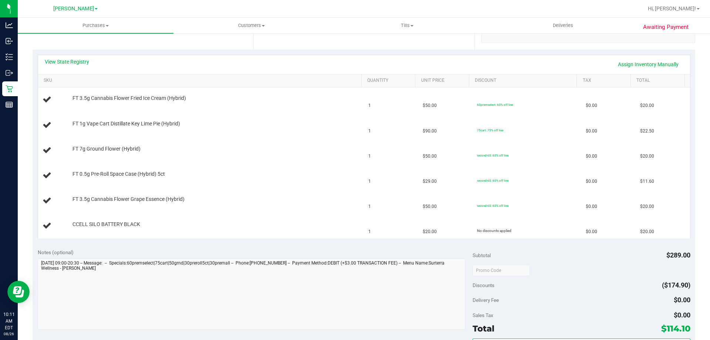
scroll to position [148, 0]
click at [84, 65] on link "View State Registry" at bounding box center [67, 63] width 44 height 7
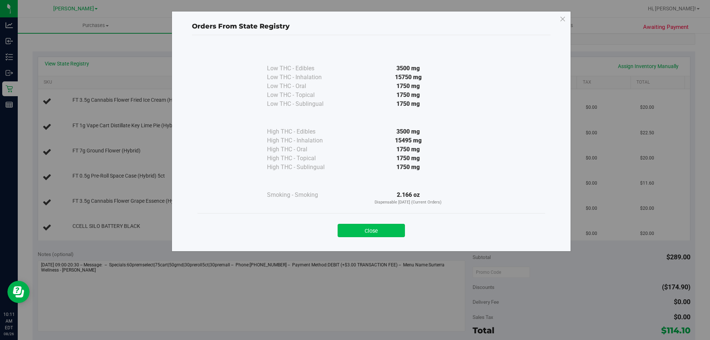
click at [380, 236] on button "Close" at bounding box center [371, 230] width 67 height 13
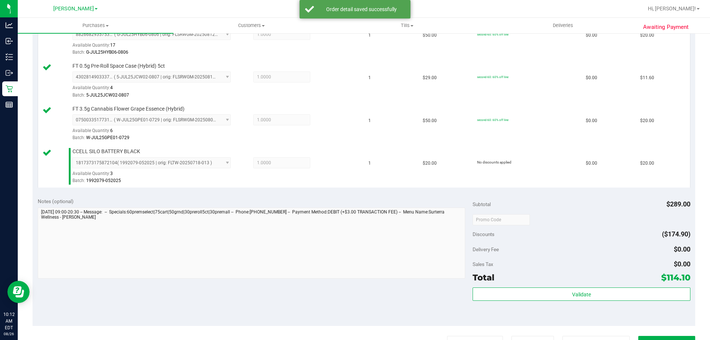
scroll to position [372, 0]
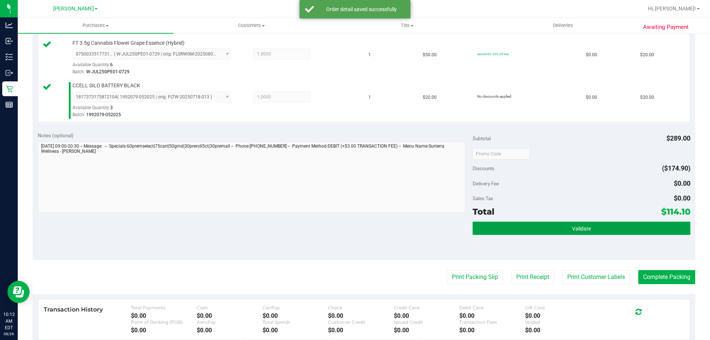
click at [545, 226] on button "Validate" at bounding box center [582, 228] width 218 height 13
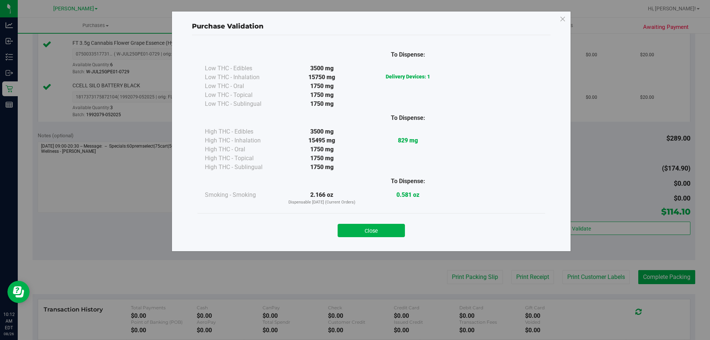
click at [383, 222] on div "Close" at bounding box center [371, 228] width 337 height 19
click at [398, 232] on button "Close" at bounding box center [371, 230] width 67 height 13
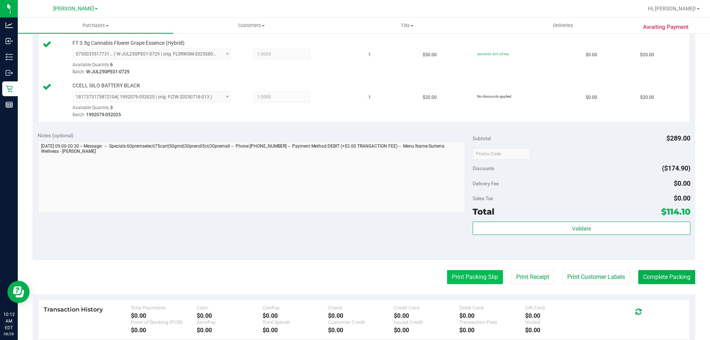
click at [471, 282] on button "Print Packing Slip" at bounding box center [475, 277] width 56 height 14
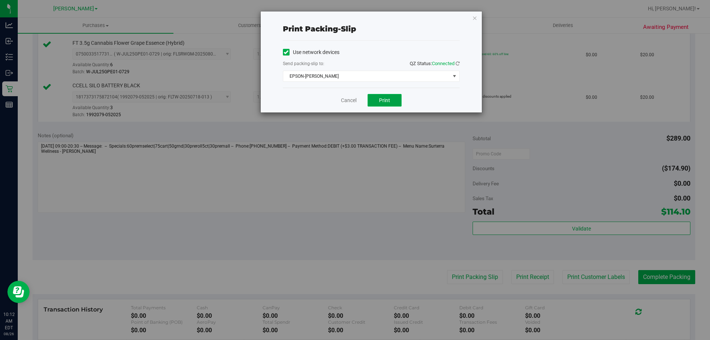
click at [384, 103] on button "Print" at bounding box center [385, 100] width 34 height 13
click at [352, 98] on link "Cancel" at bounding box center [349, 101] width 16 height 8
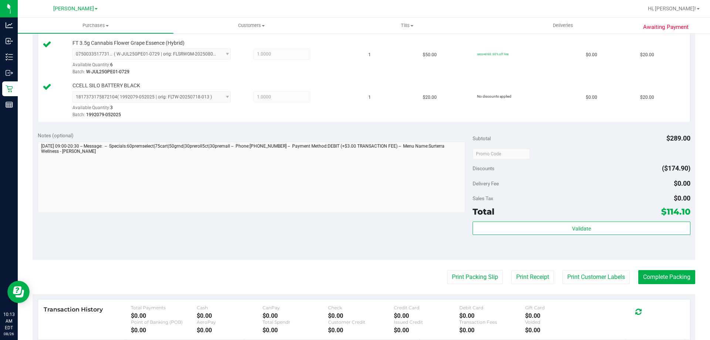
click at [589, 243] on div "Validate" at bounding box center [582, 238] width 218 height 33
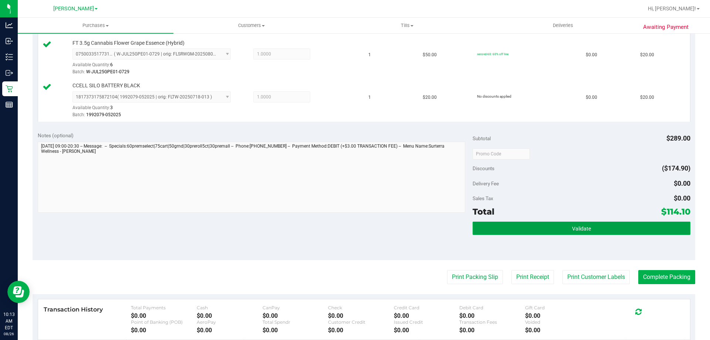
click at [605, 225] on button "Validate" at bounding box center [582, 228] width 218 height 13
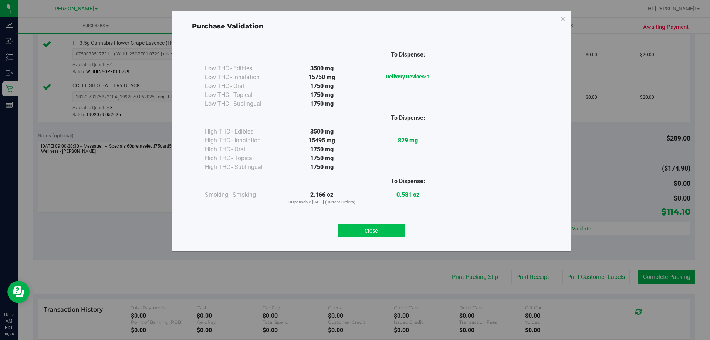
click at [391, 226] on button "Close" at bounding box center [371, 230] width 67 height 13
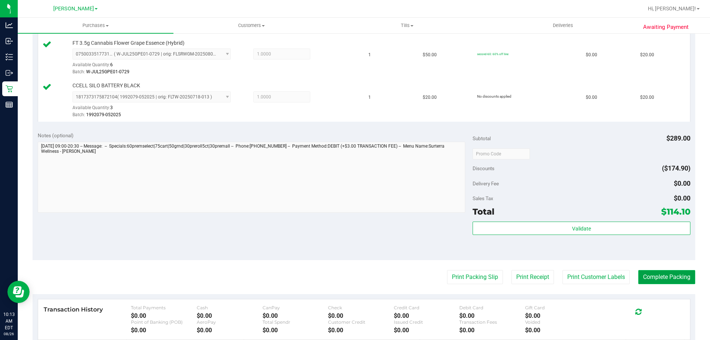
click at [667, 273] on button "Complete Packing" at bounding box center [667, 277] width 57 height 14
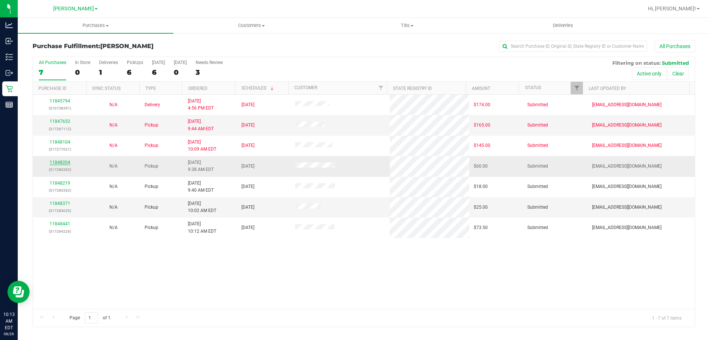
click at [64, 162] on link "11848204" at bounding box center [60, 162] width 21 height 5
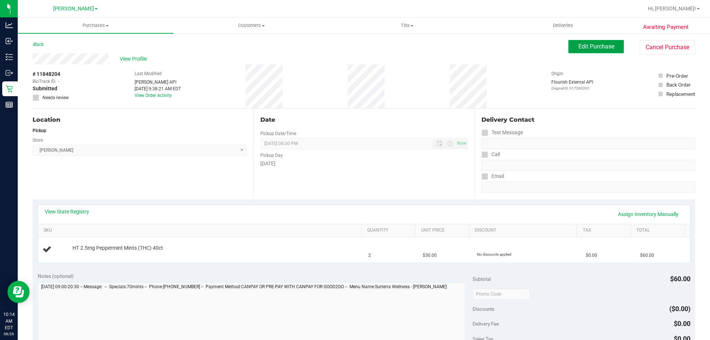
click at [608, 50] on button "Edit Purchase" at bounding box center [597, 46] width 56 height 13
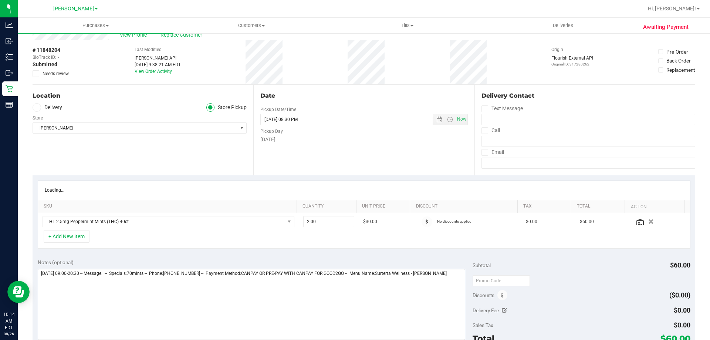
scroll to position [37, 0]
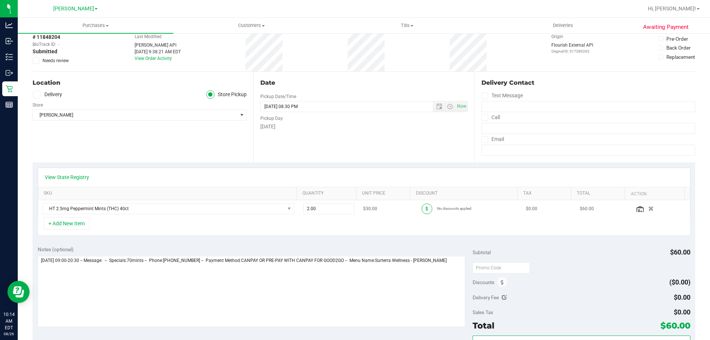
click at [426, 207] on icon at bounding box center [427, 208] width 3 height 4
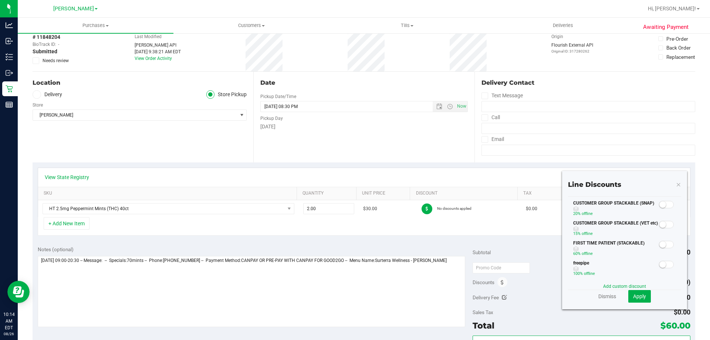
scroll to position [0, 0]
click at [662, 199] on span at bounding box center [666, 201] width 15 height 7
click at [640, 296] on span "Apply" at bounding box center [639, 296] width 13 height 6
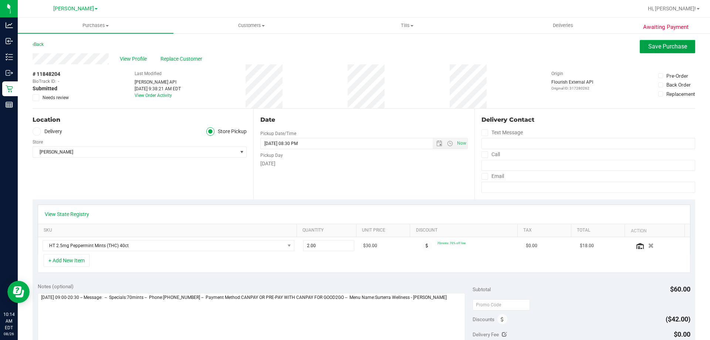
click at [667, 46] on span "Save Purchase" at bounding box center [668, 46] width 39 height 7
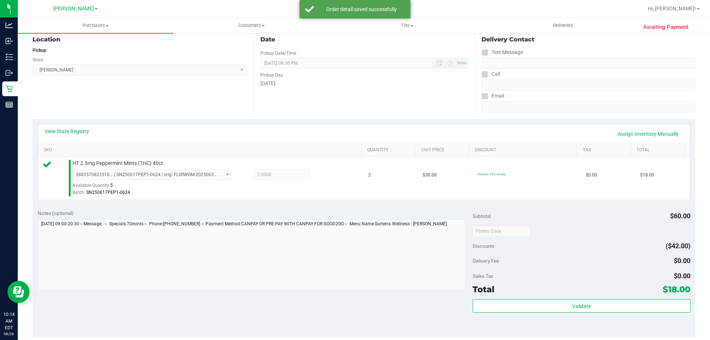
scroll to position [105, 0]
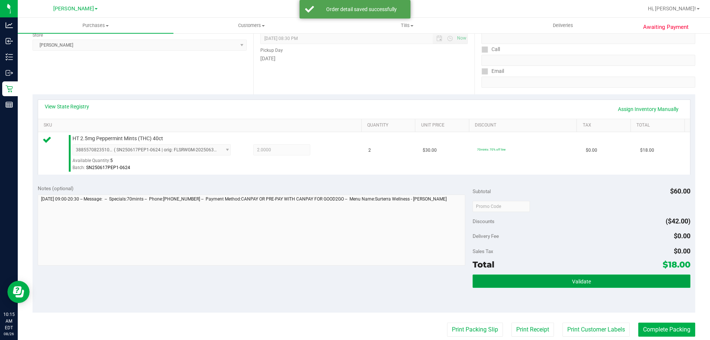
click at [587, 280] on button "Validate" at bounding box center [582, 281] width 218 height 13
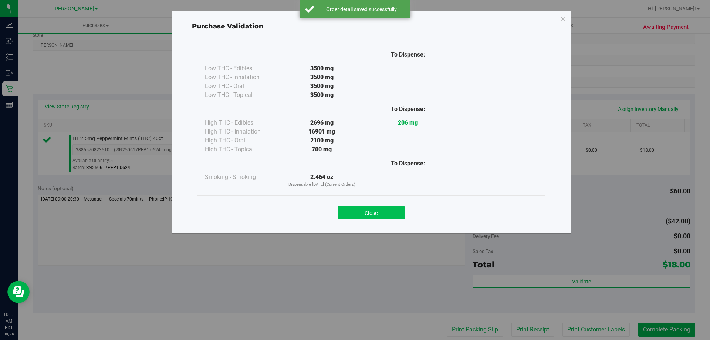
click at [378, 208] on button "Close" at bounding box center [371, 212] width 67 height 13
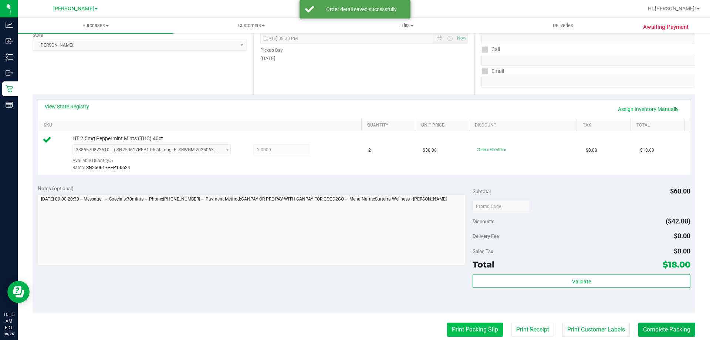
click at [484, 332] on button "Print Packing Slip" at bounding box center [475, 330] width 56 height 14
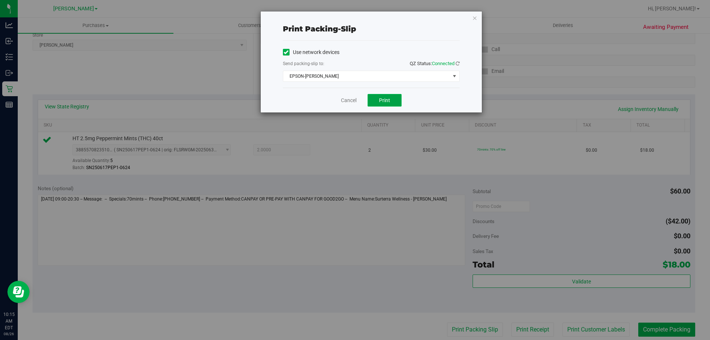
click at [397, 100] on button "Print" at bounding box center [385, 100] width 34 height 13
click at [342, 101] on link "Cancel" at bounding box center [349, 101] width 16 height 8
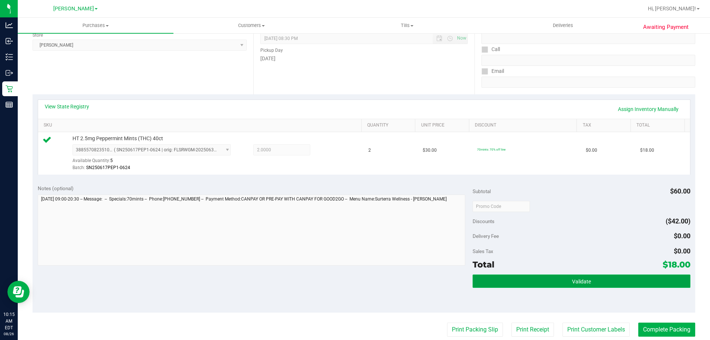
click at [578, 280] on span "Validate" at bounding box center [581, 282] width 19 height 6
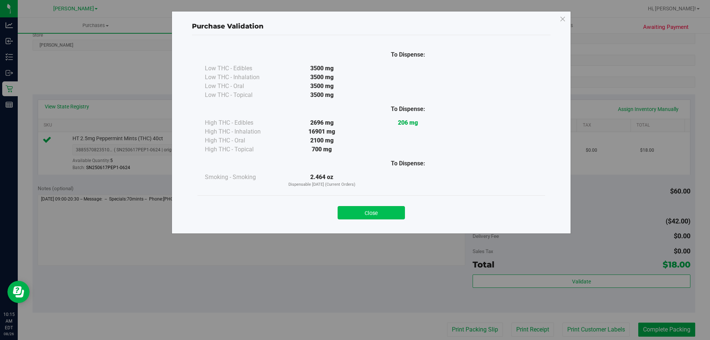
click at [384, 218] on button "Close" at bounding box center [371, 212] width 67 height 13
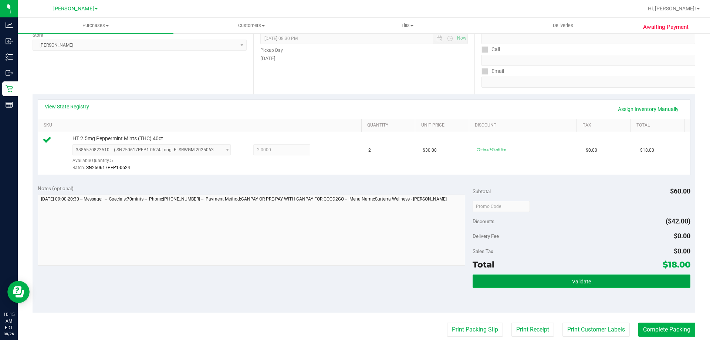
click at [637, 284] on button "Validate" at bounding box center [582, 281] width 218 height 13
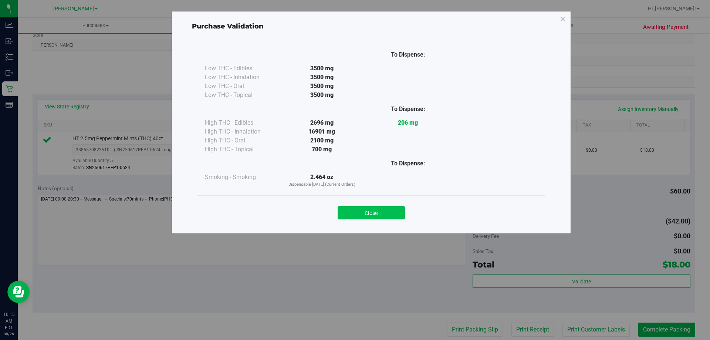
click at [387, 214] on button "Close" at bounding box center [371, 212] width 67 height 13
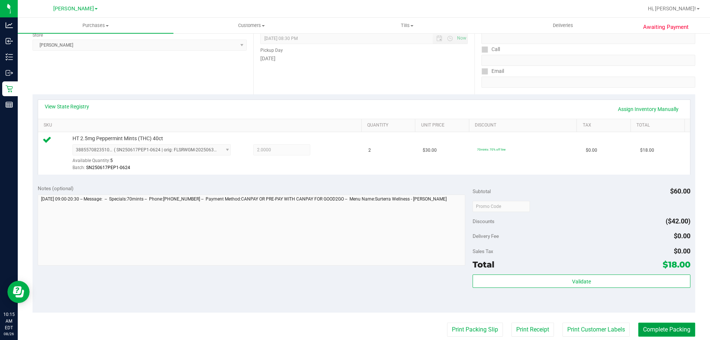
click at [669, 326] on button "Complete Packing" at bounding box center [667, 330] width 57 height 14
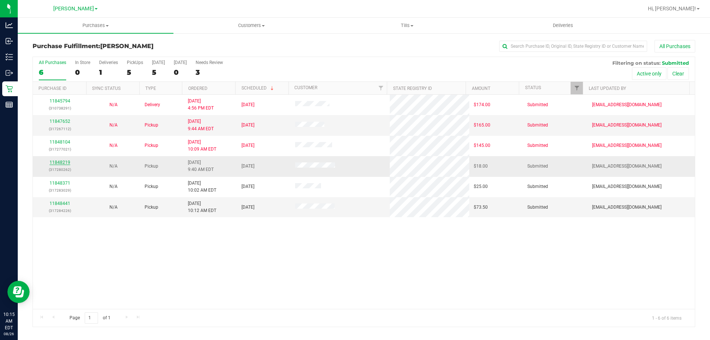
click at [60, 162] on link "11848219" at bounding box center [60, 162] width 21 height 5
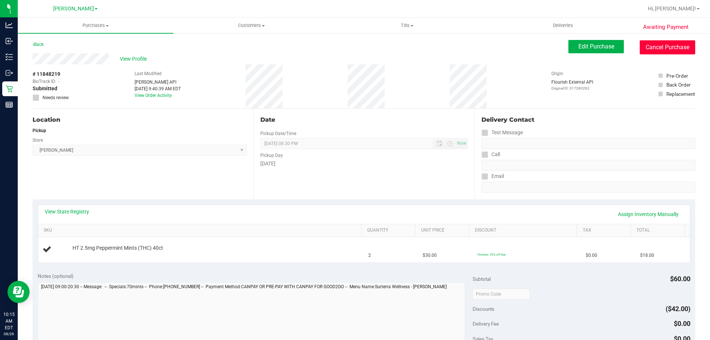
click at [665, 50] on button "Cancel Purchase" at bounding box center [668, 47] width 56 height 14
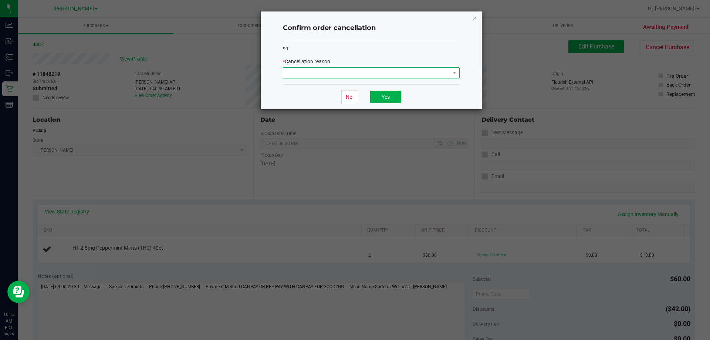
click at [320, 70] on span at bounding box center [366, 73] width 167 height 10
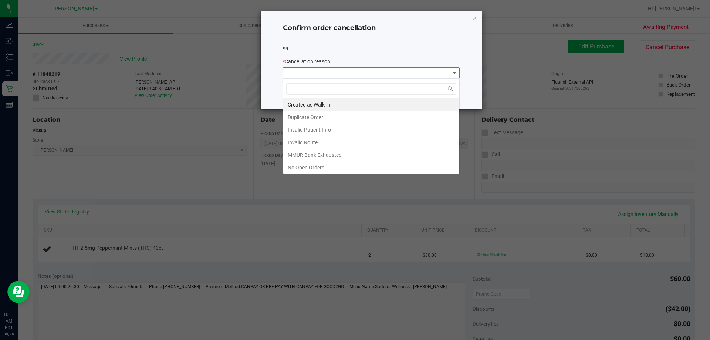
scroll to position [11, 177]
drag, startPoint x: 334, startPoint y: 117, endPoint x: 395, endPoint y: 118, distance: 61.1
click at [336, 117] on li "Duplicate Order" at bounding box center [371, 117] width 176 height 13
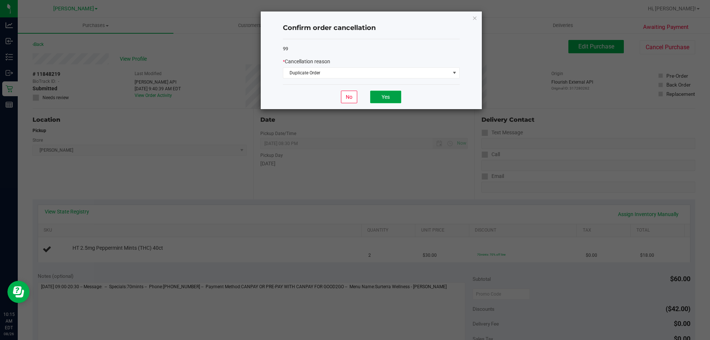
click at [394, 96] on button "Yes" at bounding box center [385, 97] width 31 height 13
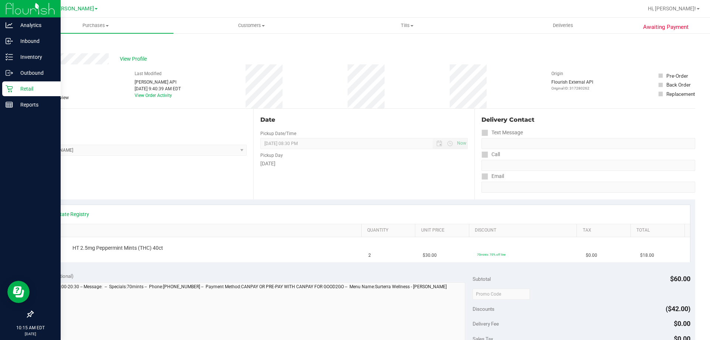
click at [11, 88] on icon at bounding box center [9, 88] width 7 height 7
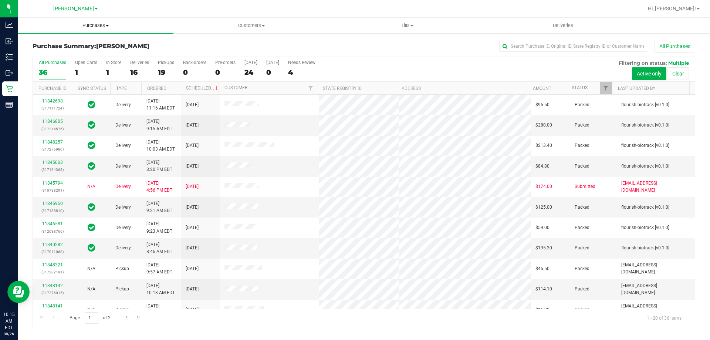
click at [94, 23] on span "Purchases" at bounding box center [96, 25] width 156 height 7
click at [88, 53] on li "Fulfillment" at bounding box center [96, 53] width 156 height 9
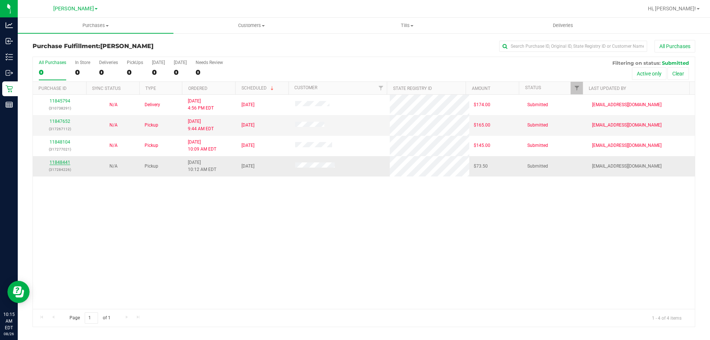
click at [64, 164] on link "11848441" at bounding box center [60, 162] width 21 height 5
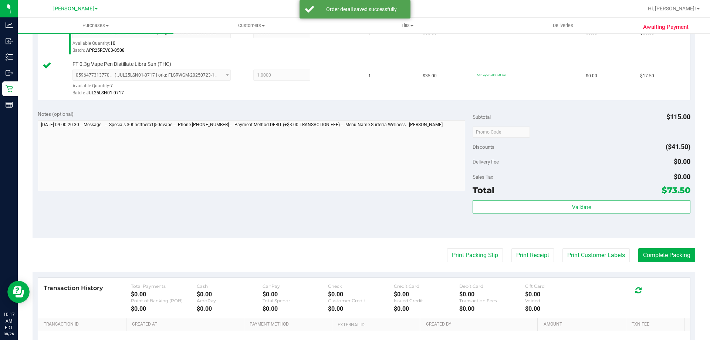
scroll to position [225, 0]
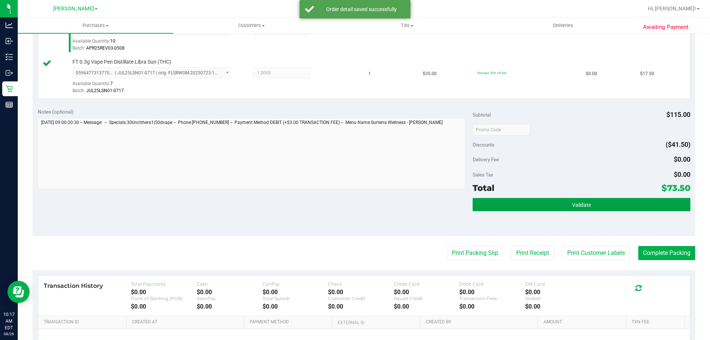
click at [572, 209] on button "Validate" at bounding box center [582, 204] width 218 height 13
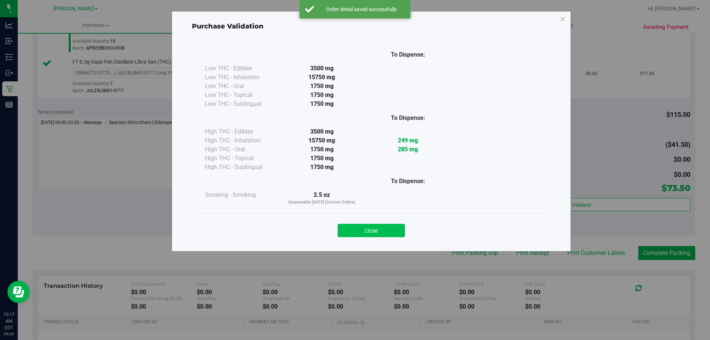
click at [385, 229] on button "Close" at bounding box center [371, 230] width 67 height 13
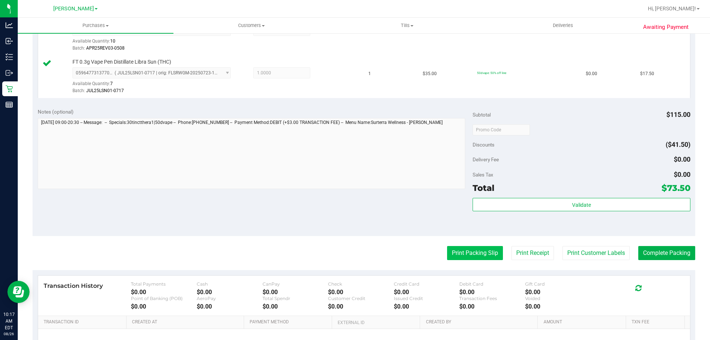
click at [466, 251] on button "Print Packing Slip" at bounding box center [475, 253] width 56 height 14
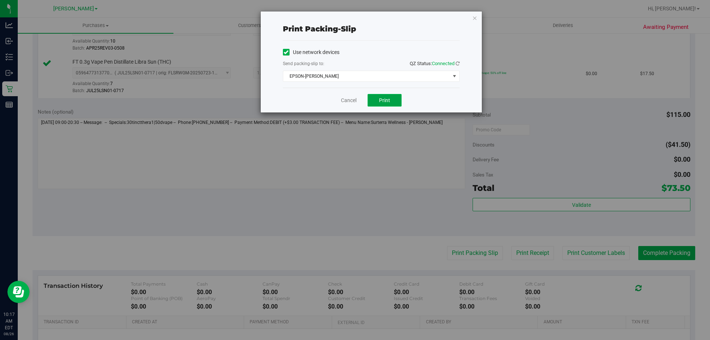
click at [389, 98] on span "Print" at bounding box center [384, 100] width 11 height 6
click at [350, 102] on link "Cancel" at bounding box center [349, 101] width 16 height 8
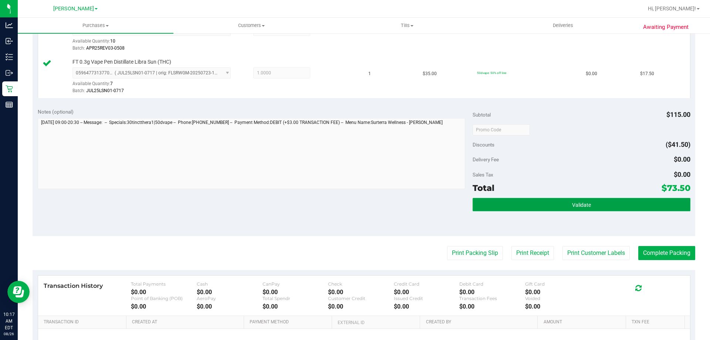
click at [585, 205] on span "Validate" at bounding box center [581, 205] width 19 height 6
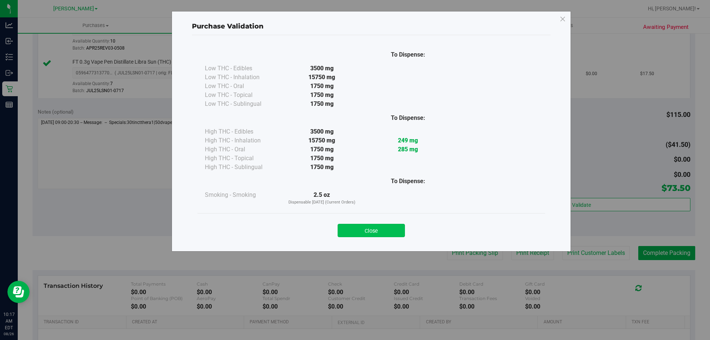
click at [403, 232] on button "Close" at bounding box center [371, 230] width 67 height 13
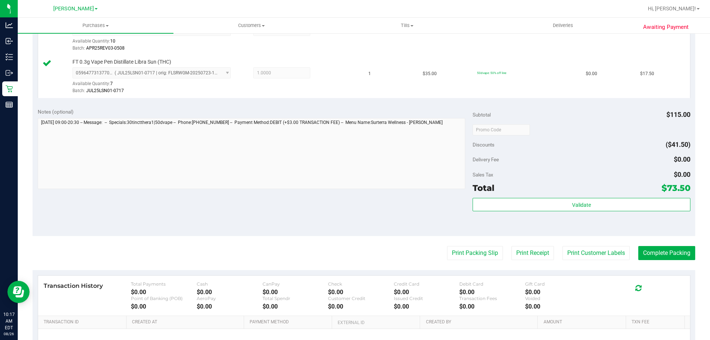
scroll to position [225, 0]
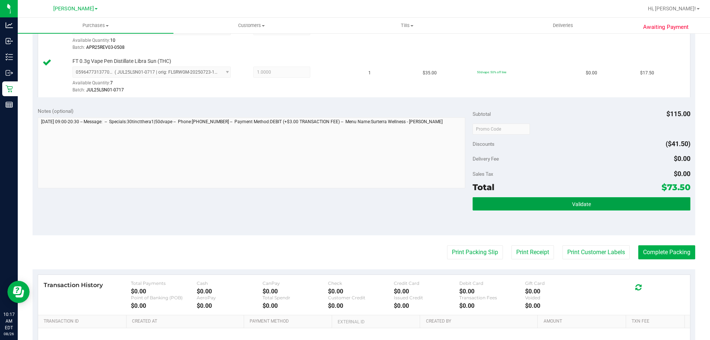
click at [616, 205] on button "Validate" at bounding box center [582, 203] width 218 height 13
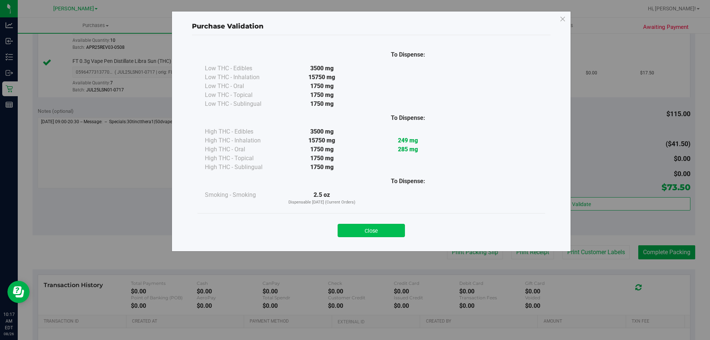
click at [395, 231] on button "Close" at bounding box center [371, 230] width 67 height 13
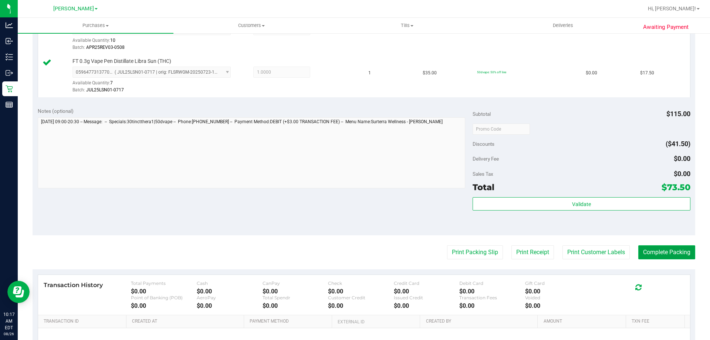
click at [677, 256] on button "Complete Packing" at bounding box center [667, 252] width 57 height 14
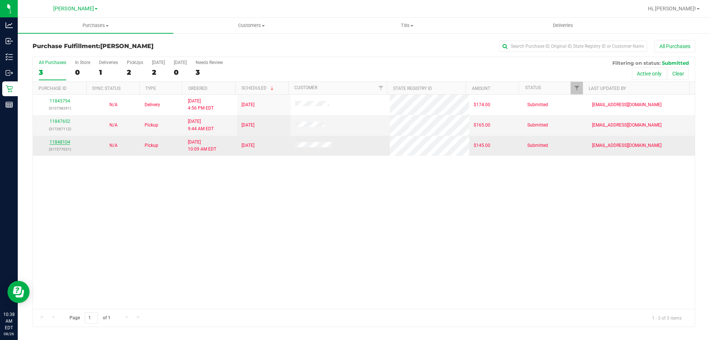
click at [59, 142] on link "11848104" at bounding box center [60, 141] width 21 height 5
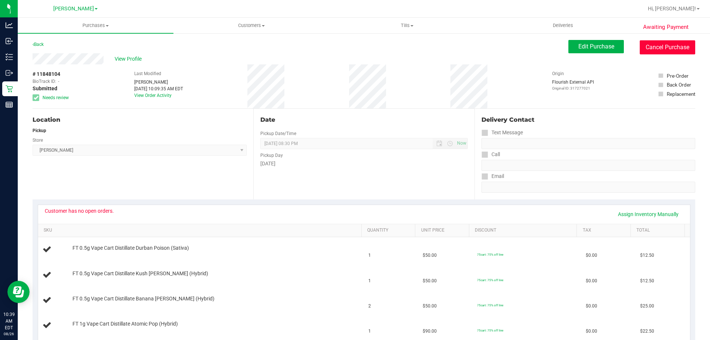
click at [653, 48] on button "Cancel Purchase" at bounding box center [668, 47] width 56 height 14
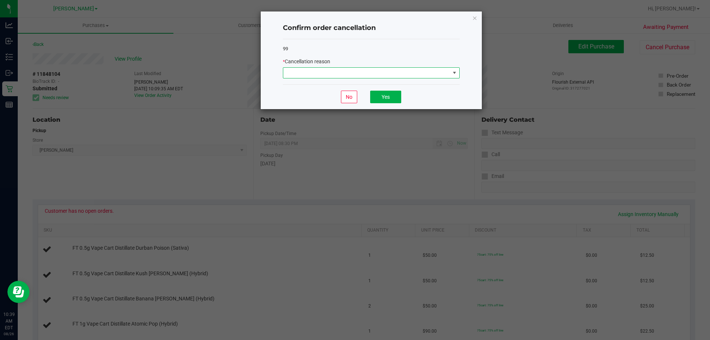
drag, startPoint x: 331, startPoint y: 68, endPoint x: 328, endPoint y: 71, distance: 3.9
click at [331, 68] on span at bounding box center [366, 73] width 167 height 10
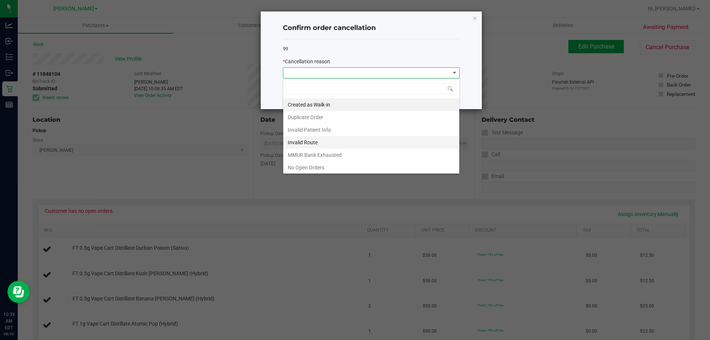
scroll to position [11, 177]
click at [312, 167] on li "No Open Orders" at bounding box center [371, 167] width 176 height 13
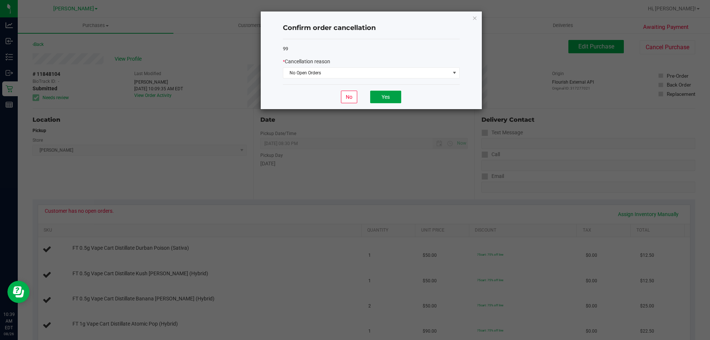
click at [389, 102] on button "Yes" at bounding box center [385, 97] width 31 height 13
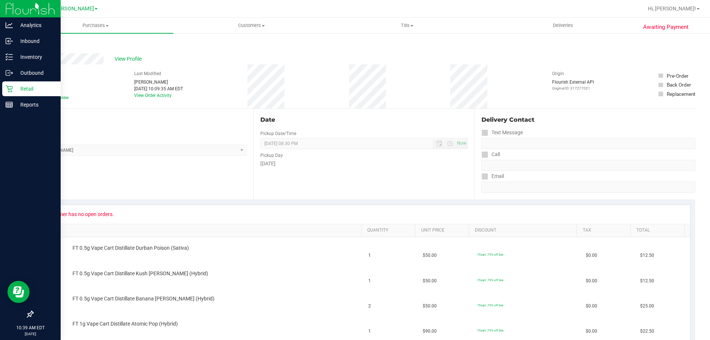
click at [26, 87] on p "Retail" at bounding box center [35, 88] width 44 height 9
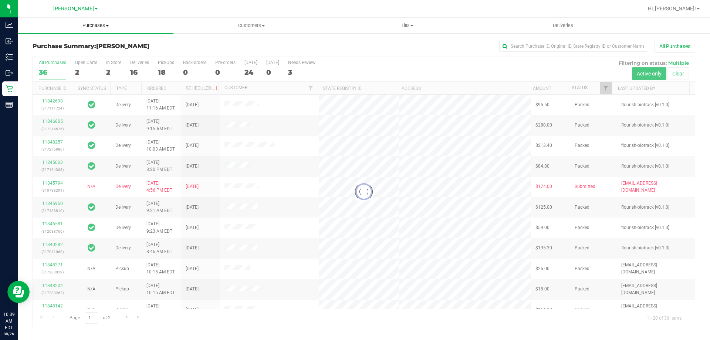
click at [91, 25] on span "Purchases" at bounding box center [96, 25] width 156 height 7
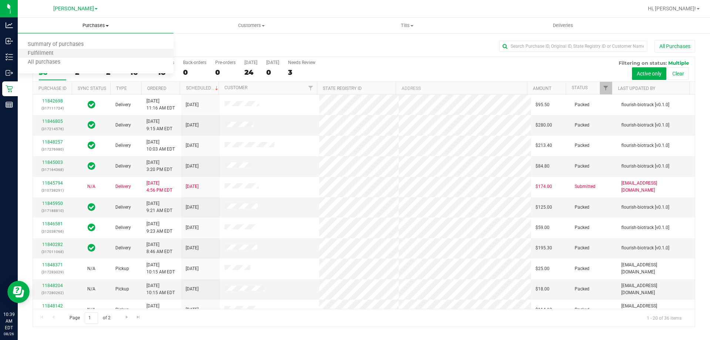
click at [86, 52] on li "Fulfillment" at bounding box center [96, 53] width 156 height 9
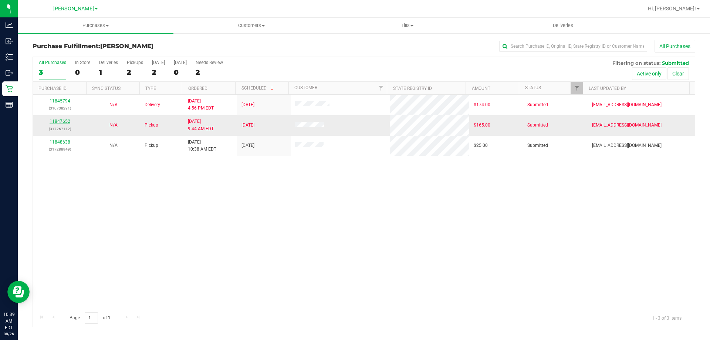
click at [61, 120] on link "11847652" at bounding box center [60, 121] width 21 height 5
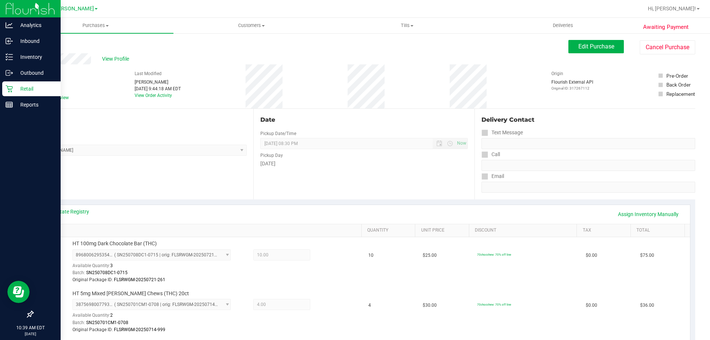
click at [6, 84] on div "Retail" at bounding box center [31, 88] width 58 height 15
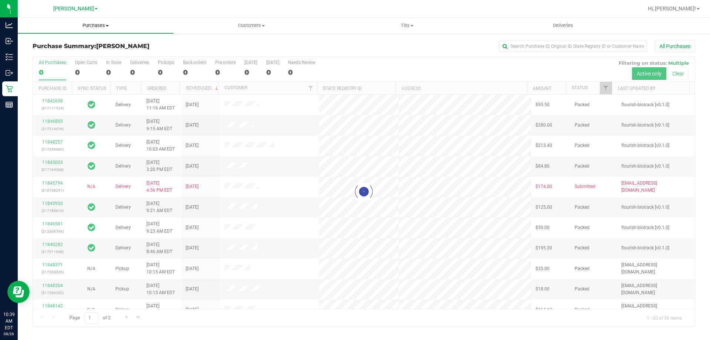
click at [100, 24] on span "Purchases" at bounding box center [96, 25] width 156 height 7
click at [77, 54] on li "Fulfillment" at bounding box center [96, 53] width 156 height 9
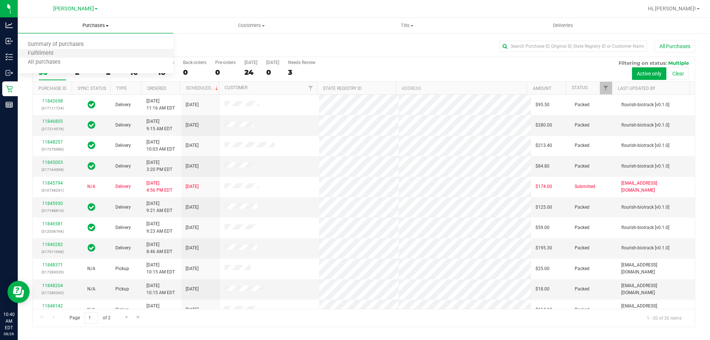
click at [65, 52] on li "Fulfillment" at bounding box center [96, 53] width 156 height 9
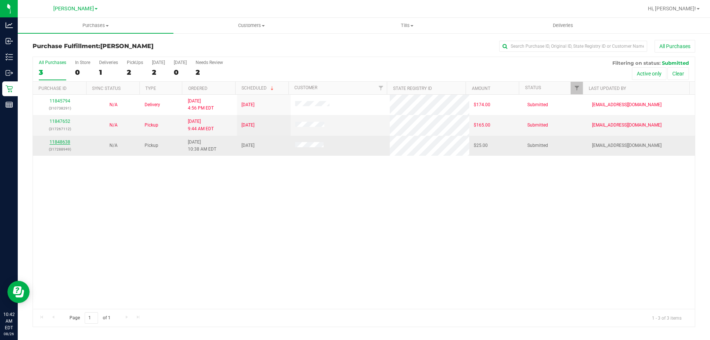
click at [67, 143] on link "11848638" at bounding box center [60, 141] width 21 height 5
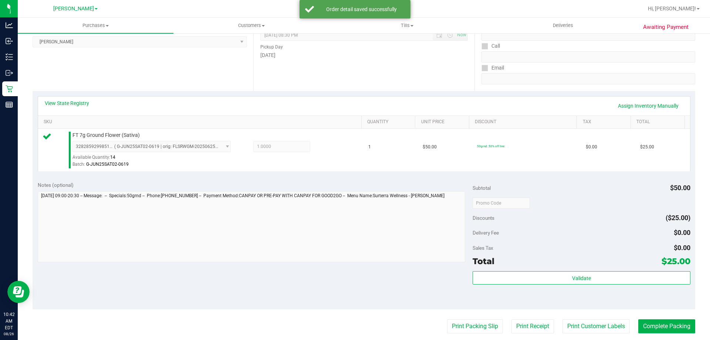
scroll to position [146, 0]
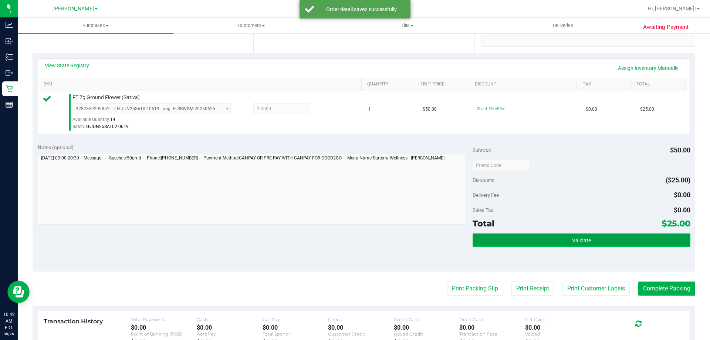
click at [587, 239] on button "Validate" at bounding box center [582, 239] width 218 height 13
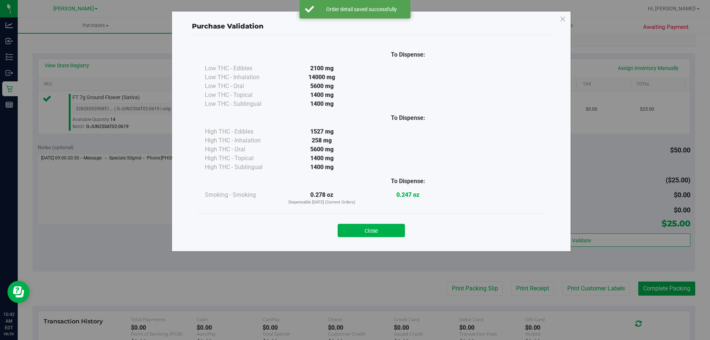
click at [381, 214] on div "Close" at bounding box center [372, 228] width 348 height 30
click at [388, 236] on button "Close" at bounding box center [371, 230] width 67 height 13
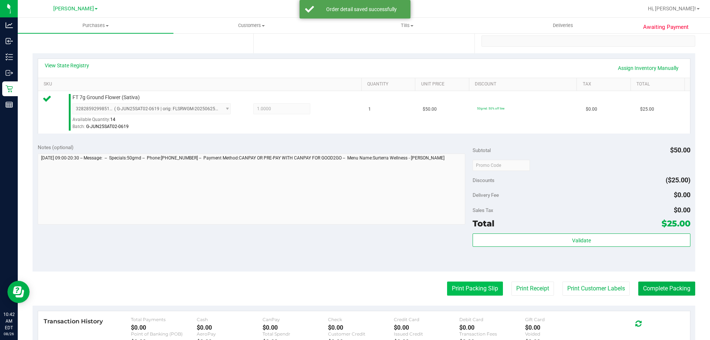
click at [462, 293] on button "Print Packing Slip" at bounding box center [475, 289] width 56 height 14
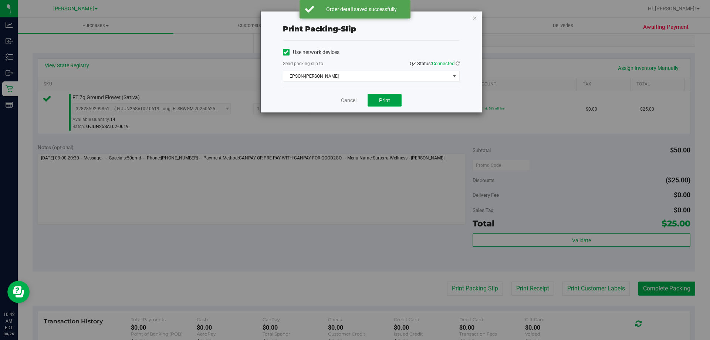
click at [391, 95] on button "Print" at bounding box center [385, 100] width 34 height 13
click at [343, 101] on link "Cancel" at bounding box center [349, 101] width 16 height 8
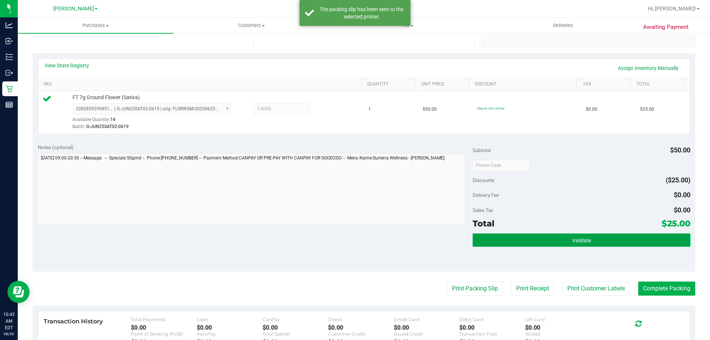
click at [603, 242] on button "Validate" at bounding box center [582, 239] width 218 height 13
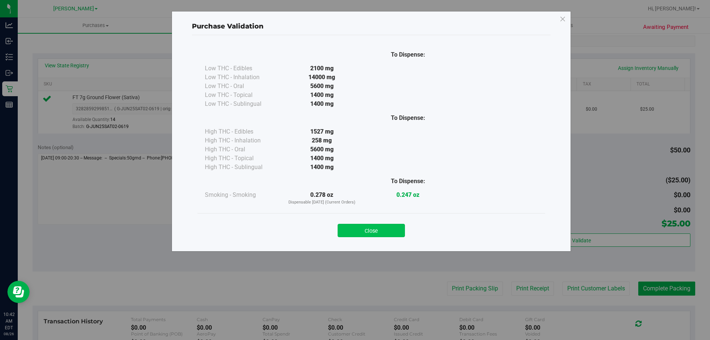
click at [385, 226] on button "Close" at bounding box center [371, 230] width 67 height 13
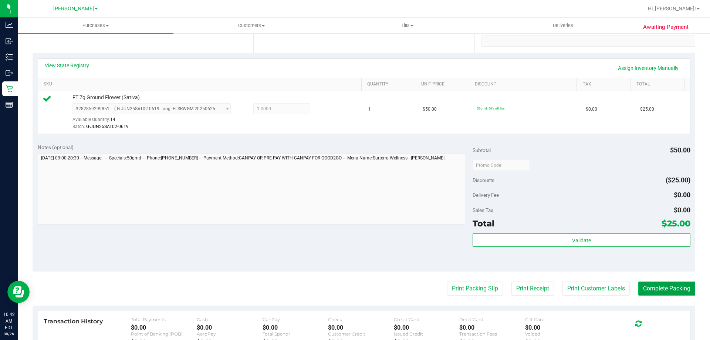
click at [669, 285] on button "Complete Packing" at bounding box center [667, 289] width 57 height 14
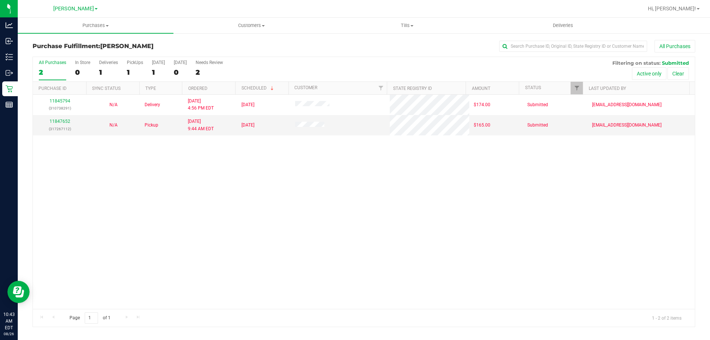
click at [193, 237] on div "11845794 (310738291) N/A Delivery 8/25/2025 4:56 PM EDT 8/28/2025 $174.00 Submi…" at bounding box center [364, 202] width 662 height 214
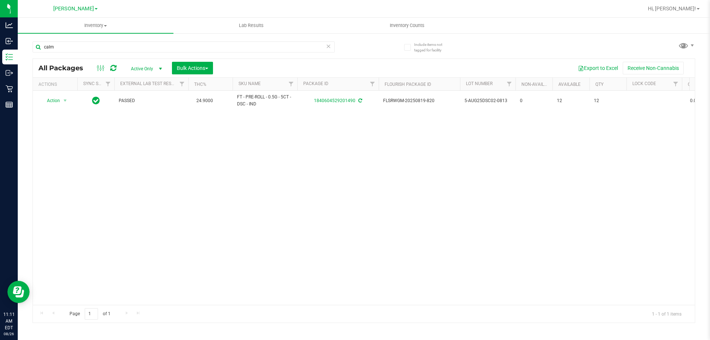
type input "calm"
